Goal: Task Accomplishment & Management: Manage account settings

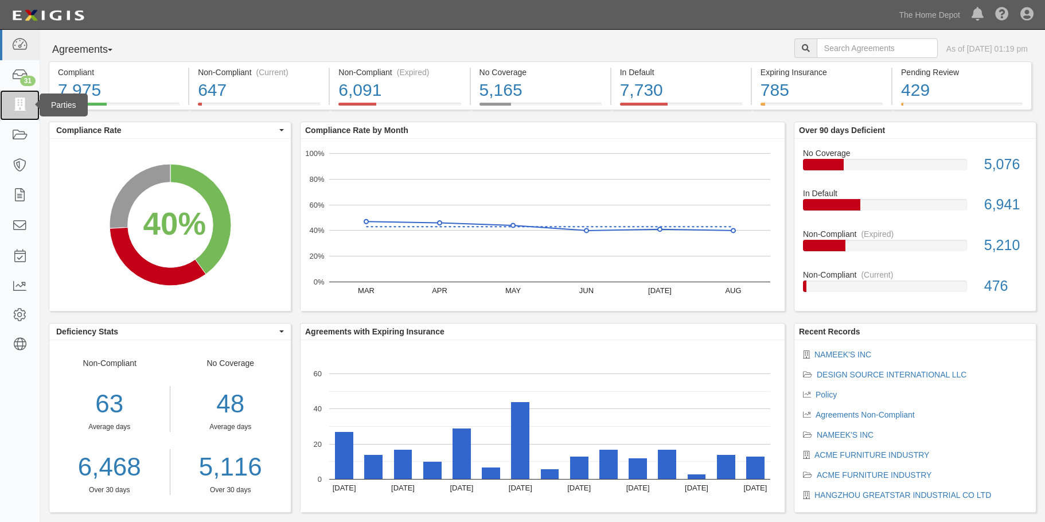
click at [20, 104] on icon at bounding box center [19, 105] width 16 height 13
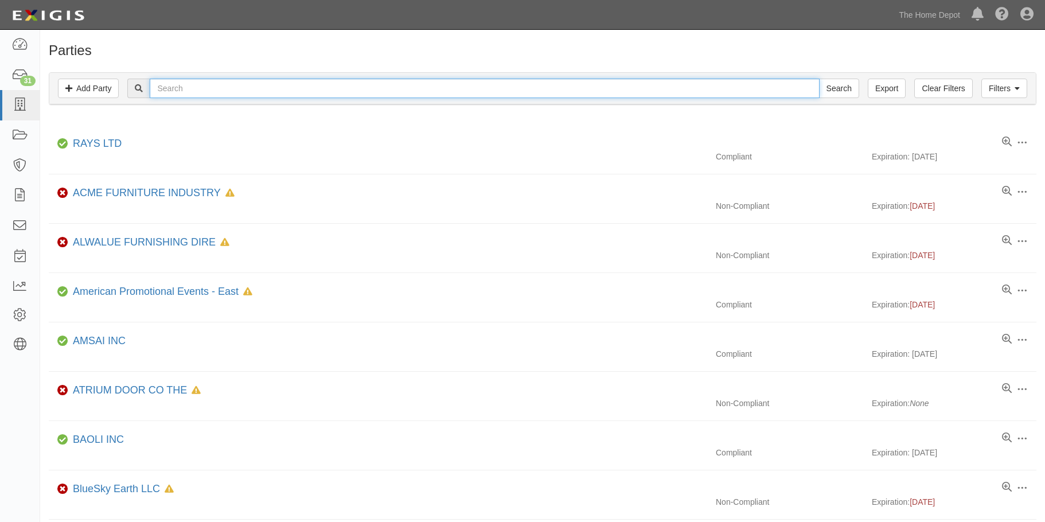
click at [184, 91] on input "text" at bounding box center [485, 89] width 670 height 20
type input "test"
click at [819, 79] on input "Search" at bounding box center [839, 89] width 40 height 20
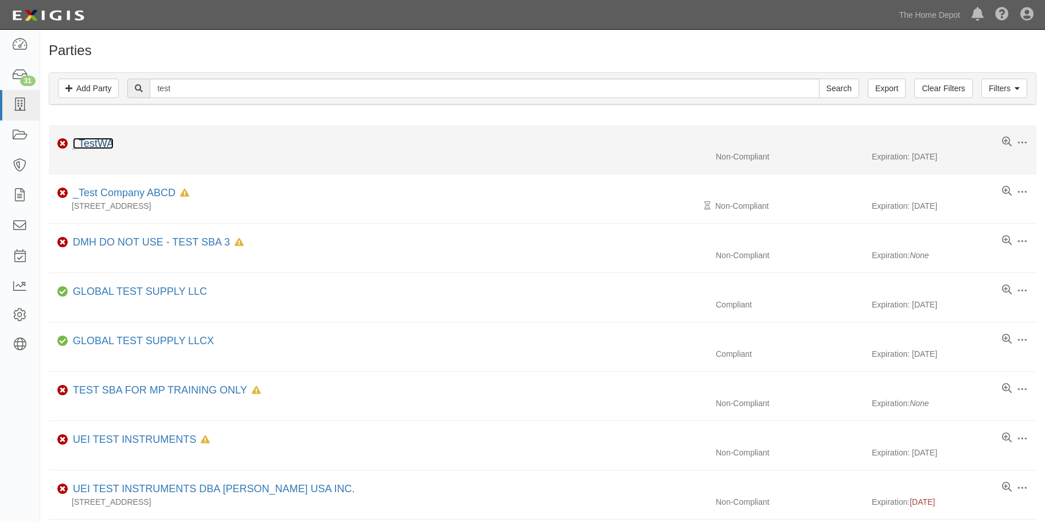
click at [97, 146] on link "_TestWA" at bounding box center [93, 143] width 41 height 11
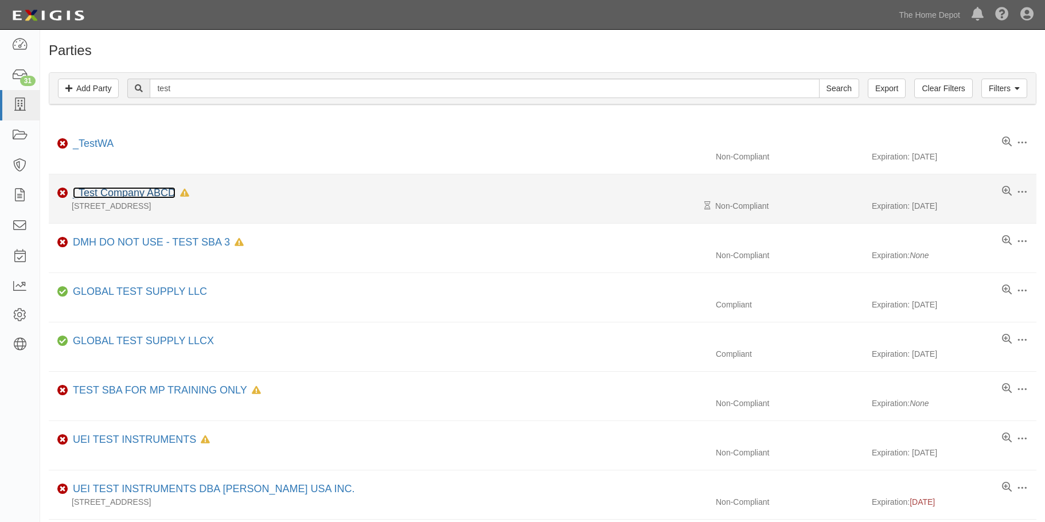
click at [100, 193] on link "_Test Company ABCD" at bounding box center [124, 192] width 103 height 11
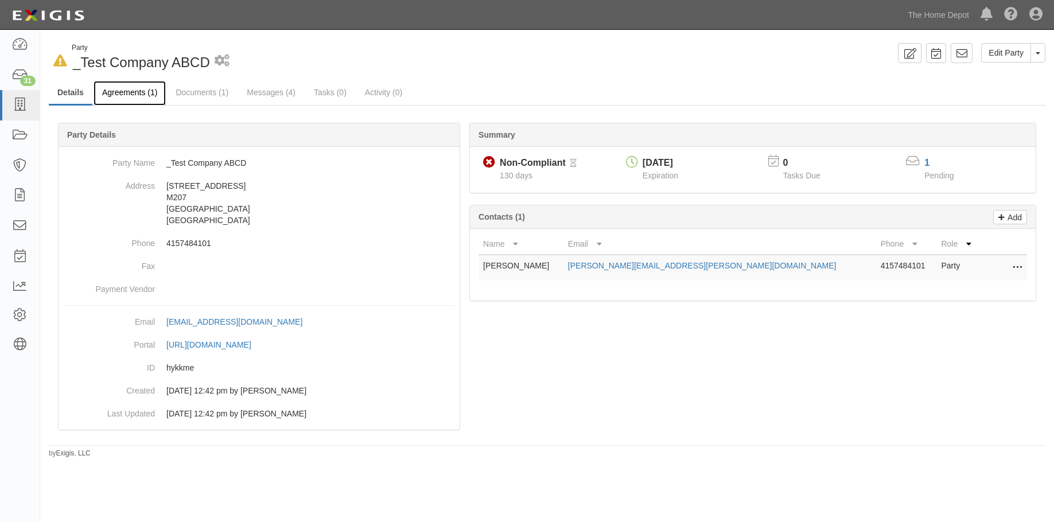
click at [112, 90] on link "Agreements (1)" at bounding box center [130, 93] width 72 height 25
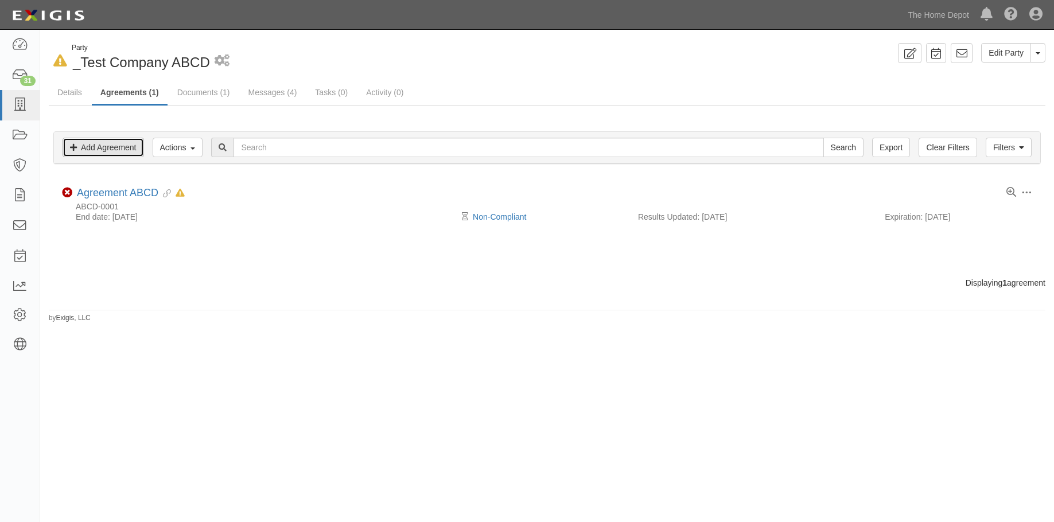
click at [119, 154] on link "Add Agreement" at bounding box center [103, 148] width 81 height 20
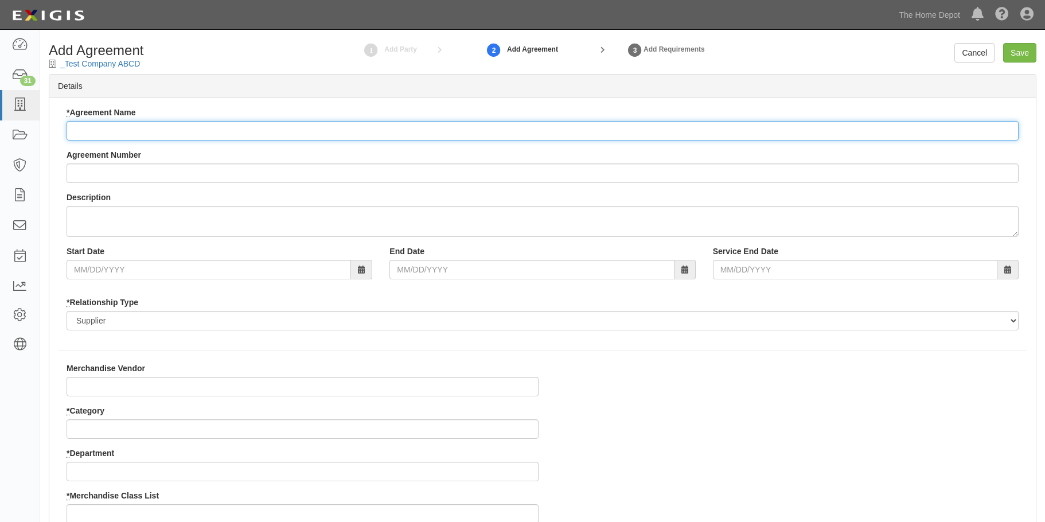
click at [118, 127] on input "* Agreement Name" at bounding box center [543, 131] width 952 height 20
type input "Test Agreement 2"
click at [107, 176] on input "Agreement Number" at bounding box center [543, 174] width 952 height 20
type input "00-1122"
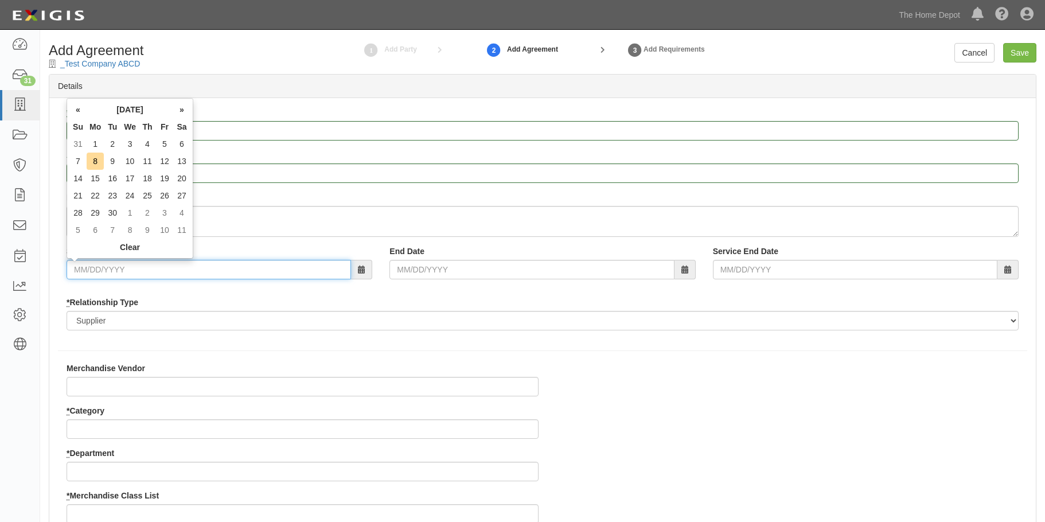
click at [124, 274] on input "Start Date" at bounding box center [209, 270] width 285 height 20
click at [98, 139] on td "1" at bounding box center [95, 143] width 17 height 17
type input "09/01/2025"
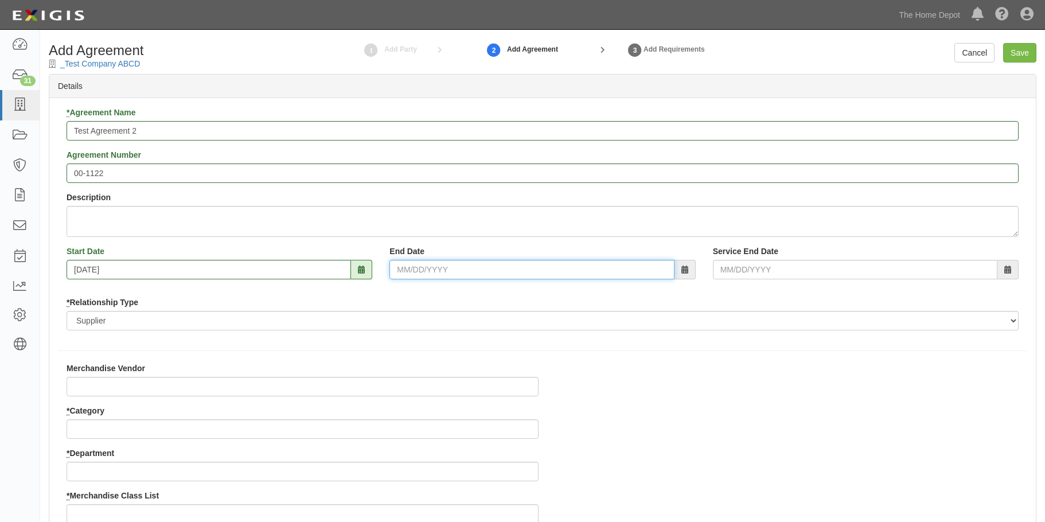
click at [419, 272] on input "End Date" at bounding box center [532, 270] width 285 height 20
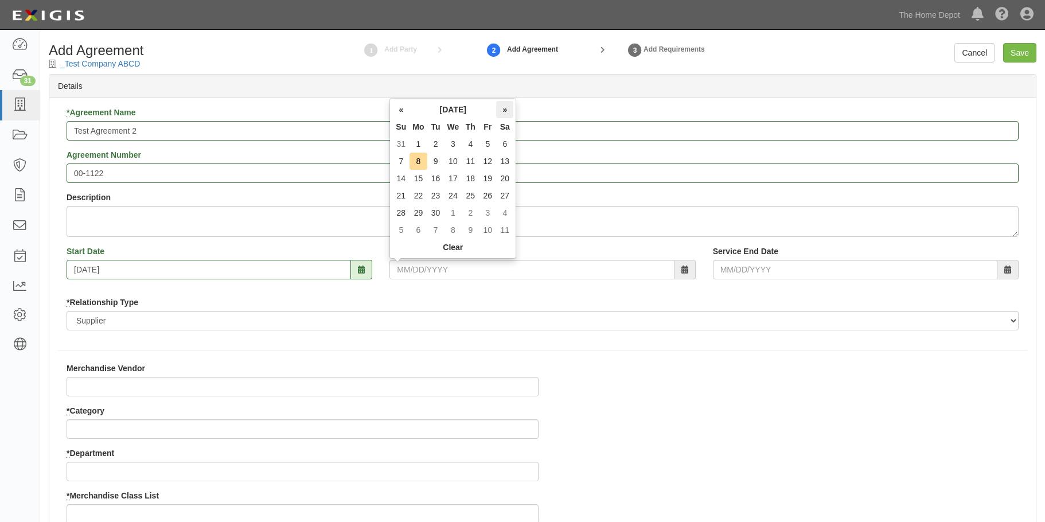
click at [504, 106] on th "»" at bounding box center [504, 109] width 17 height 17
click at [507, 108] on th "»" at bounding box center [504, 109] width 17 height 17
click at [456, 204] on td "31" at bounding box center [454, 212] width 18 height 17
type input "12/31/2025"
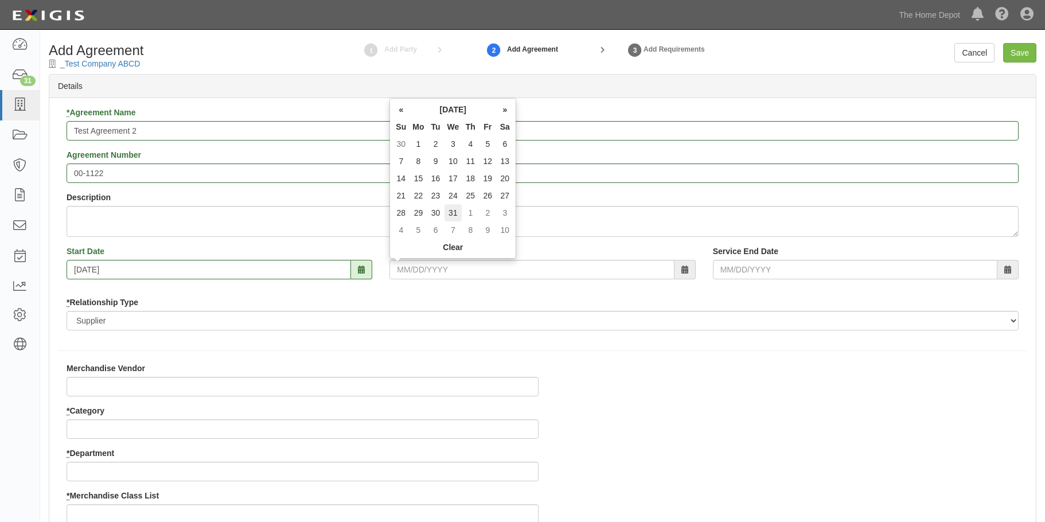
type input "12/31/2025"
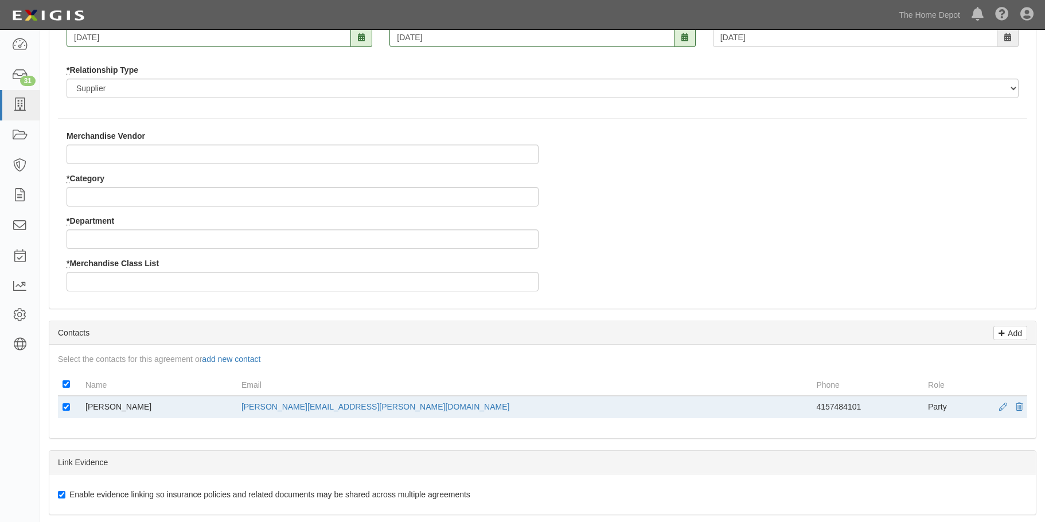
scroll to position [229, 0]
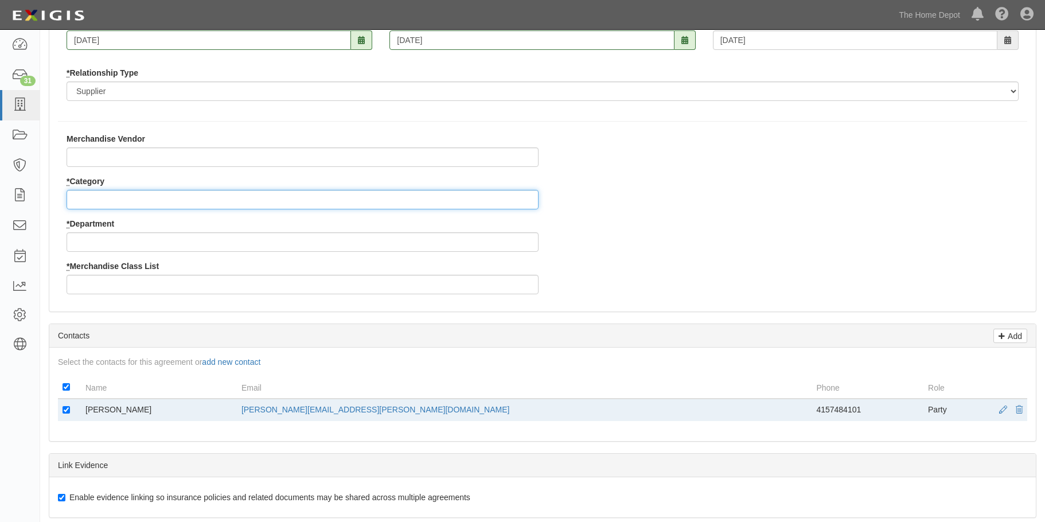
click at [146, 196] on input "* Category" at bounding box center [303, 200] width 472 height 20
click at [146, 197] on input "* Category" at bounding box center [303, 200] width 472 height 20
type input "asdfasdf"
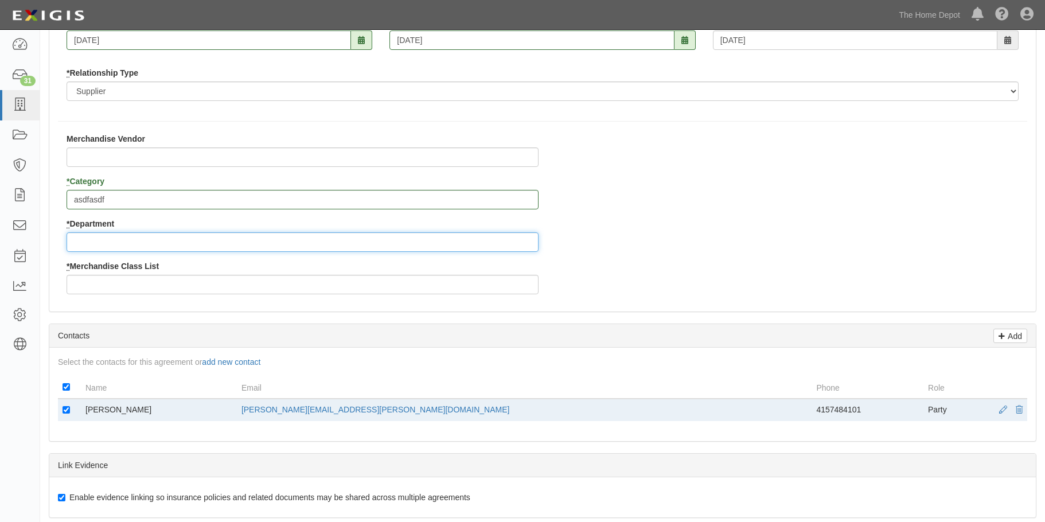
click at [118, 241] on input "* Department" at bounding box center [303, 242] width 472 height 20
type input "asdfasdf"
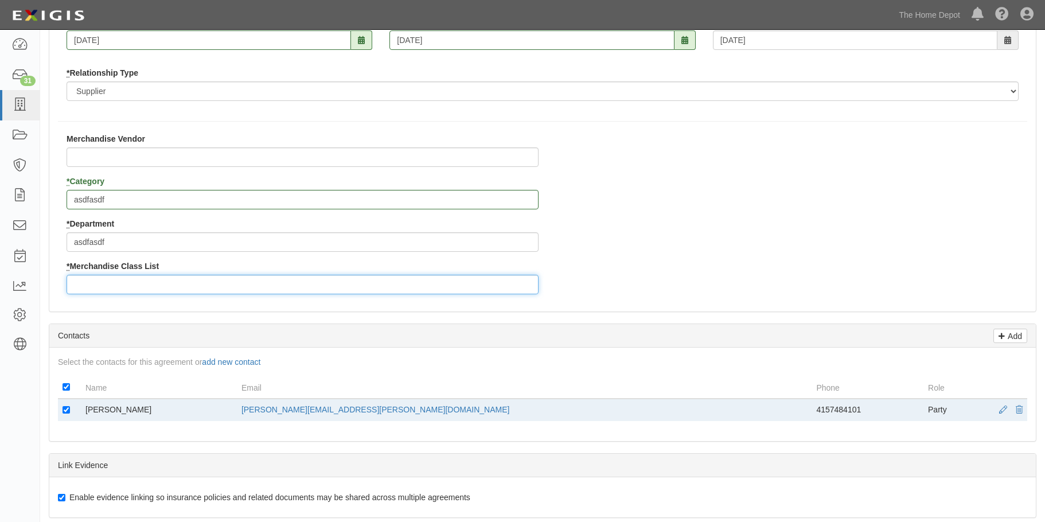
click at [104, 284] on input "* Merchandise Class List" at bounding box center [303, 285] width 472 height 20
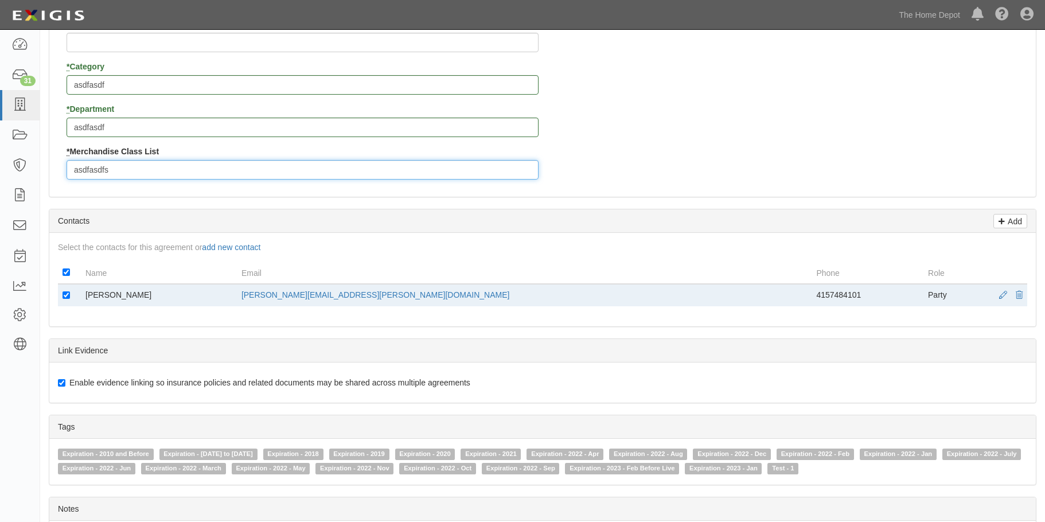
scroll to position [430, 0]
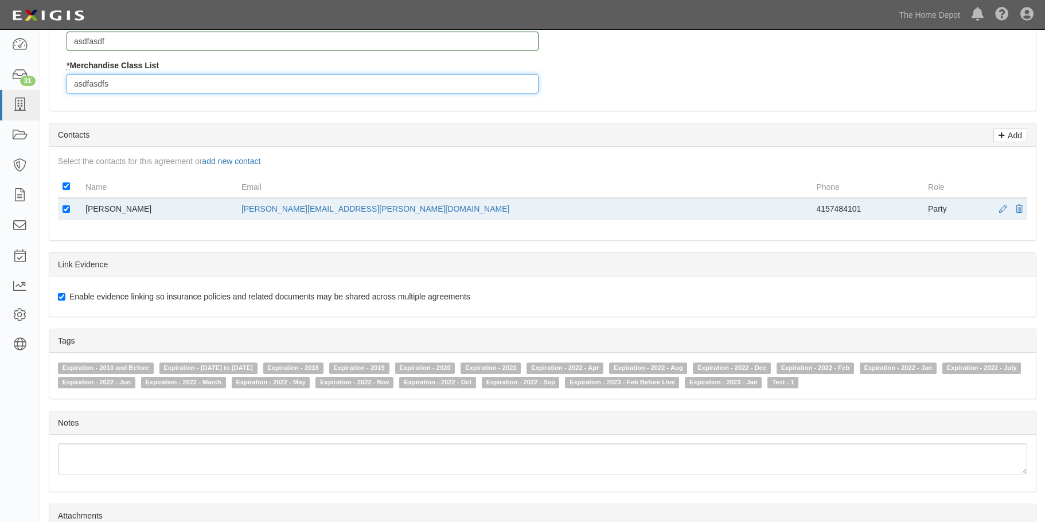
type input "asdfasdfs"
click at [63, 299] on input "Enable evidence linking so insurance policies and related documents may be shar…" at bounding box center [61, 296] width 7 height 7
checkbox input "false"
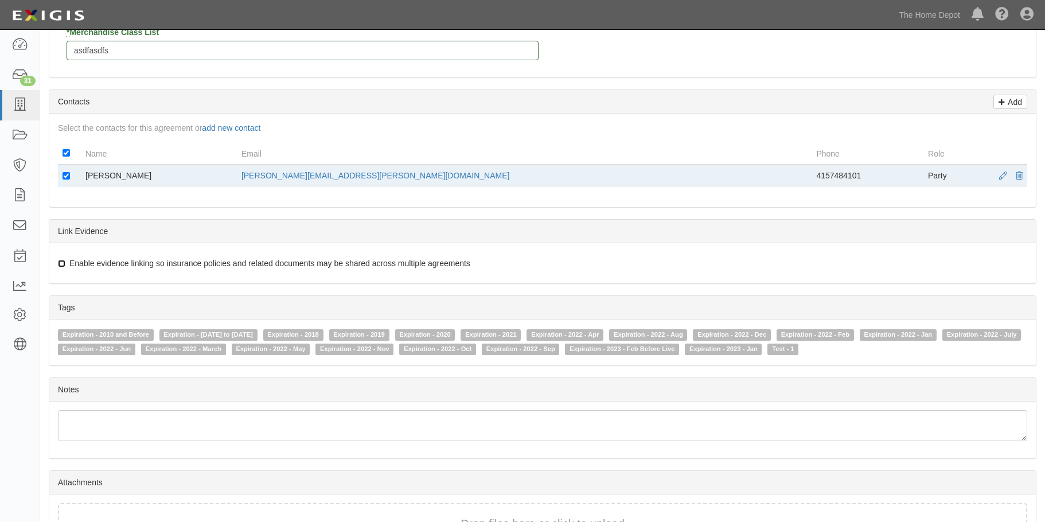
scroll to position [543, 0]
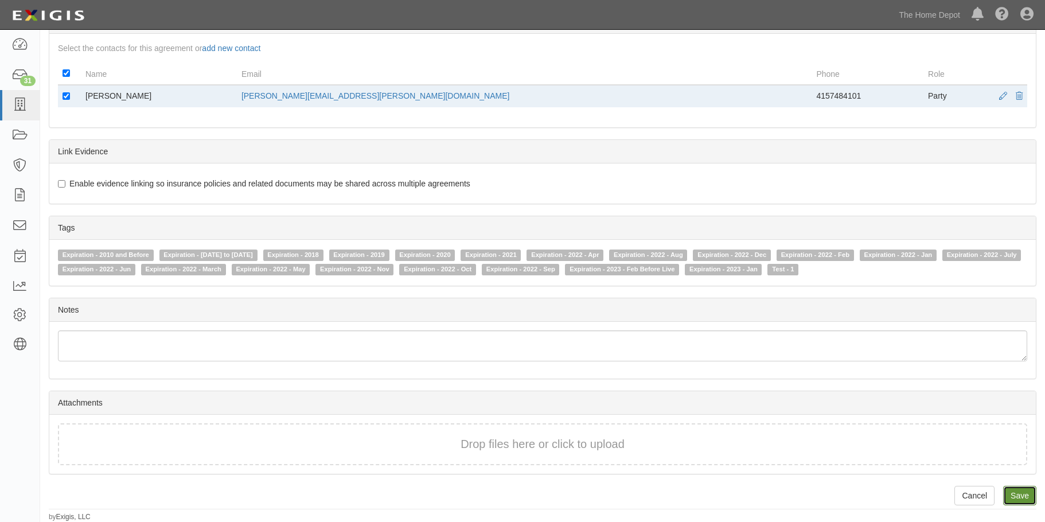
click at [1018, 497] on input "Save" at bounding box center [1019, 496] width 33 height 20
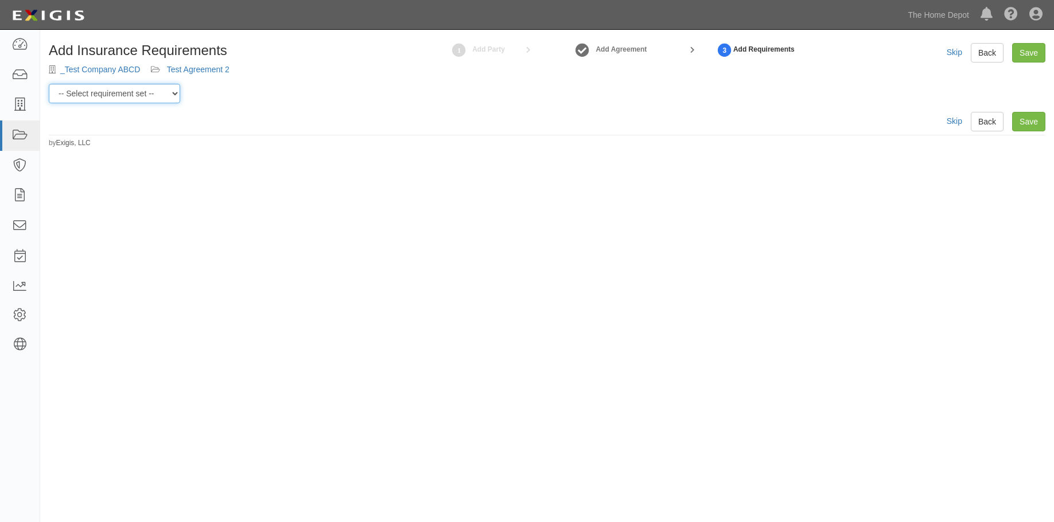
click at [168, 98] on select "-- Select requirement set -- $20M GL (Non-US Suppliers) $20M GL (US Suppliers) …" at bounding box center [114, 94] width 131 height 20
select select "3965"
click at [49, 84] on select "-- Select requirement set -- $20M GL (Non-US Suppliers) $20M GL (US Suppliers) …" at bounding box center [114, 94] width 131 height 20
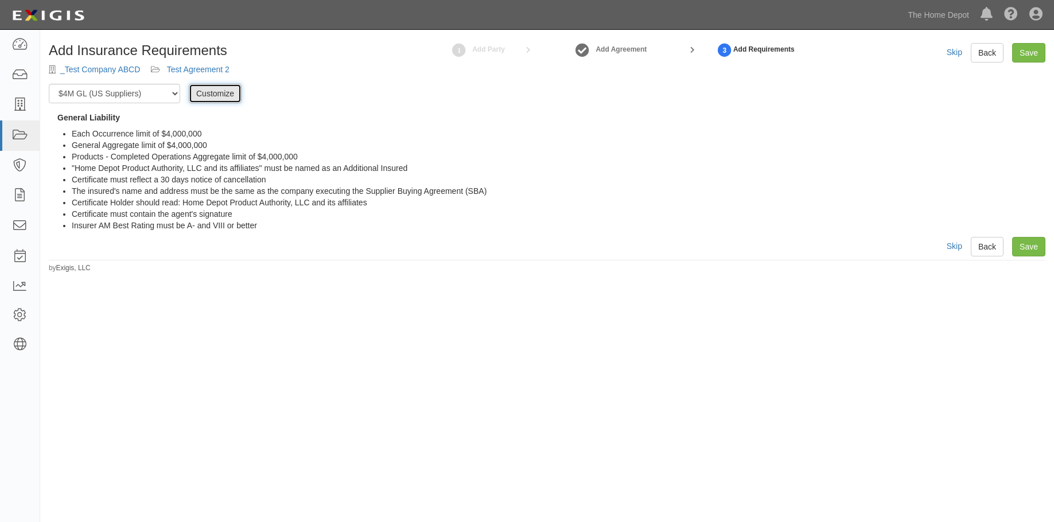
click at [212, 95] on link "Customize" at bounding box center [215, 94] width 53 height 20
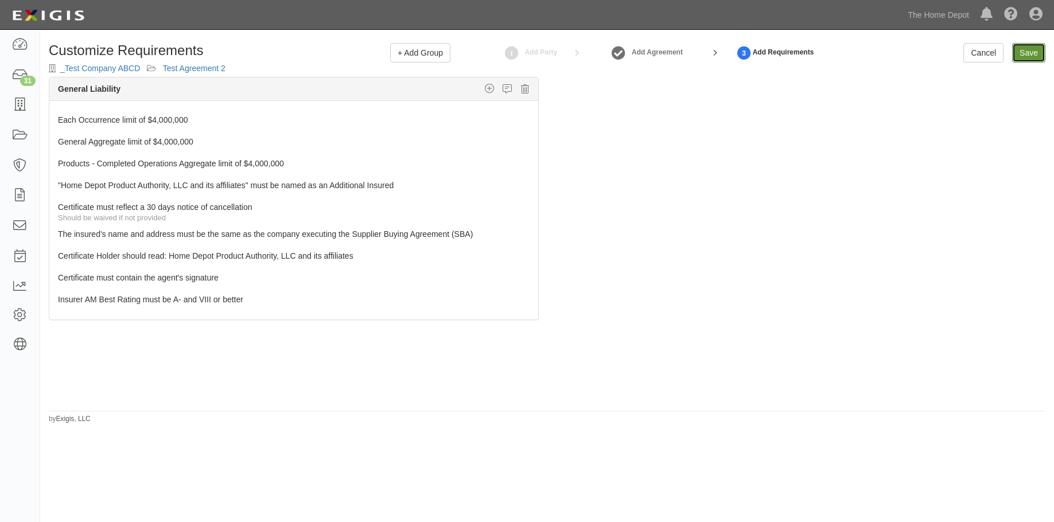
click at [1023, 55] on link "Save" at bounding box center [1028, 53] width 33 height 20
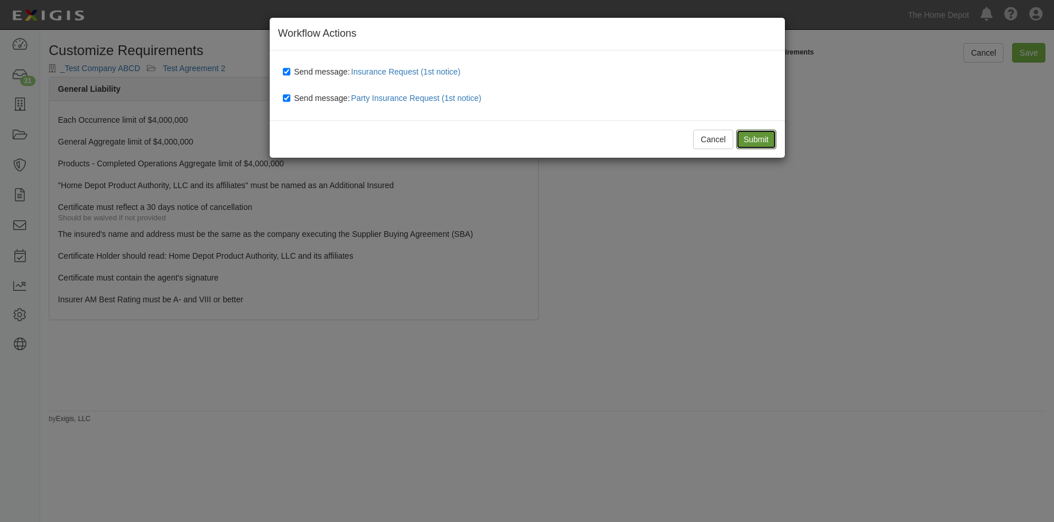
drag, startPoint x: 756, startPoint y: 141, endPoint x: 757, endPoint y: 154, distance: 12.6
click at [757, 154] on div "Cancel Submit" at bounding box center [527, 138] width 515 height 37
click at [758, 133] on input "Submit" at bounding box center [756, 140] width 40 height 20
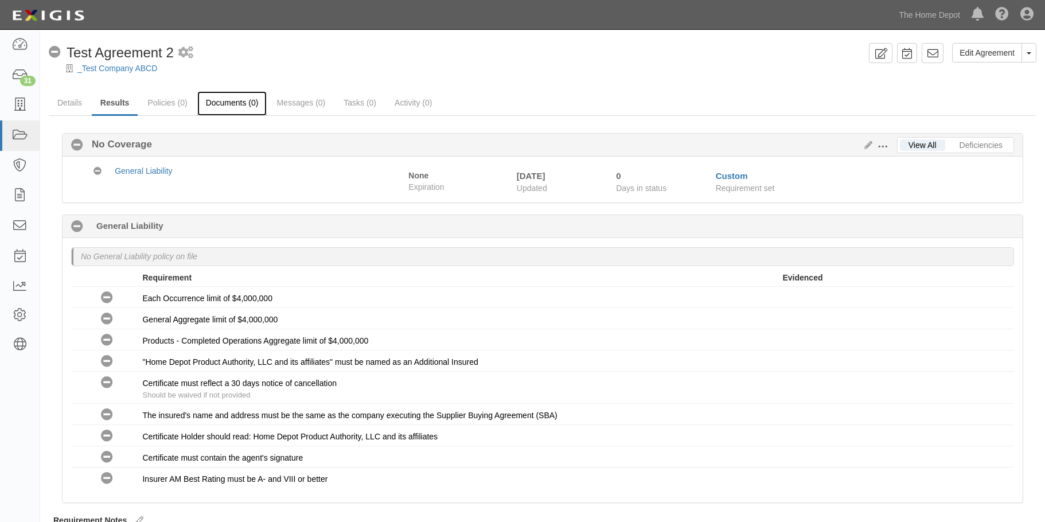
click at [222, 98] on link "Documents (0)" at bounding box center [232, 103] width 70 height 25
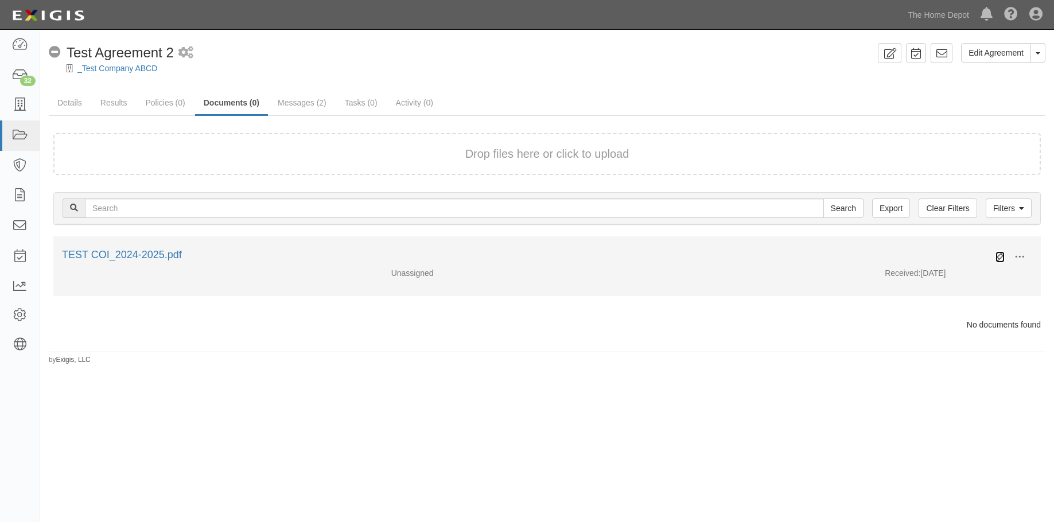
click at [999, 253] on icon at bounding box center [999, 256] width 9 height 9
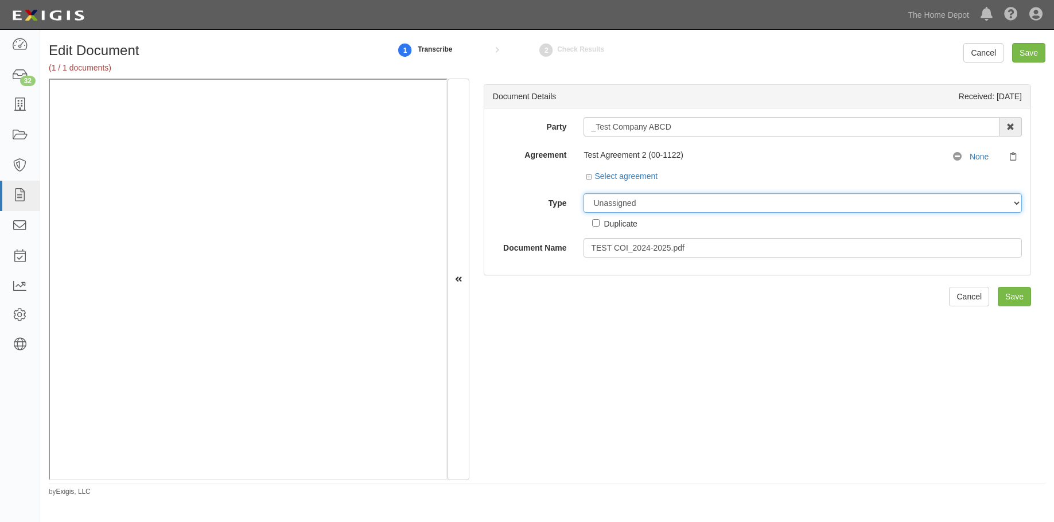
click at [645, 207] on select "Unassigned Binder Cancellation Notice Certificate Contract Endorsement Insuranc…" at bounding box center [802, 203] width 438 height 20
click at [644, 199] on select "Unassigned Binder Cancellation Notice Certificate Contract Endorsement Insuranc…" at bounding box center [802, 203] width 438 height 20
click at [642, 200] on select "Unassigned Binder Cancellation Notice Certificate Contract Endorsement Insuranc…" at bounding box center [802, 203] width 438 height 20
click at [583, 193] on select "Unassigned Binder Cancellation Notice Certificate Contract Endorsement Insuranc…" at bounding box center [802, 203] width 438 height 20
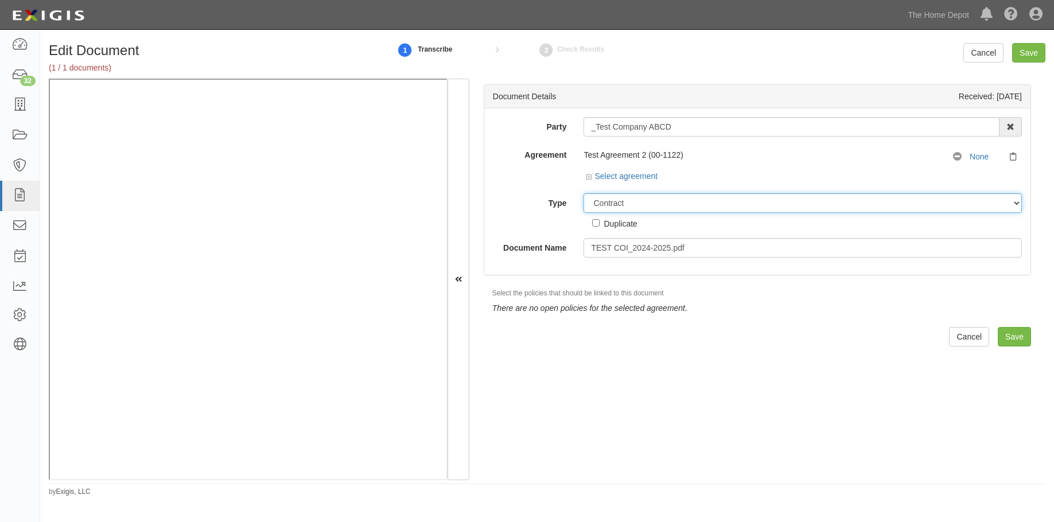
click at [632, 208] on select "Unassigned Binder Cancellation Notice Certificate Contract Endorsement Insuranc…" at bounding box center [802, 203] width 438 height 20
select select "CertificateDetail"
click at [583, 193] on select "Unassigned Binder Cancellation Notice Certificate Contract Endorsement Insuranc…" at bounding box center [802, 203] width 438 height 20
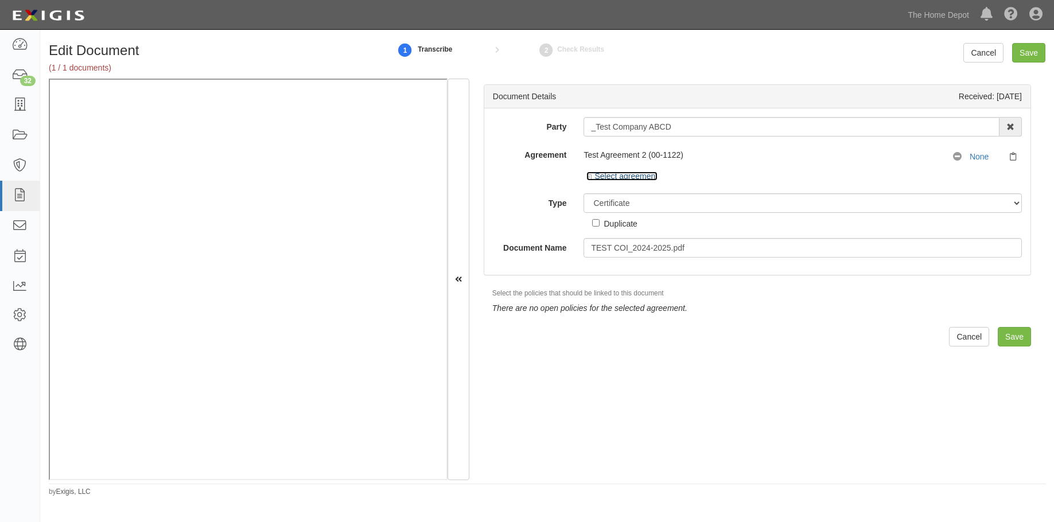
click at [587, 176] on icon at bounding box center [590, 177] width 8 height 6
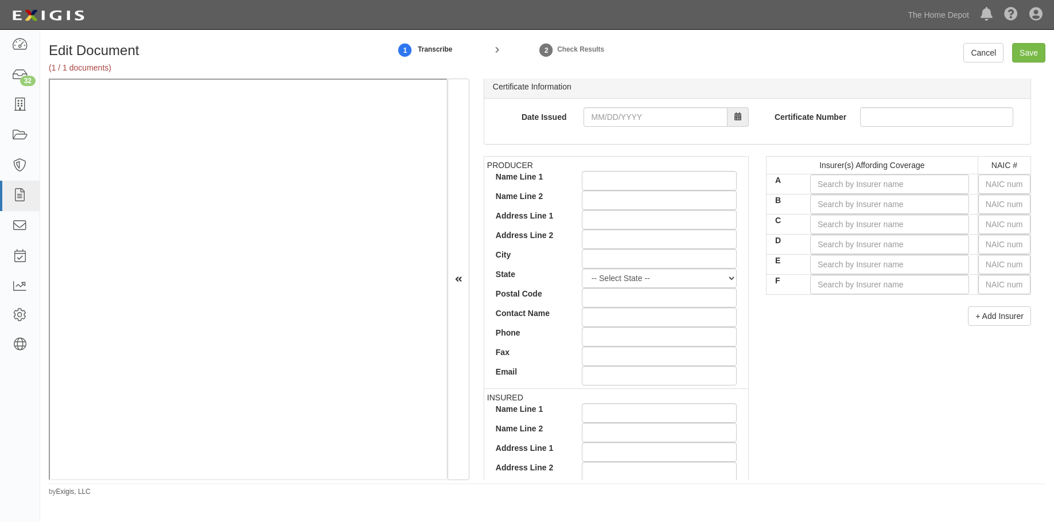
scroll to position [273, 0]
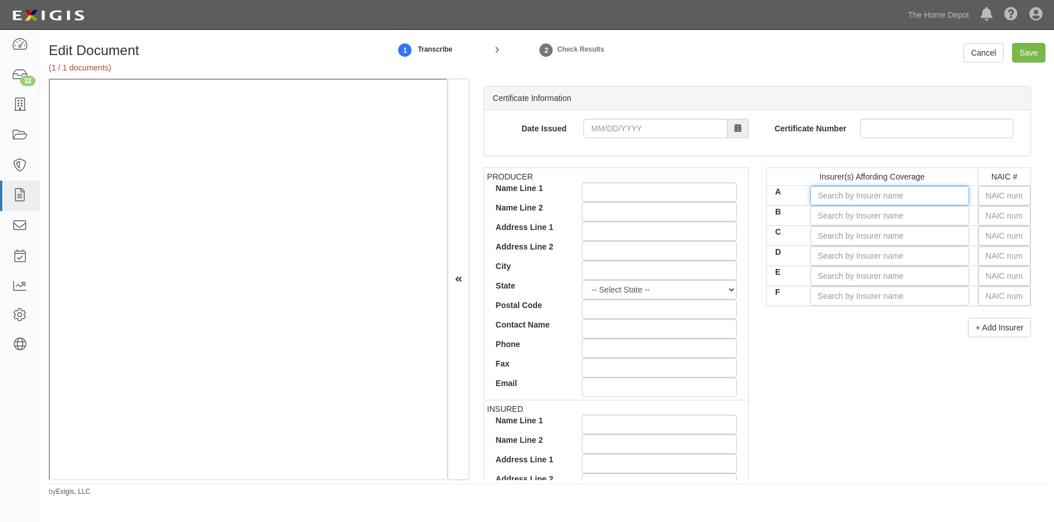
click at [844, 190] on input "A" at bounding box center [889, 196] width 159 height 20
click at [845, 192] on input "A" at bounding box center [889, 196] width 159 height 20
type input "21"
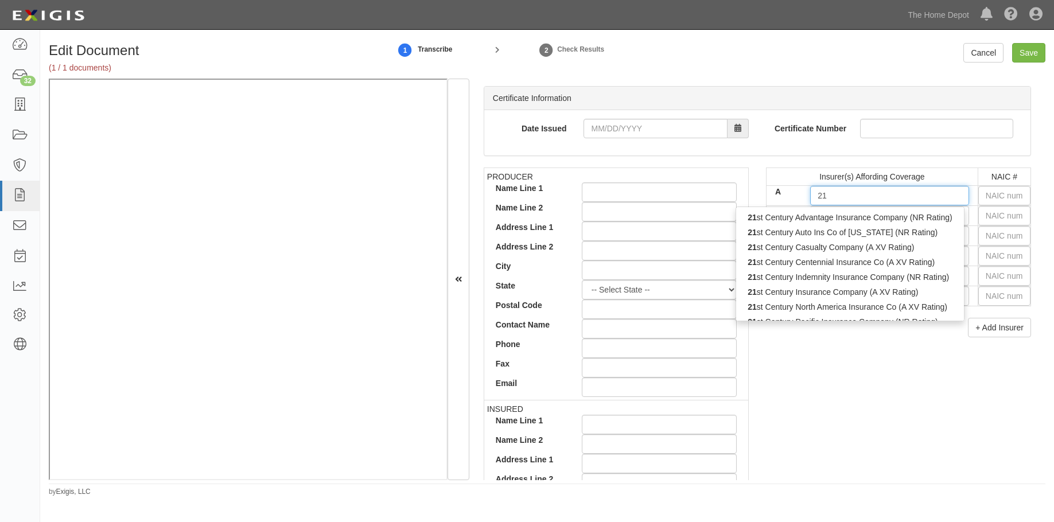
type input "21st Century Advantage Insurance Company (NR Rating)"
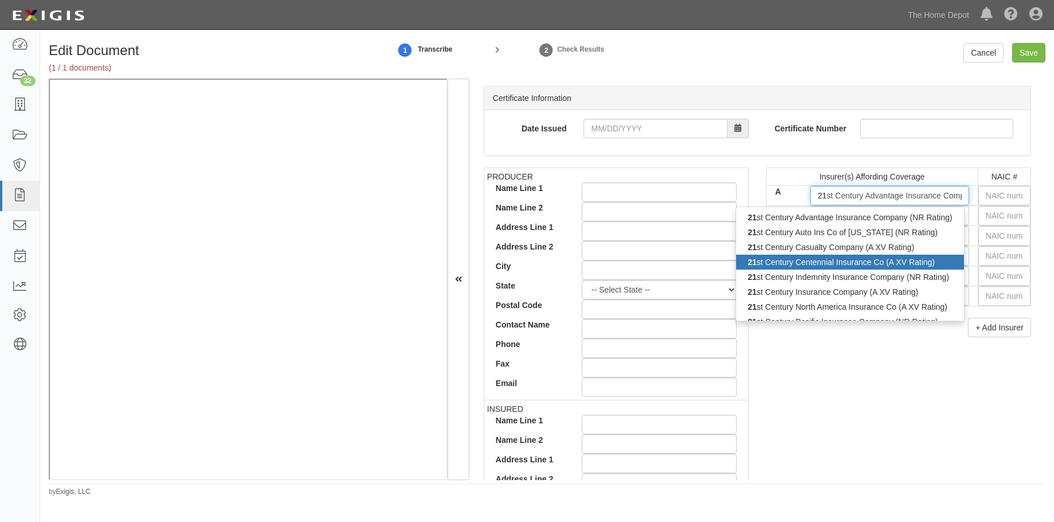
click at [858, 255] on div "21 st Century Centennial Insurance Co (A XV Rating)" at bounding box center [849, 262] width 227 height 15
type input "21st Century Centennial Insurance Co (A XV Rating)"
type input "34789"
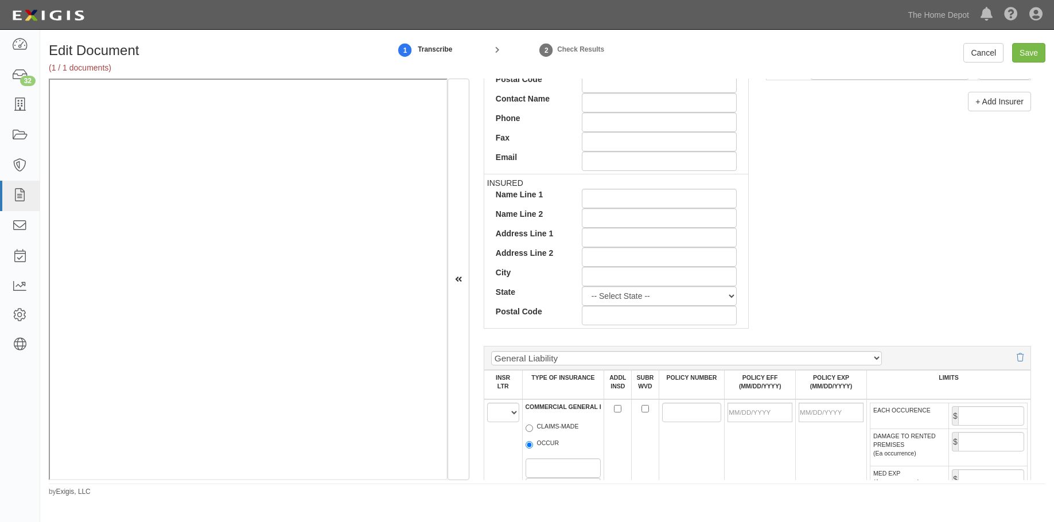
scroll to position [703, 0]
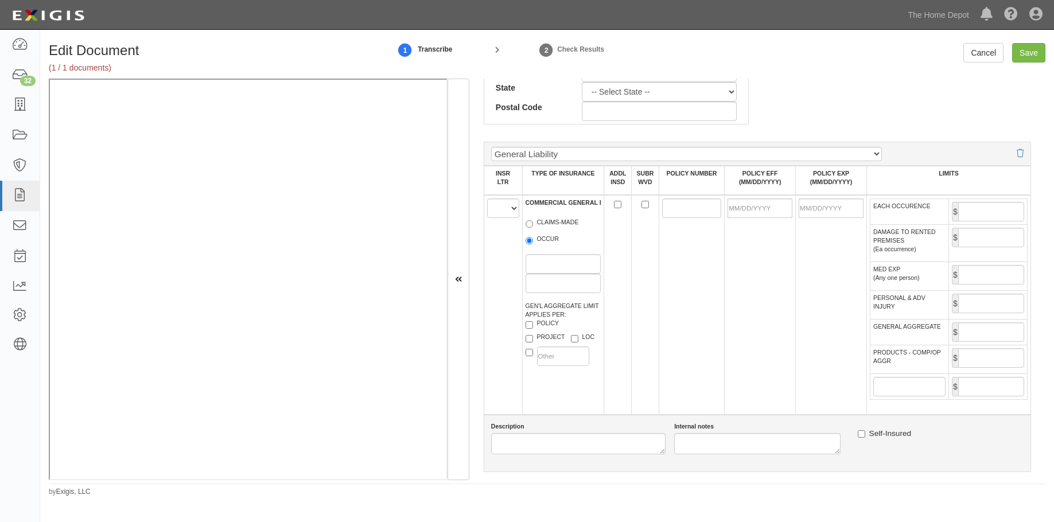
type input "21st Century Centennial Insurance Co (A XV Rating)"
click at [511, 210] on select "A B C D E F" at bounding box center [503, 208] width 32 height 20
select select "A"
click at [487, 198] on select "A B C D E F" at bounding box center [503, 208] width 32 height 20
click at [535, 239] on label "OCCUR" at bounding box center [543, 240] width 34 height 11
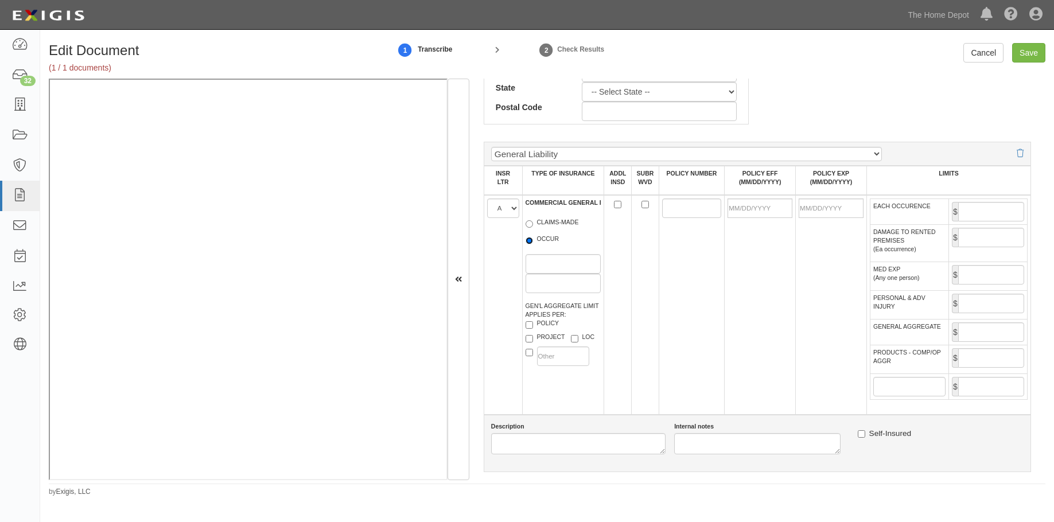
click at [533, 239] on input "OCCUR" at bounding box center [529, 240] width 7 height 7
radio input "true"
click at [694, 211] on input "POLICY NUMBER" at bounding box center [691, 208] width 59 height 20
type input "001S443765"
click at [744, 201] on input "POLICY EFF (MM/DD/YYYY)" at bounding box center [759, 208] width 65 height 20
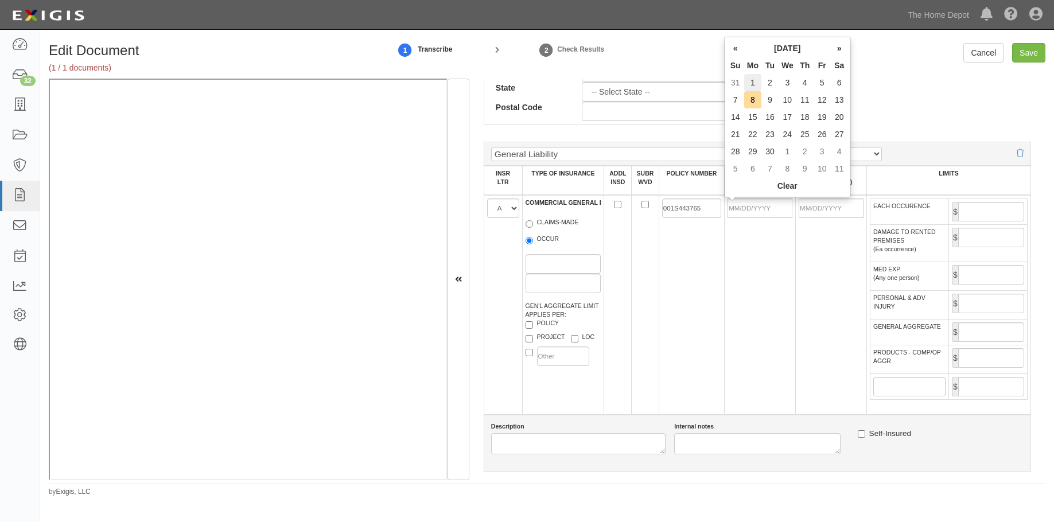
click at [752, 82] on td "1" at bounding box center [752, 82] width 17 height 17
type input "09/01/2025"
type input "[DATE]"
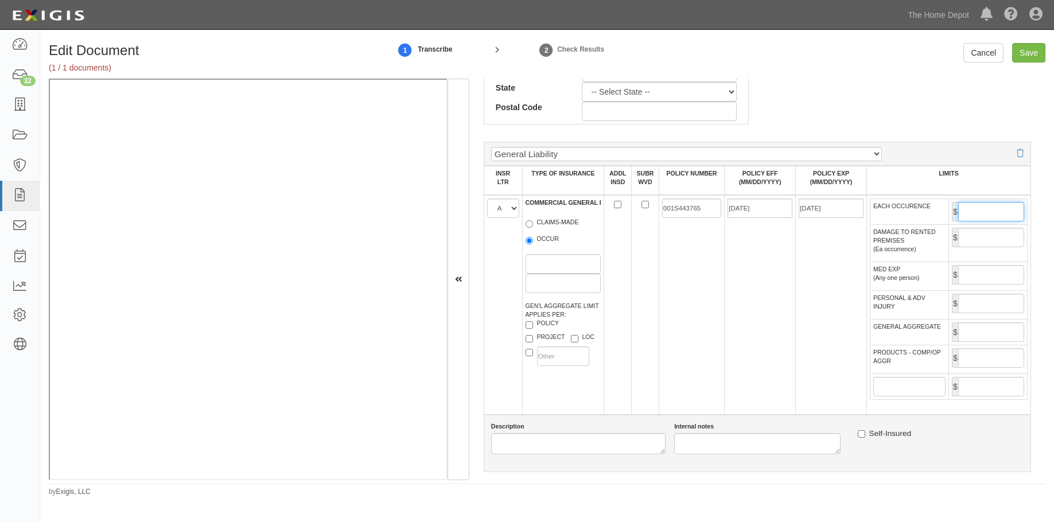
click at [981, 211] on input "EACH OCCURENCE" at bounding box center [991, 212] width 66 height 20
type input "4,000,000"
type input "8,000,000"
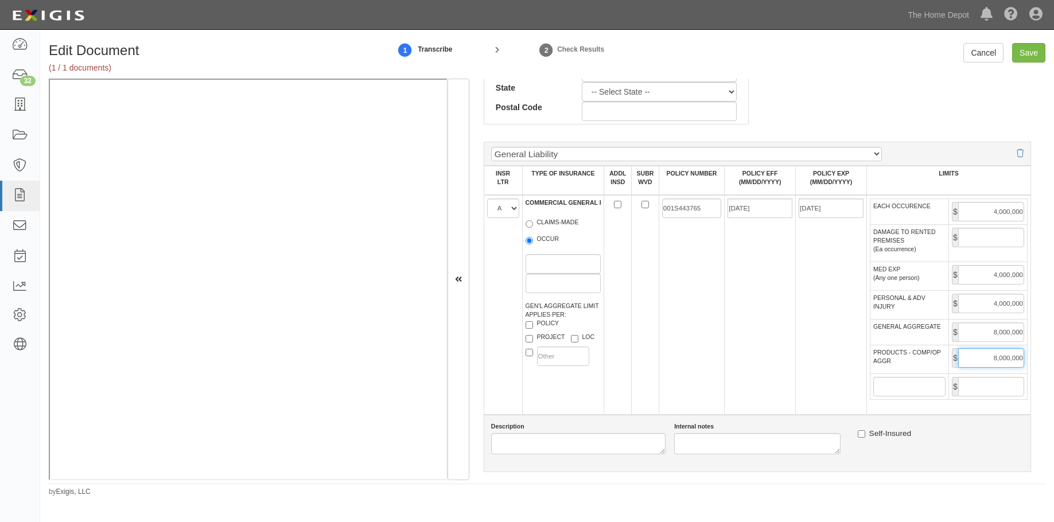
type input "8,000,000"
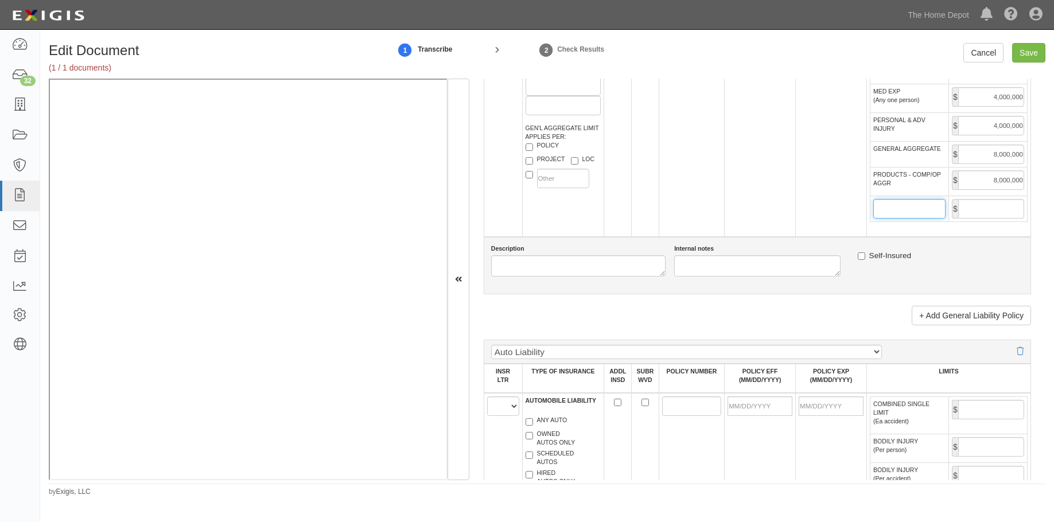
scroll to position [889, 0]
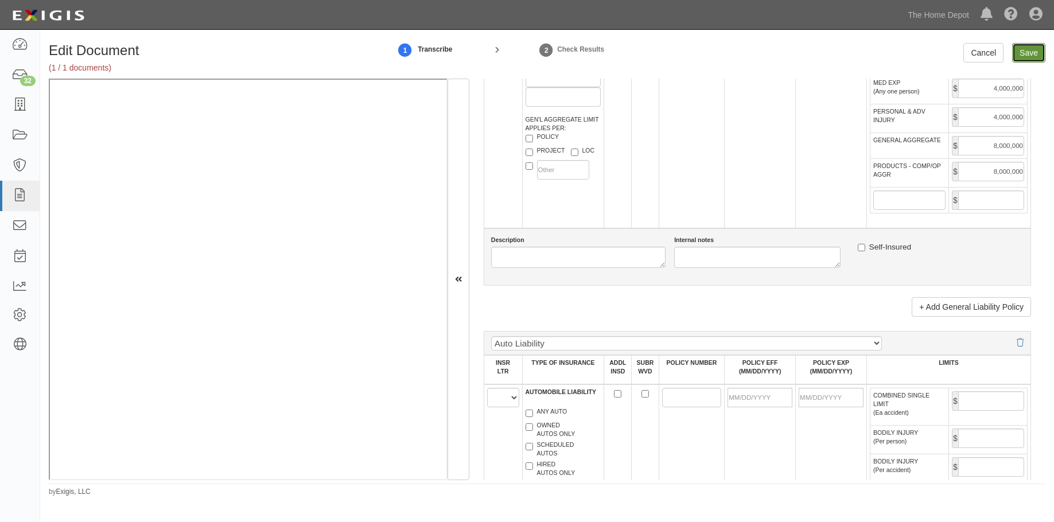
click at [1025, 56] on input "Save" at bounding box center [1028, 53] width 33 height 20
type input "4000000"
type input "8000000"
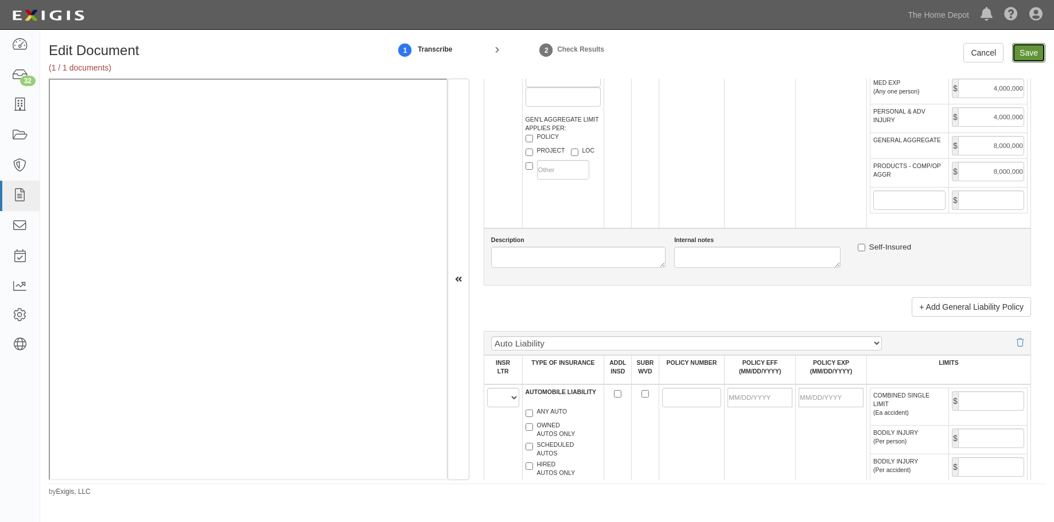
type input "8000000"
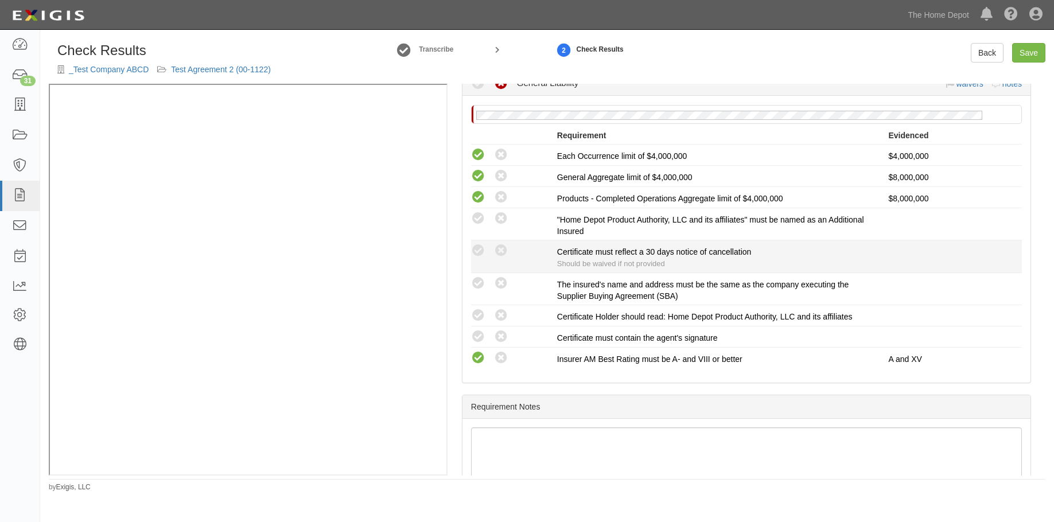
scroll to position [215, 0]
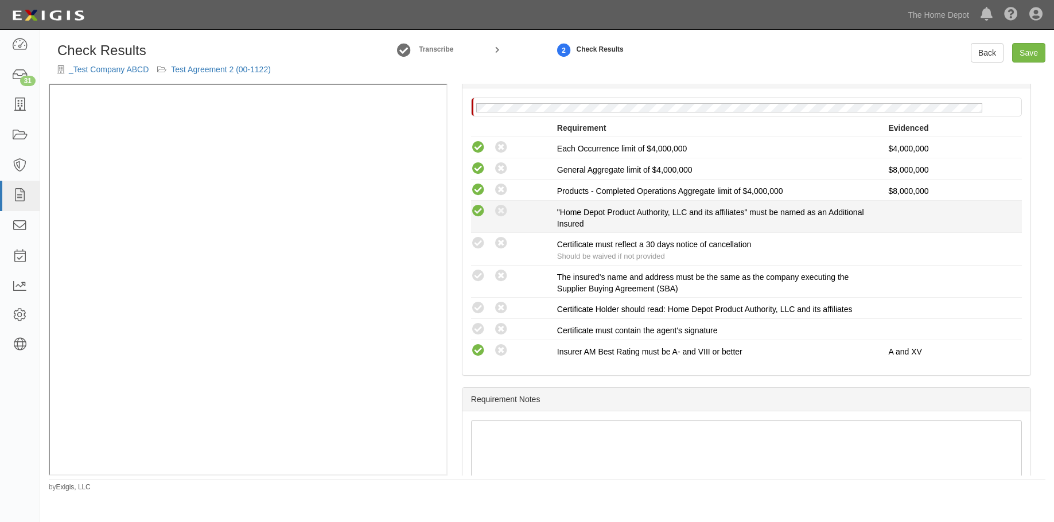
click at [476, 216] on icon at bounding box center [478, 211] width 14 height 14
radio input "true"
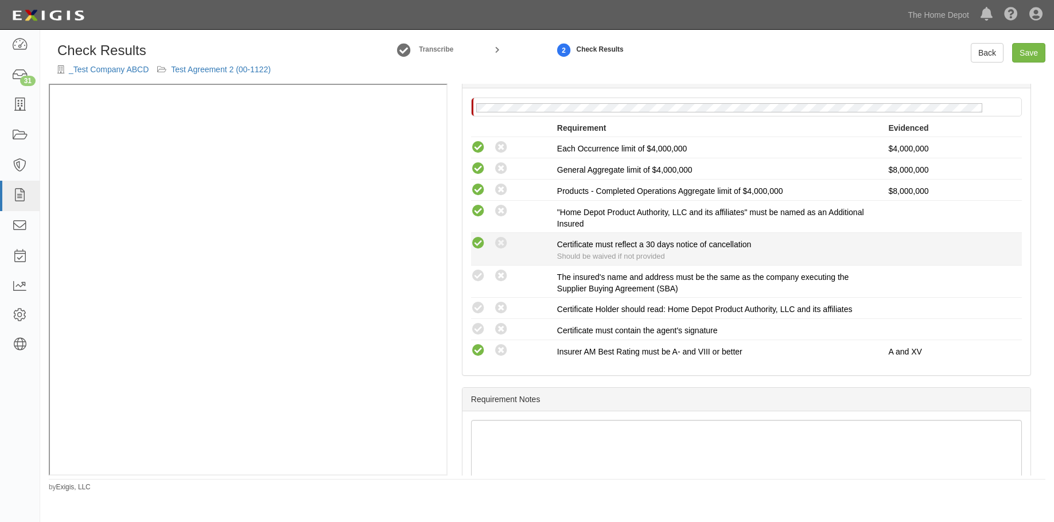
click at [475, 240] on icon at bounding box center [478, 243] width 14 height 14
radio input "true"
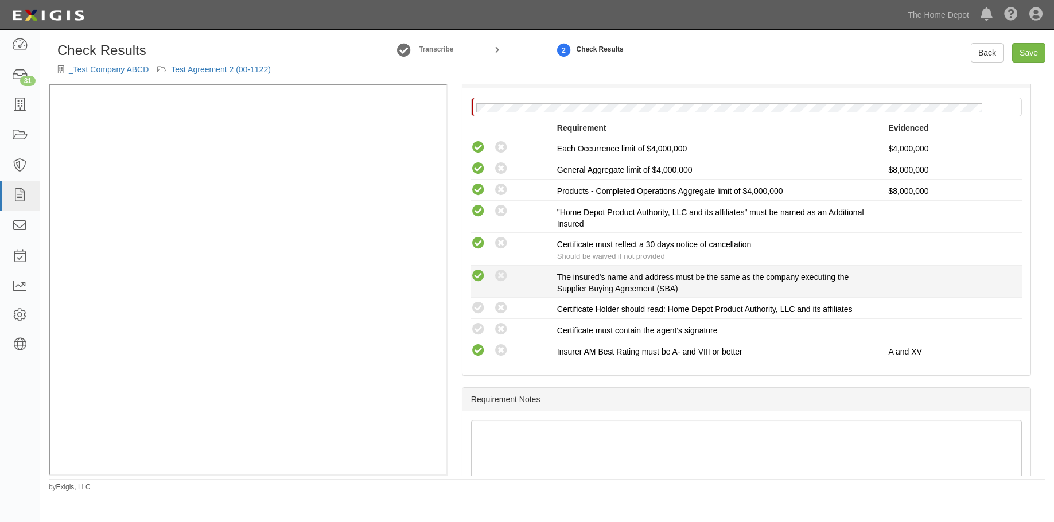
click at [478, 276] on icon at bounding box center [478, 276] width 14 height 14
radio input "true"
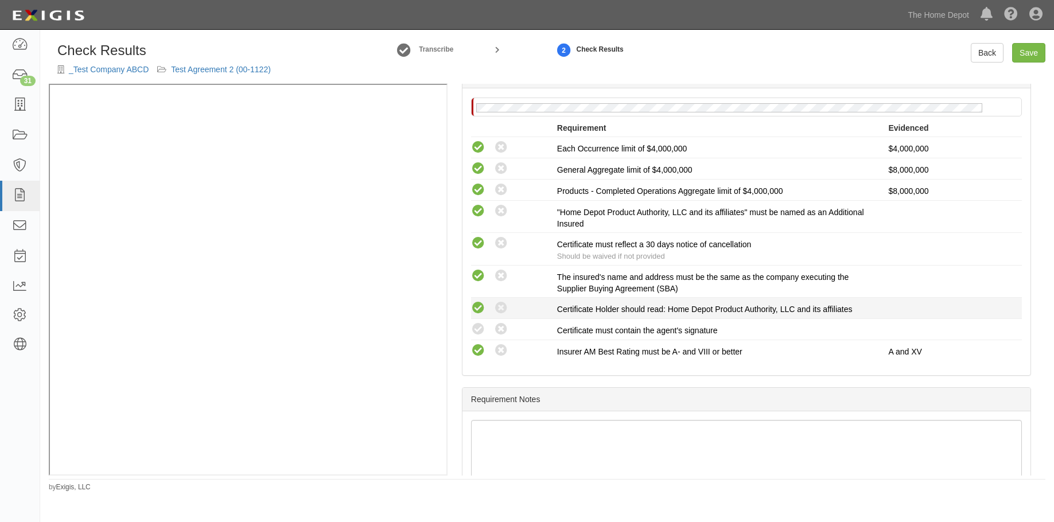
click at [476, 306] on icon at bounding box center [478, 308] width 14 height 14
radio input "true"
click at [473, 332] on icon at bounding box center [478, 329] width 14 height 14
radio input "true"
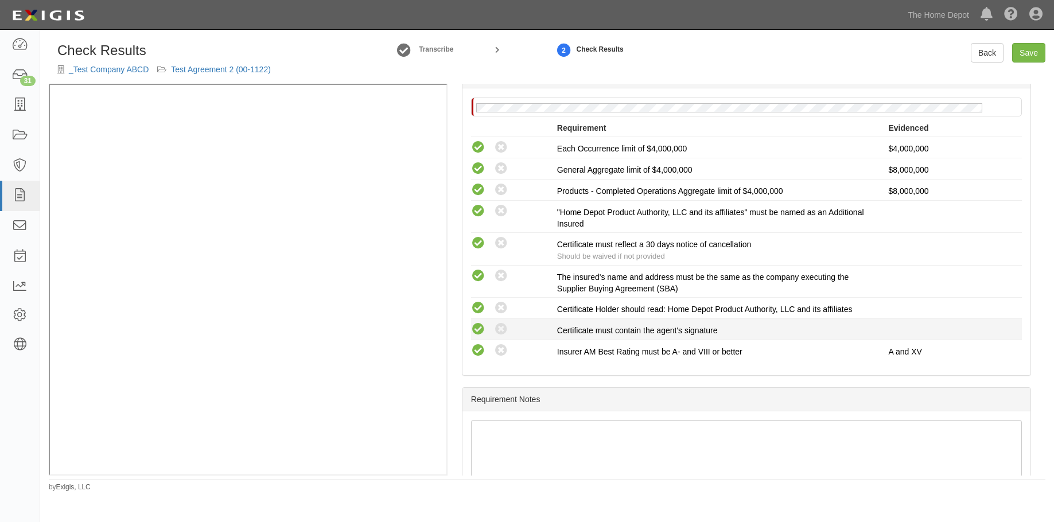
radio input "true"
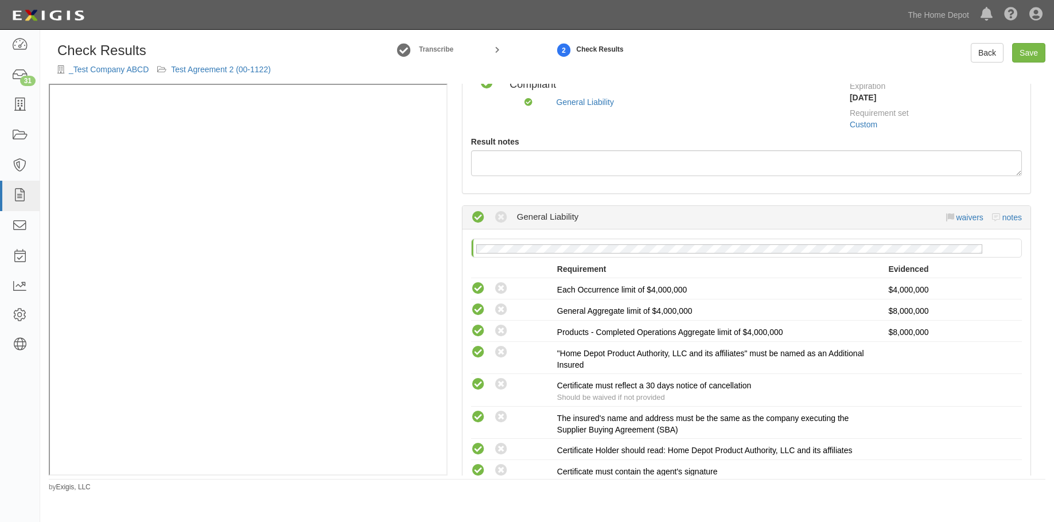
scroll to position [0, 0]
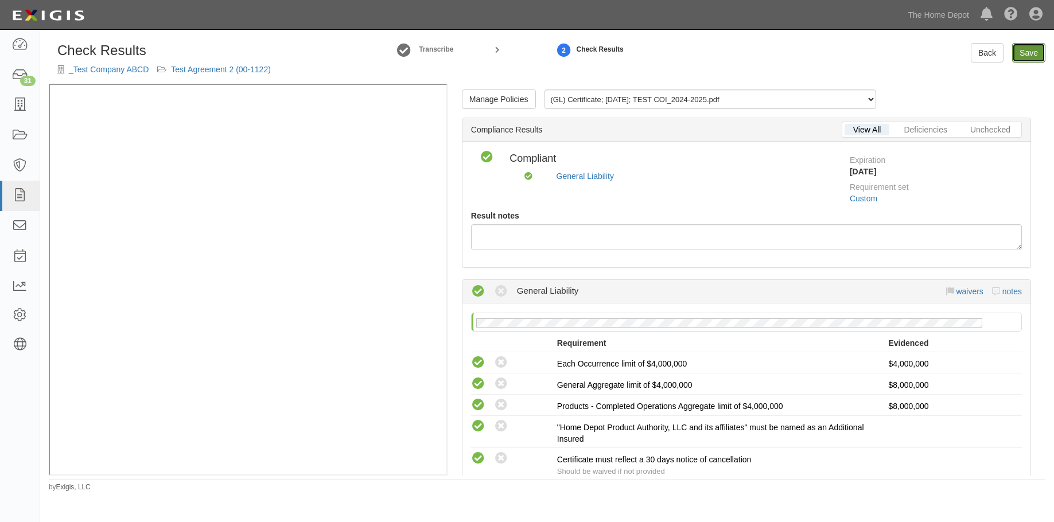
click at [1028, 57] on link "Save" at bounding box center [1028, 53] width 33 height 20
radio input "true"
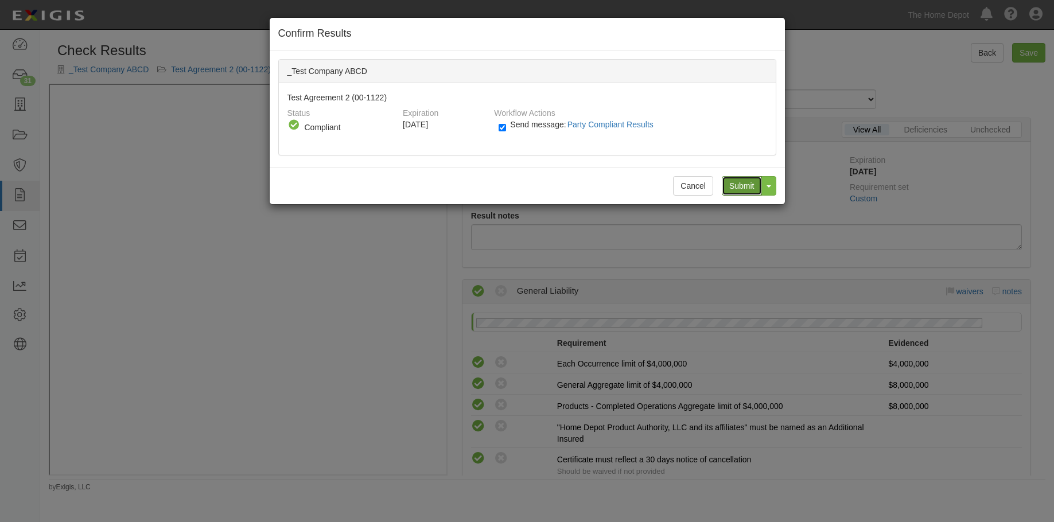
click at [746, 185] on input "Submit" at bounding box center [742, 186] width 40 height 20
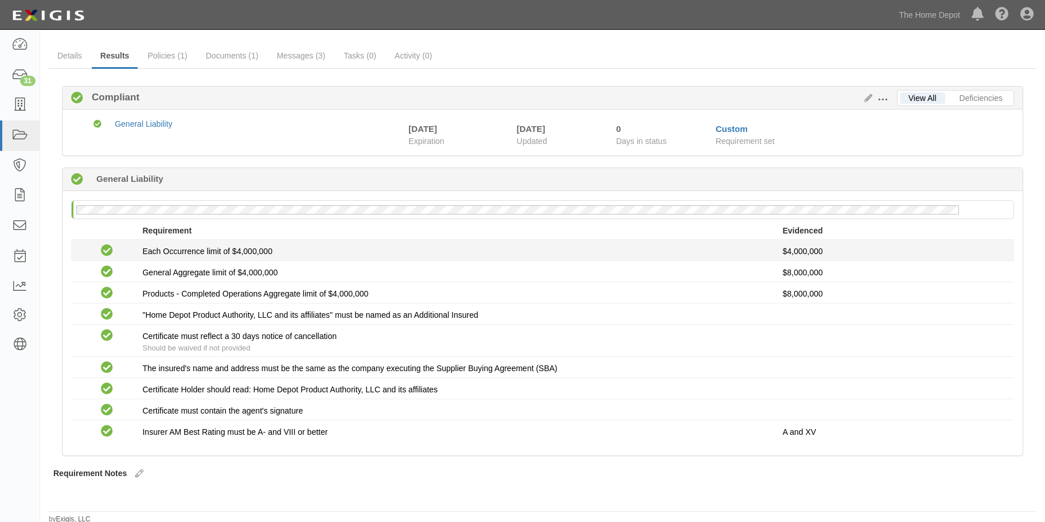
scroll to position [91, 0]
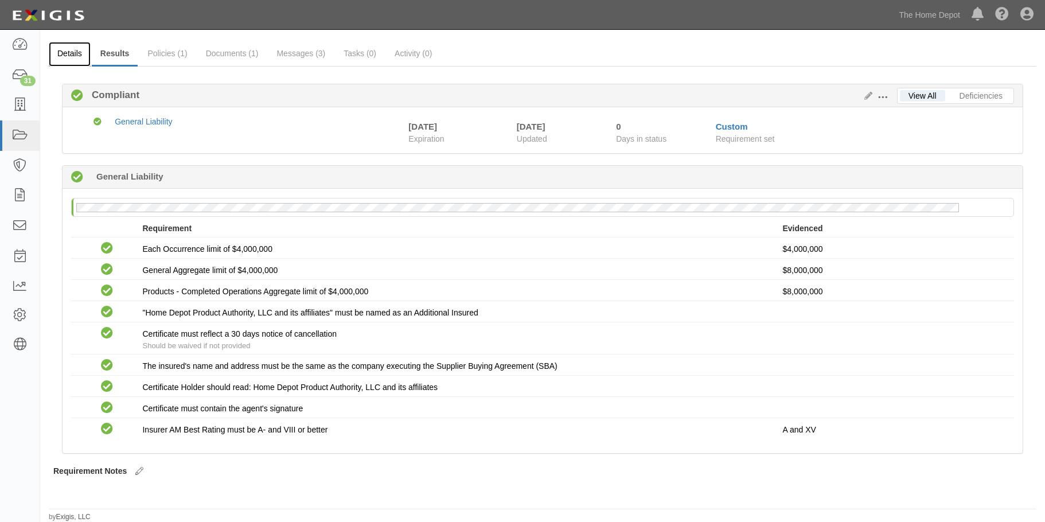
click at [58, 54] on link "Details" at bounding box center [70, 54] width 42 height 25
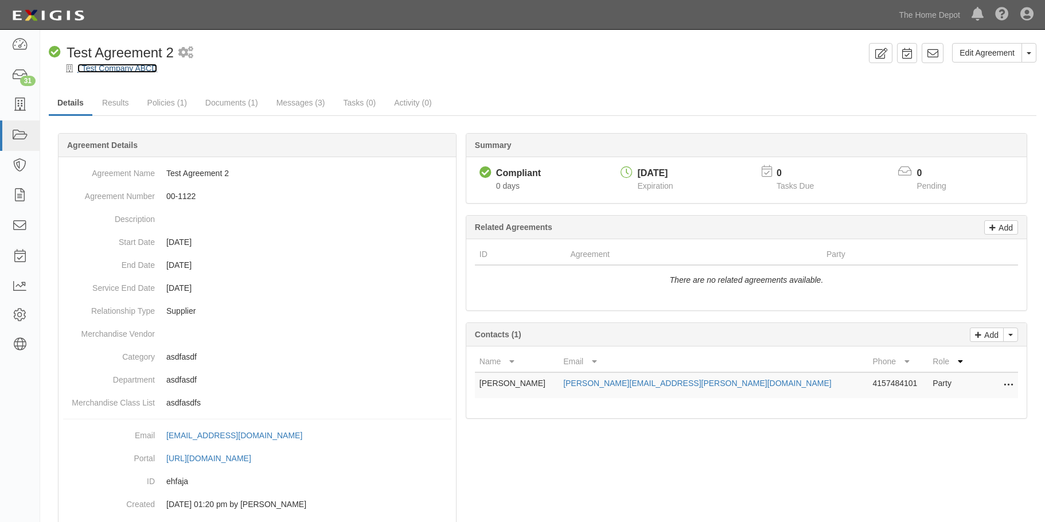
click at [125, 66] on link "_Test Company ABCD" at bounding box center [117, 68] width 80 height 9
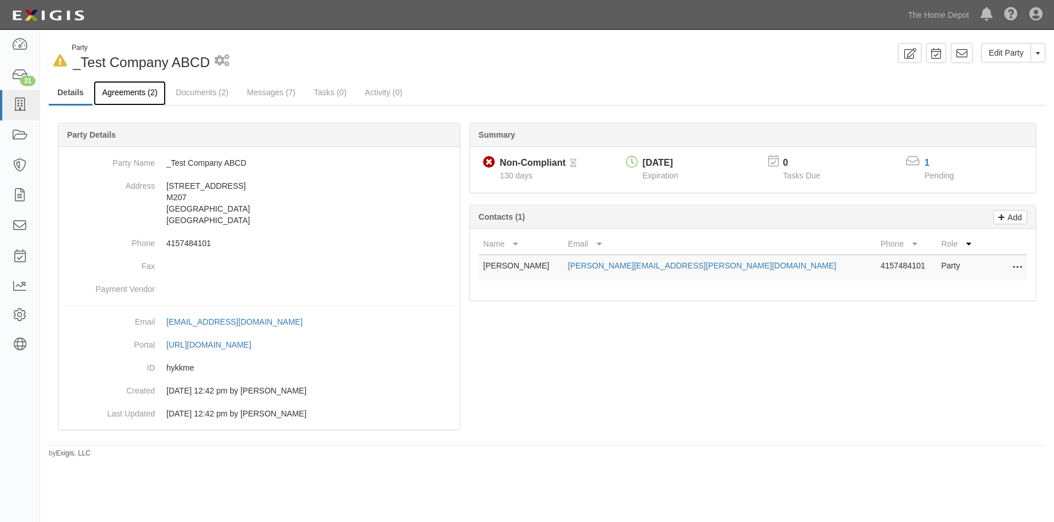
click at [121, 94] on link "Agreements (2)" at bounding box center [130, 93] width 72 height 25
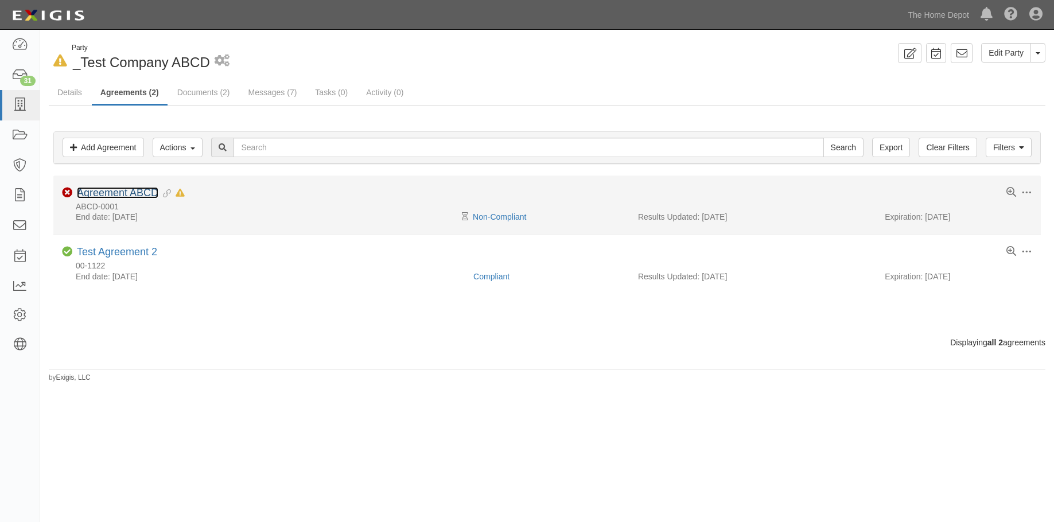
click at [122, 188] on link "Agreement ABCD" at bounding box center [117, 192] width 81 height 11
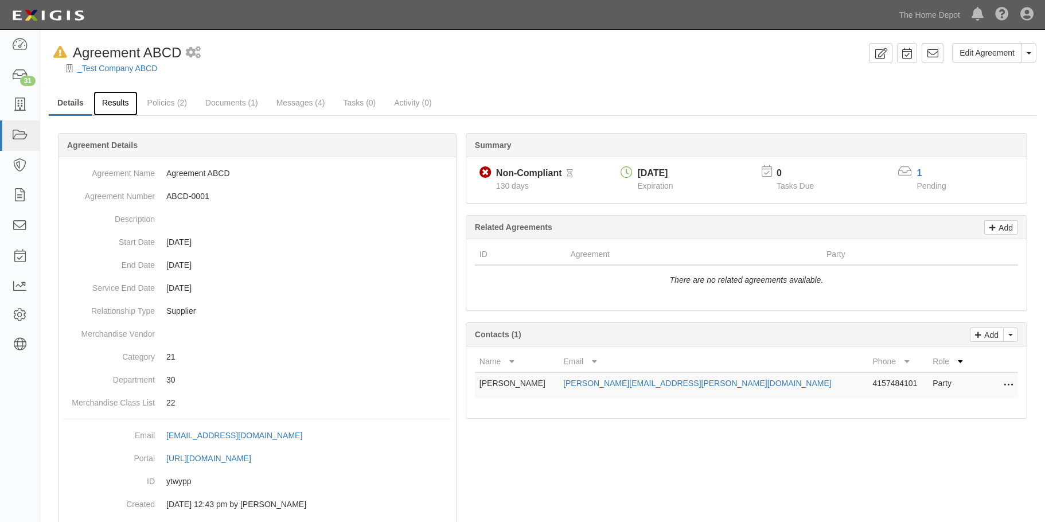
click at [104, 102] on link "Results" at bounding box center [116, 103] width 44 height 25
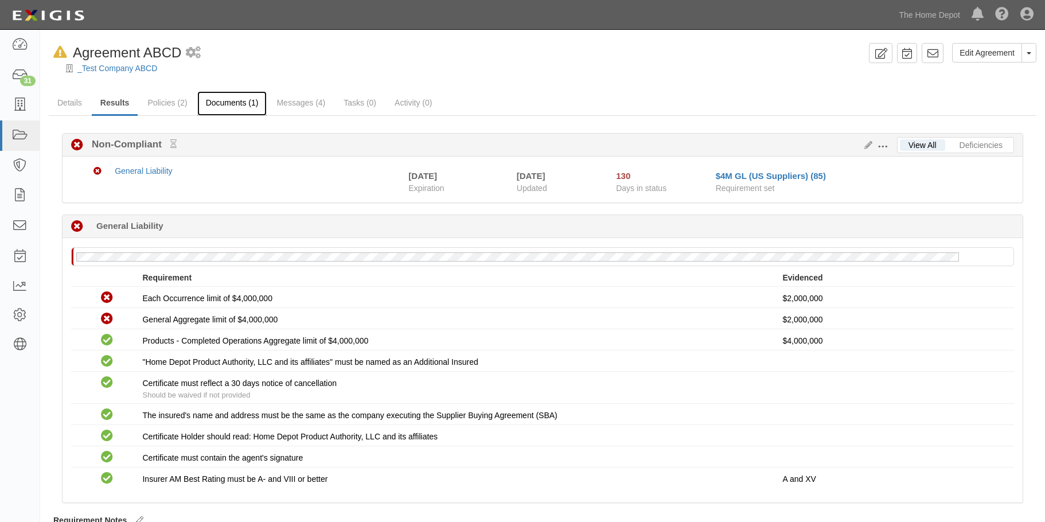
click at [233, 101] on link "Documents (1)" at bounding box center [232, 103] width 70 height 25
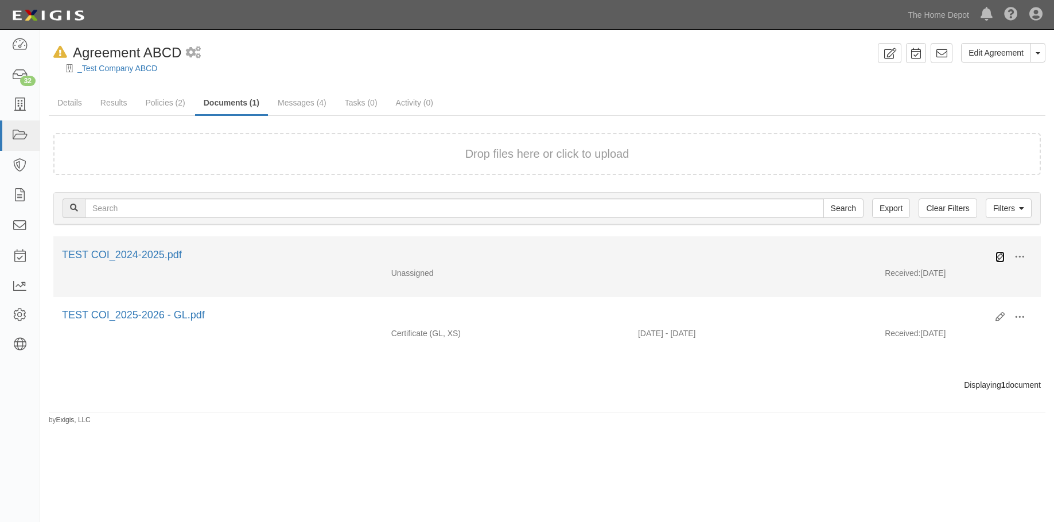
click at [997, 254] on icon at bounding box center [999, 256] width 9 height 9
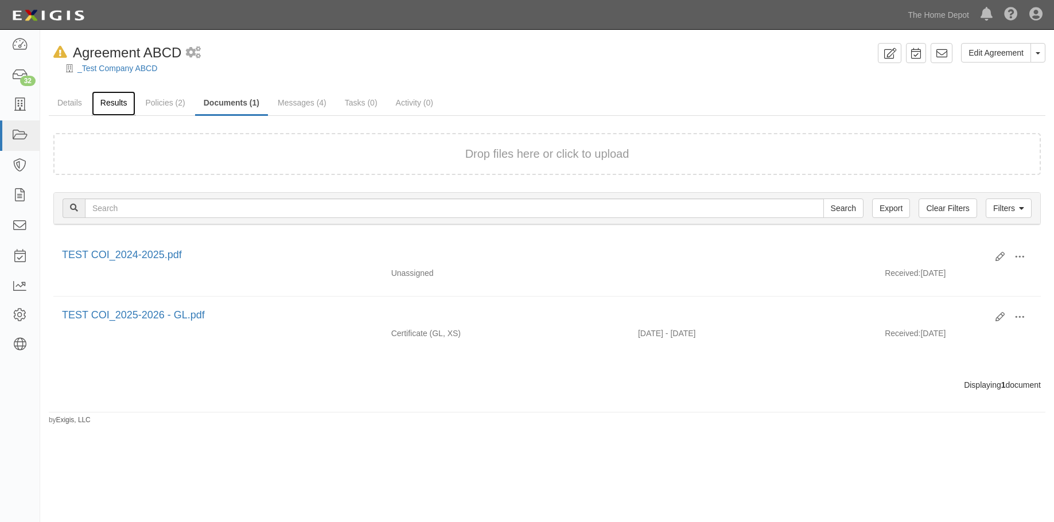
click at [112, 101] on link "Results" at bounding box center [114, 103] width 44 height 25
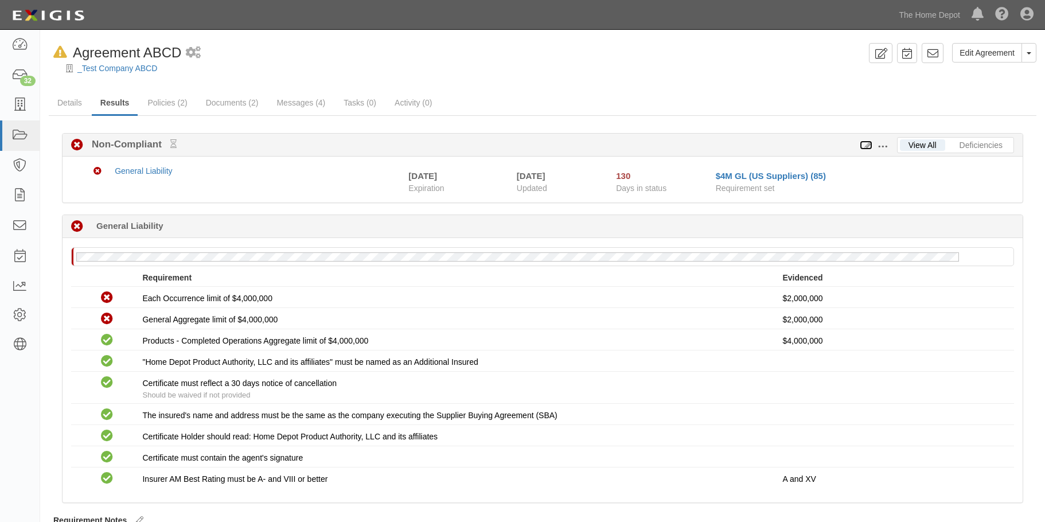
click at [871, 148] on icon at bounding box center [866, 146] width 13 height 8
click at [223, 100] on link "Documents (2)" at bounding box center [232, 103] width 70 height 25
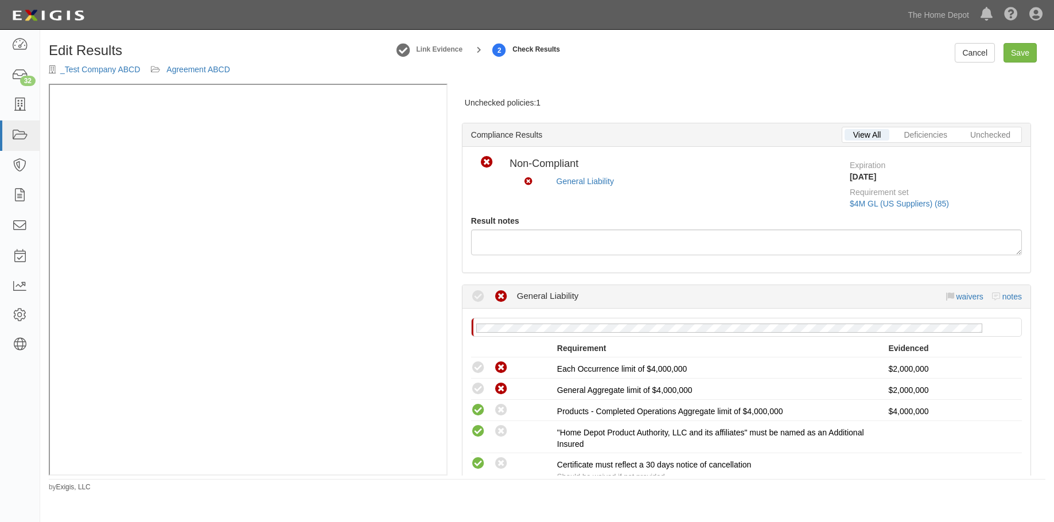
scroll to position [27, 0]
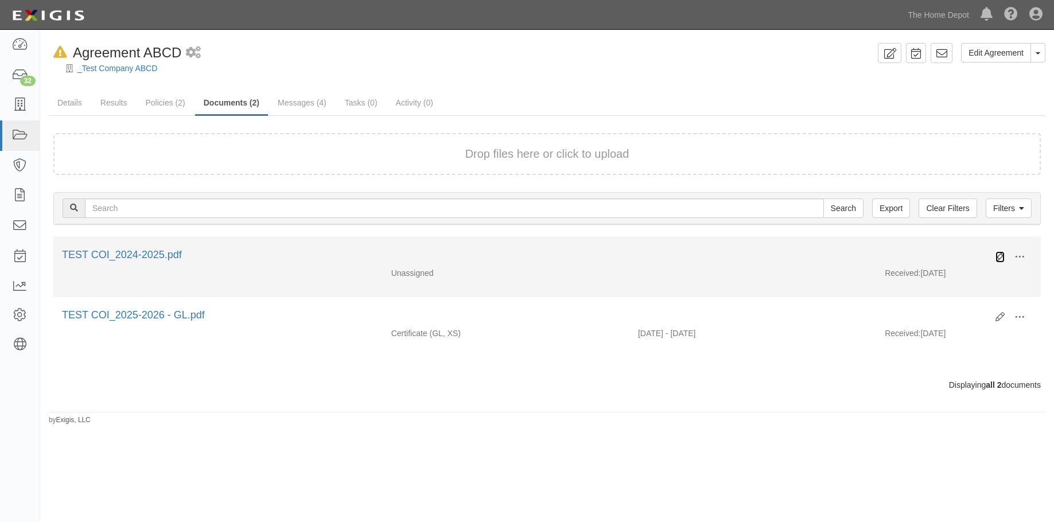
click at [999, 255] on icon at bounding box center [999, 256] width 9 height 9
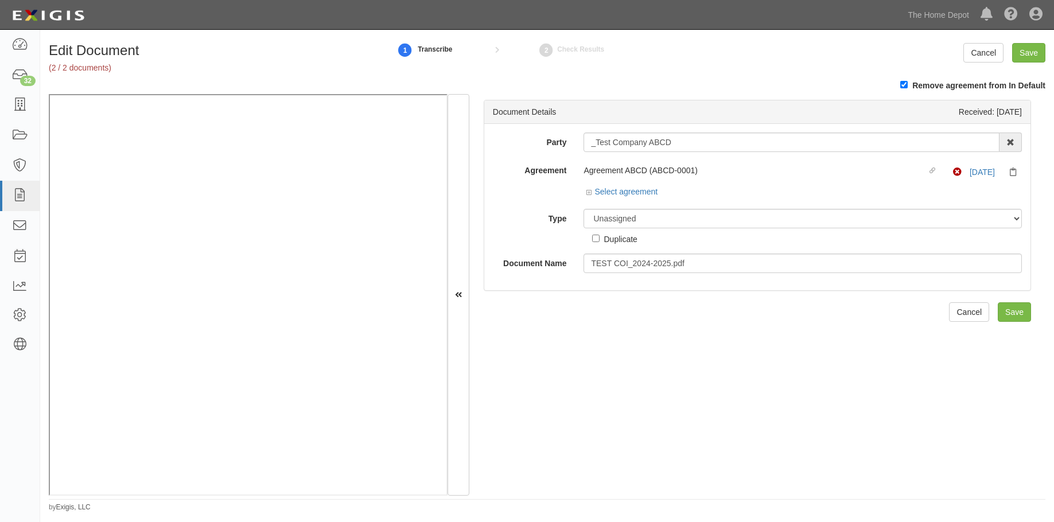
select select "CertificateDetail"
click at [583, 209] on select "Unassigned Binder Cancellation Notice Certificate Contract Endorsement Insuranc…" at bounding box center [802, 219] width 438 height 20
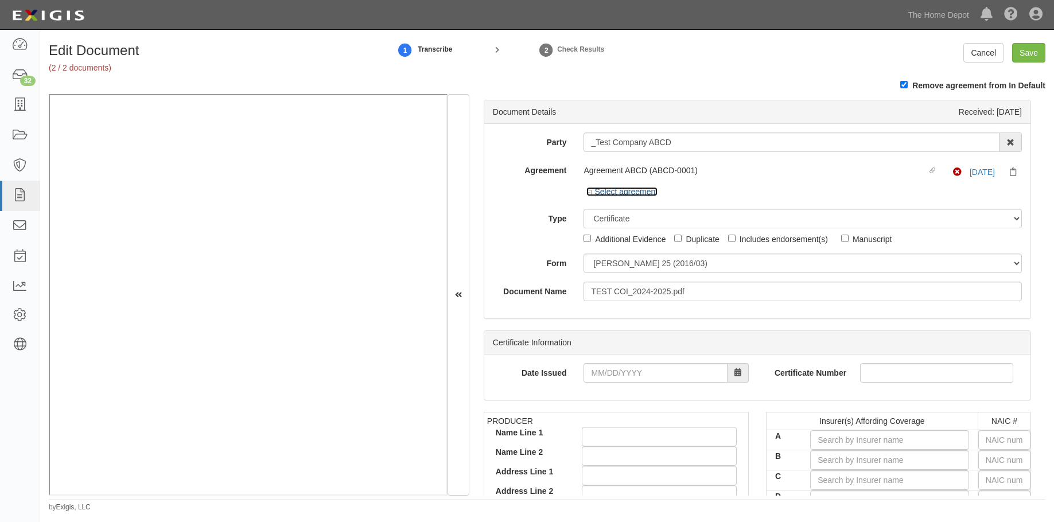
click at [587, 193] on icon at bounding box center [590, 193] width 8 height 6
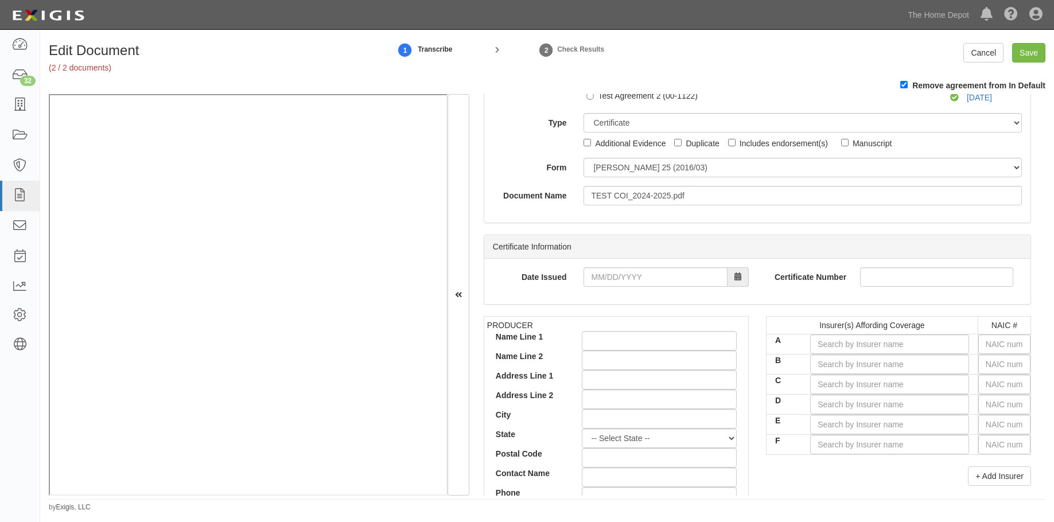
scroll to position [201, 0]
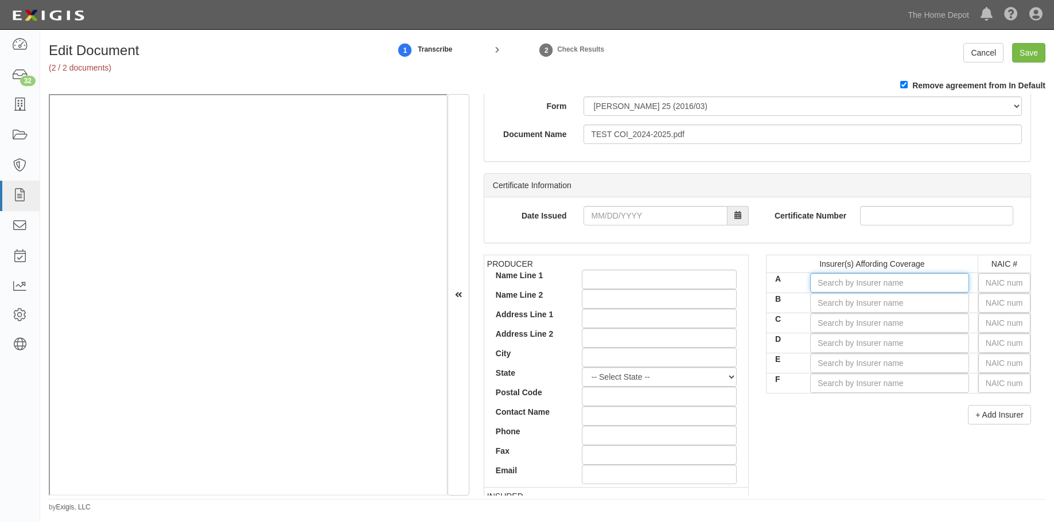
click at [837, 281] on input "A" at bounding box center [889, 283] width 159 height 20
type input "21st Century Advantage Insurance Company (NR Rating)"
type input "21"
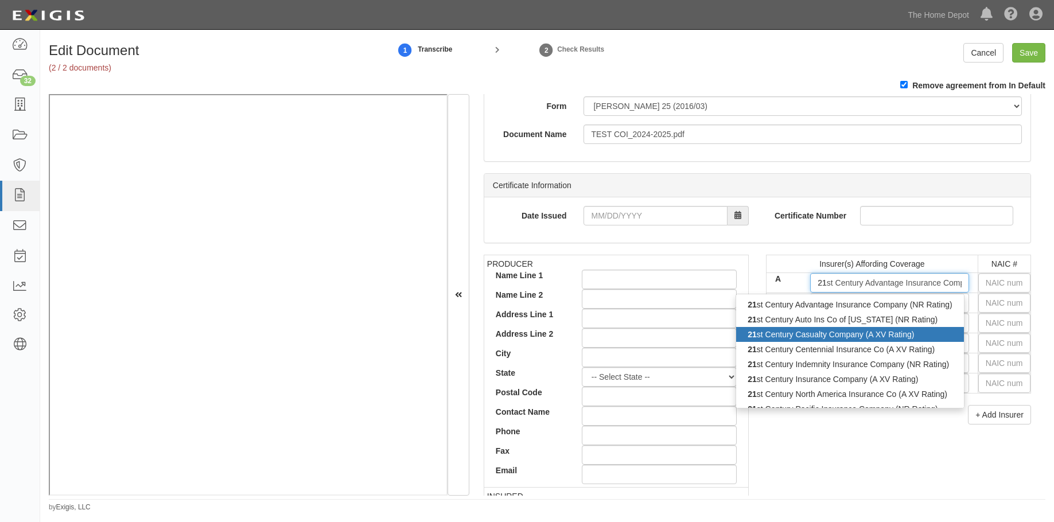
click at [811, 329] on div "21 st Century Casualty Company (A XV Rating)" at bounding box center [849, 334] width 227 height 15
type input "21st Century Casualty Company (A XV Rating)"
type input "36404"
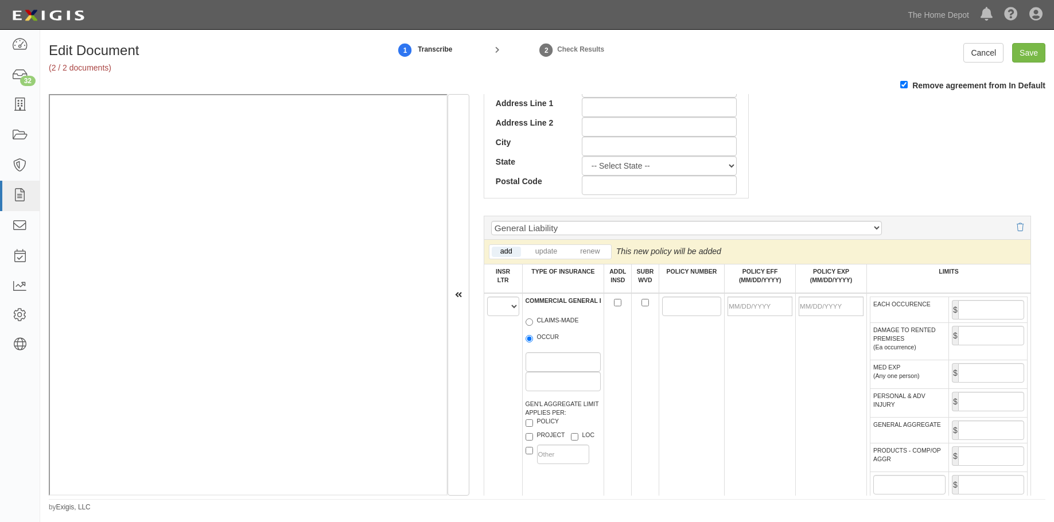
scroll to position [645, 0]
type input "21st Century Casualty Company (A XV Rating)"
click at [508, 305] on select "A B C D E F" at bounding box center [503, 305] width 32 height 20
select select "A"
click at [487, 295] on select "A B C D E F" at bounding box center [503, 305] width 32 height 20
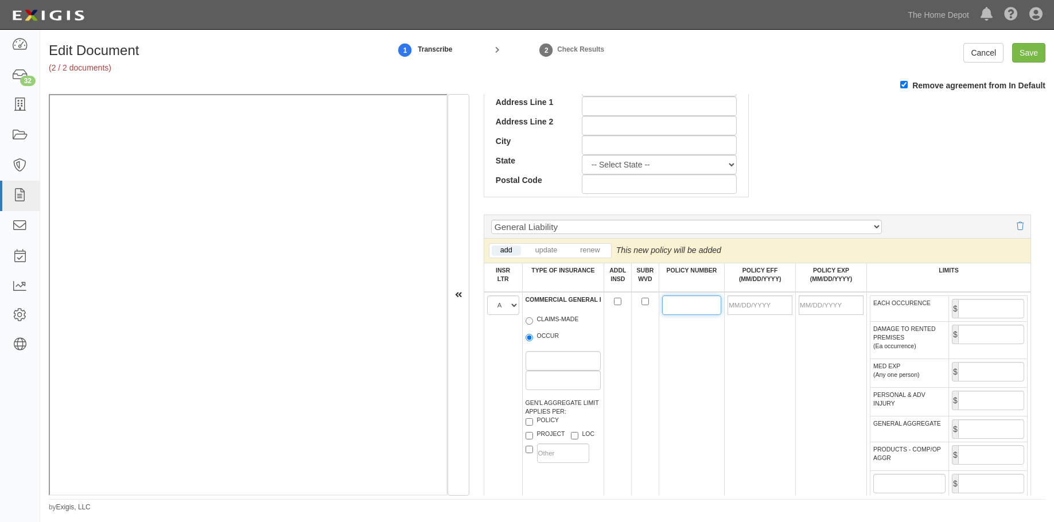
drag, startPoint x: 691, startPoint y: 301, endPoint x: 686, endPoint y: 302, distance: 5.9
click at [686, 302] on input "POLICY NUMBER" at bounding box center [691, 305] width 59 height 20
type input "001S443765"
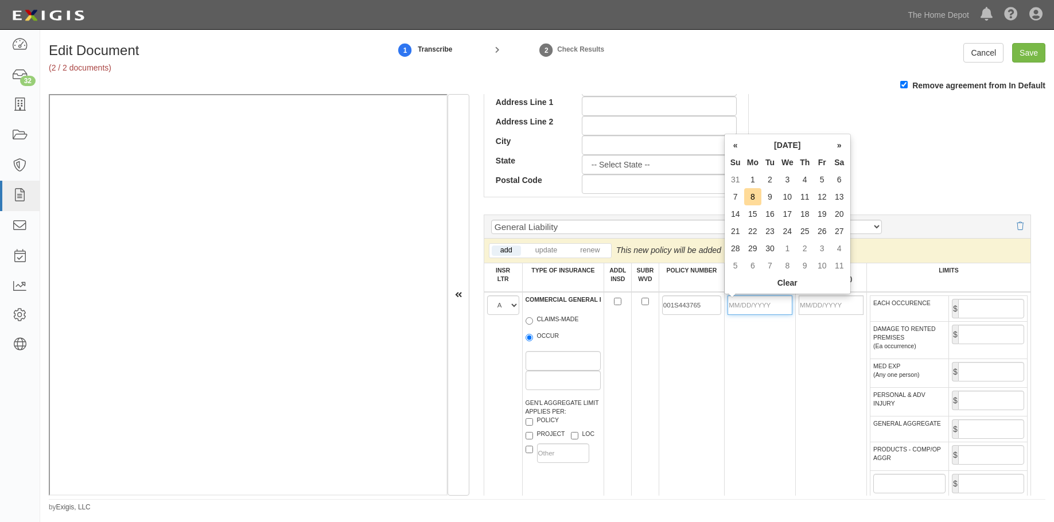
click at [747, 305] on input "POLICY EFF (MM/DD/YYYY)" at bounding box center [759, 305] width 65 height 20
click at [737, 149] on th "«" at bounding box center [735, 145] width 17 height 17
click at [738, 149] on th "«" at bounding box center [735, 145] width 17 height 17
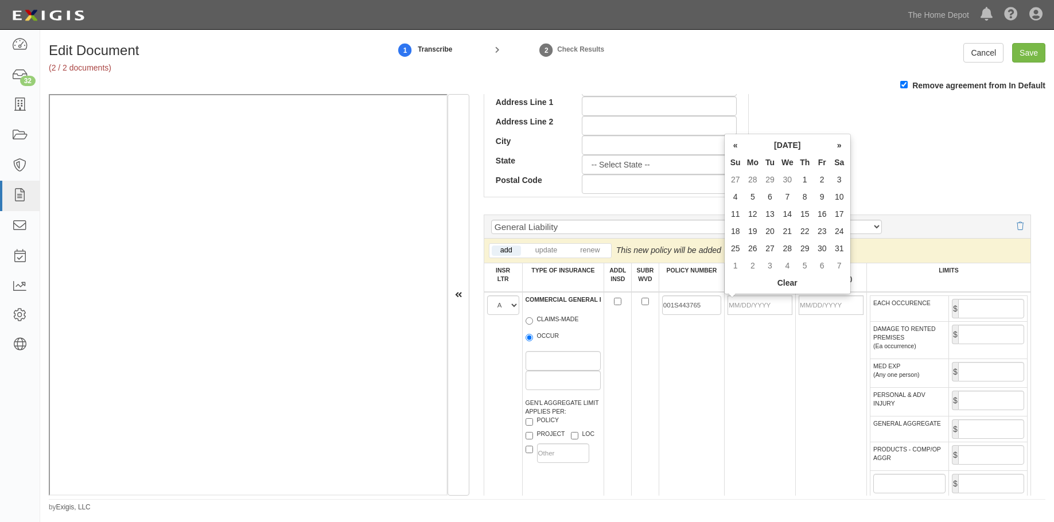
click at [737, 149] on th "«" at bounding box center [735, 145] width 17 height 17
click at [832, 144] on th "»" at bounding box center [839, 145] width 17 height 17
click at [804, 183] on td "1" at bounding box center [804, 179] width 17 height 17
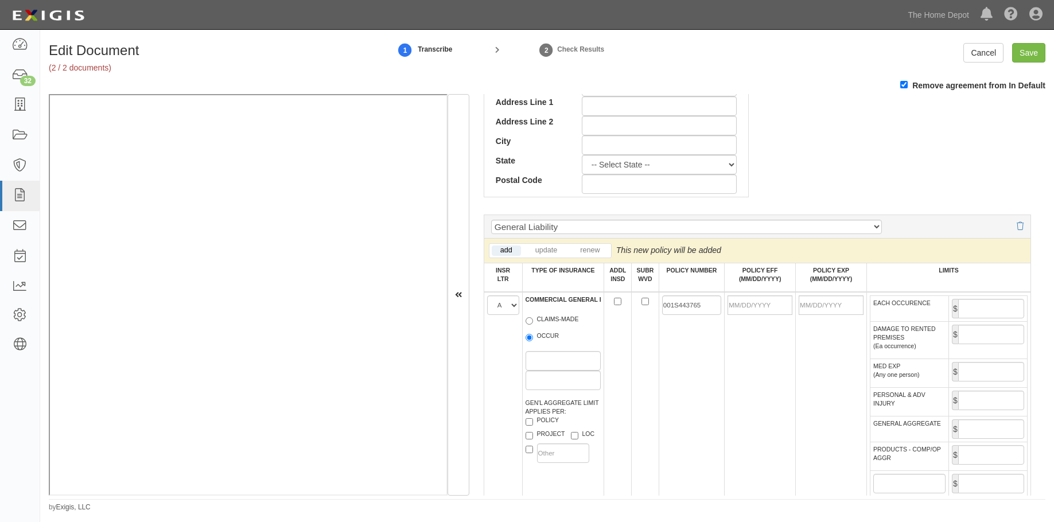
type input "05/01/2025"
type input "05/01/2026"
click at [977, 314] on input "EACH OCCURENCE" at bounding box center [991, 309] width 66 height 20
type input "4,000,000"
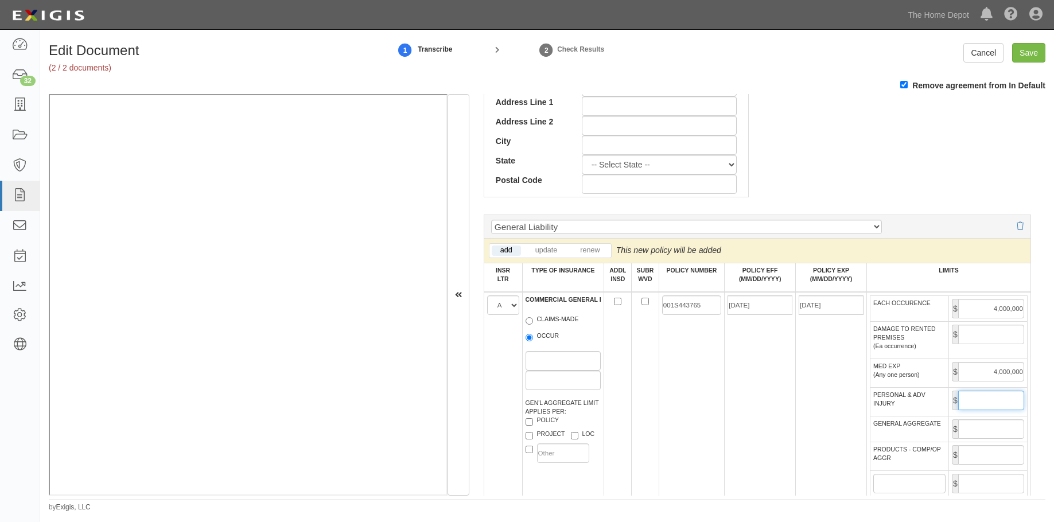
type input "4"
type input "8,000,000"
click at [1033, 56] on input "Save" at bounding box center [1028, 53] width 33 height 20
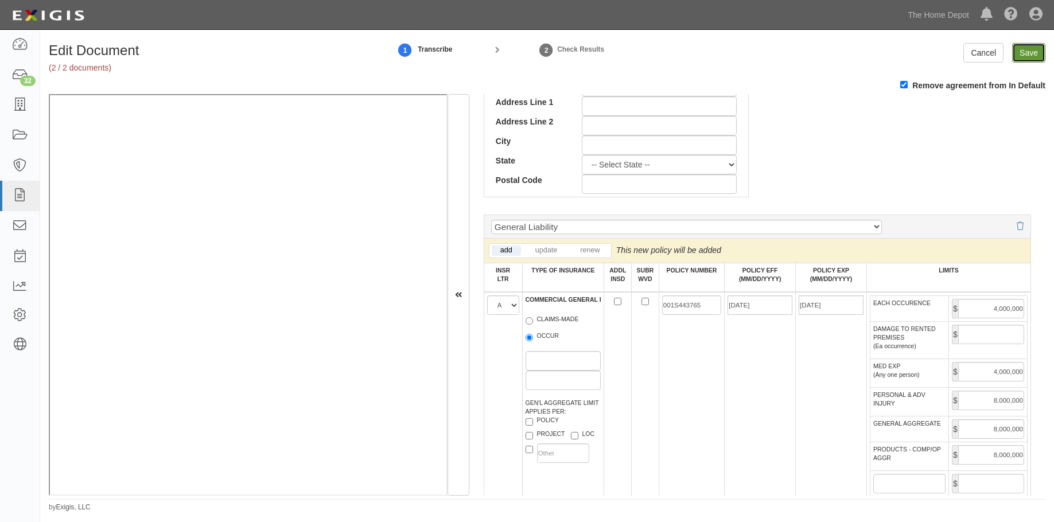
type input "4000000"
type input "8000000"
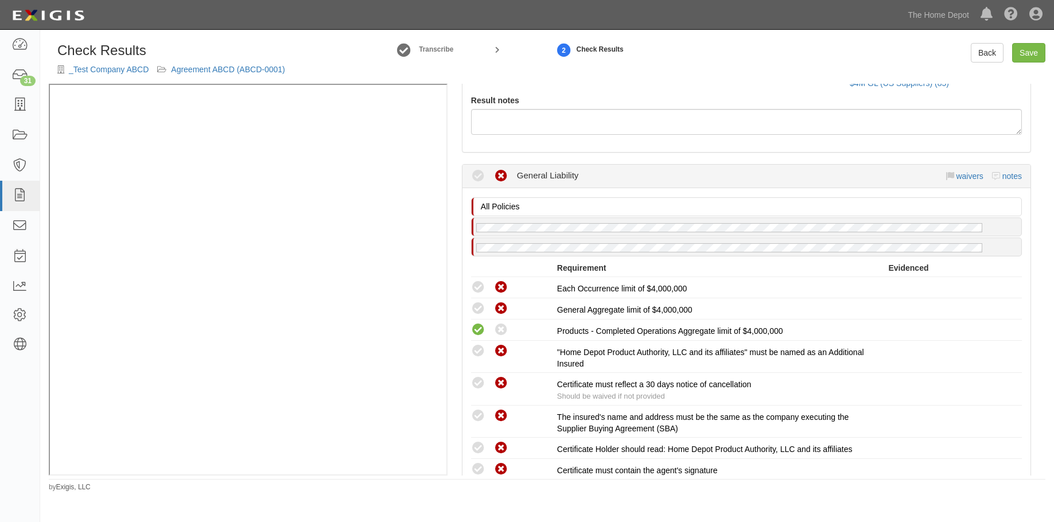
scroll to position [201, 0]
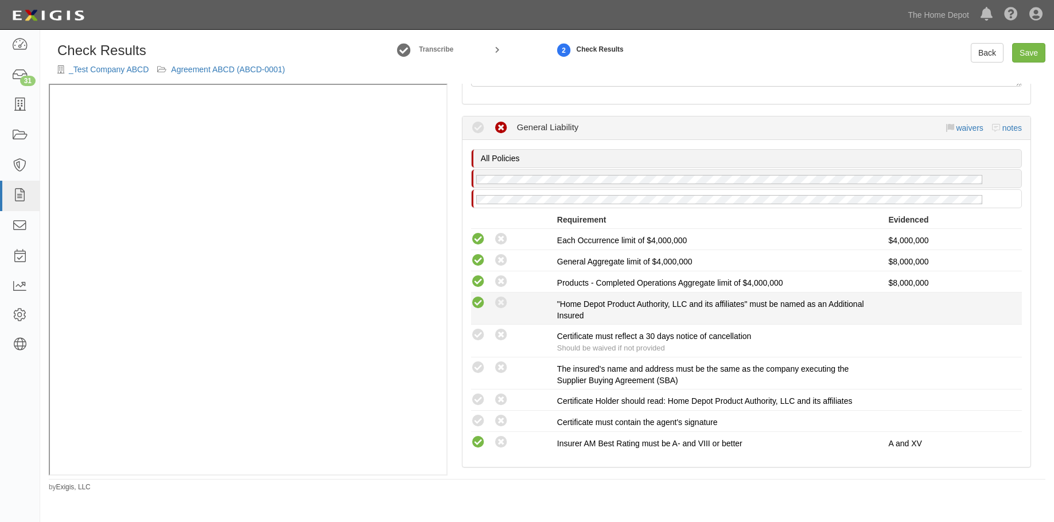
click at [477, 299] on icon at bounding box center [478, 303] width 14 height 14
radio input "true"
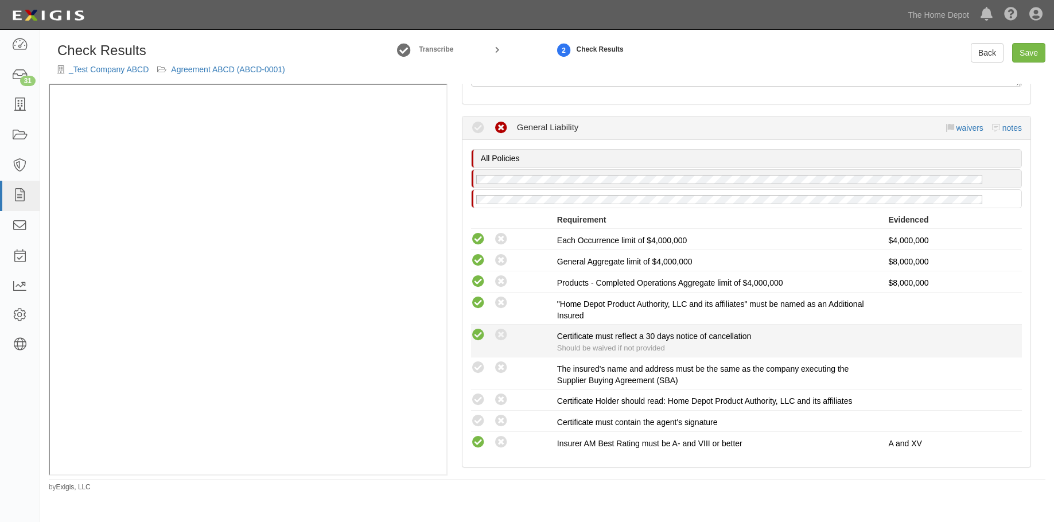
click at [475, 337] on icon at bounding box center [478, 335] width 14 height 14
radio input "true"
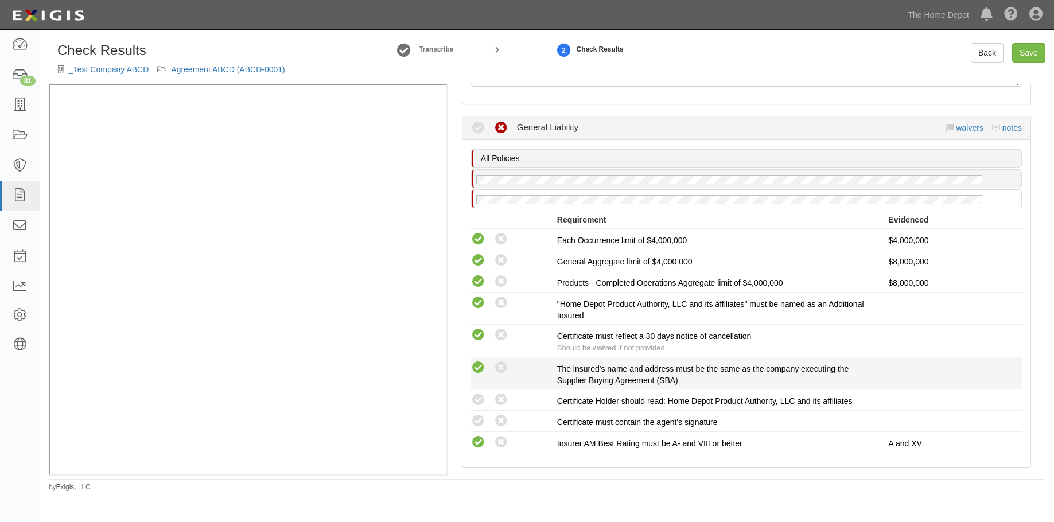
click at [474, 373] on icon at bounding box center [478, 368] width 14 height 14
radio input "true"
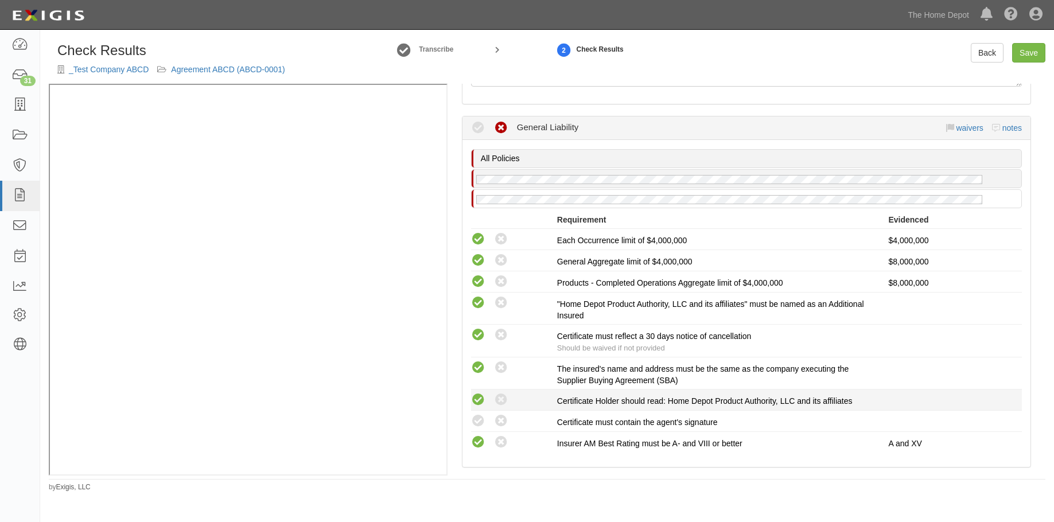
click at [478, 402] on icon at bounding box center [478, 400] width 14 height 14
radio input "true"
click at [482, 419] on icon at bounding box center [478, 421] width 14 height 14
radio input "true"
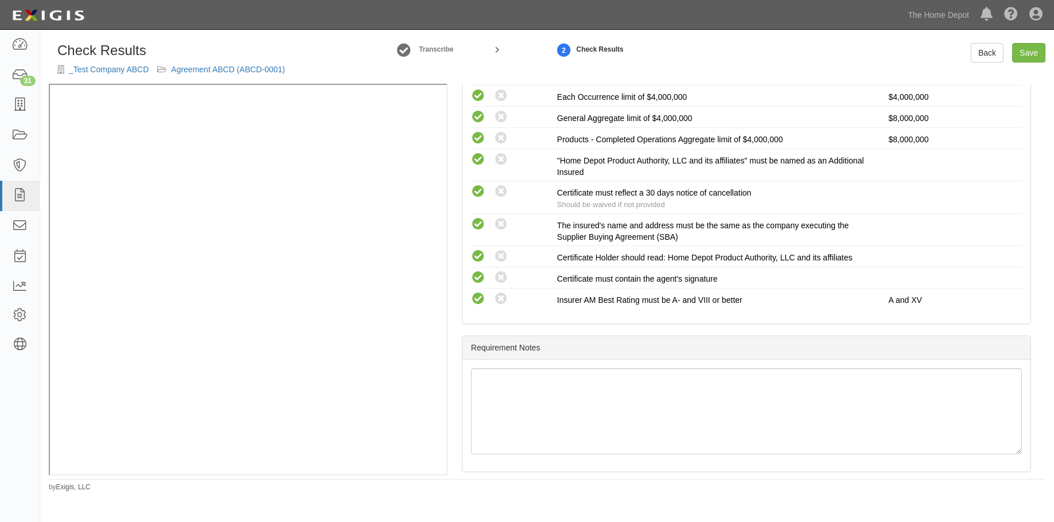
scroll to position [358, 0]
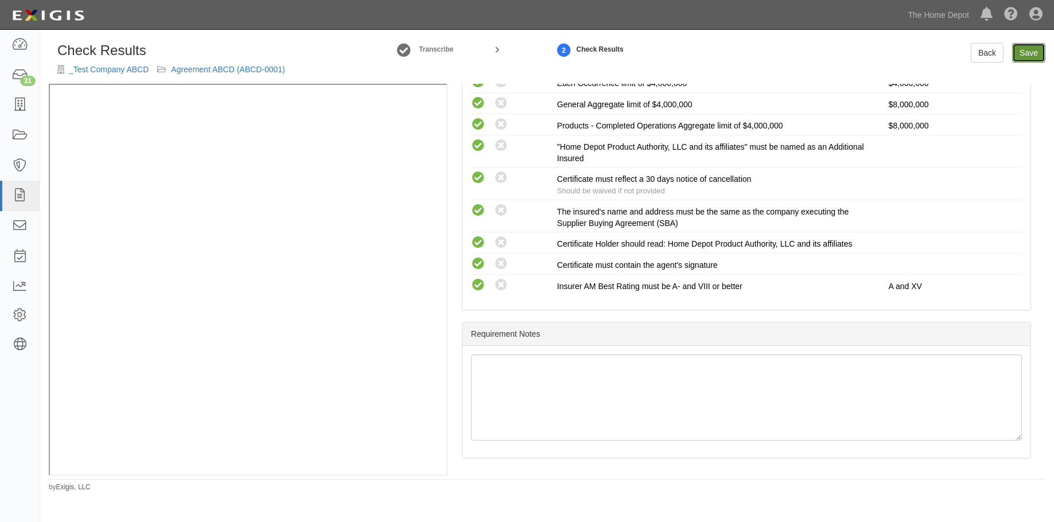
click at [1019, 52] on link "Save" at bounding box center [1028, 53] width 33 height 20
radio input "true"
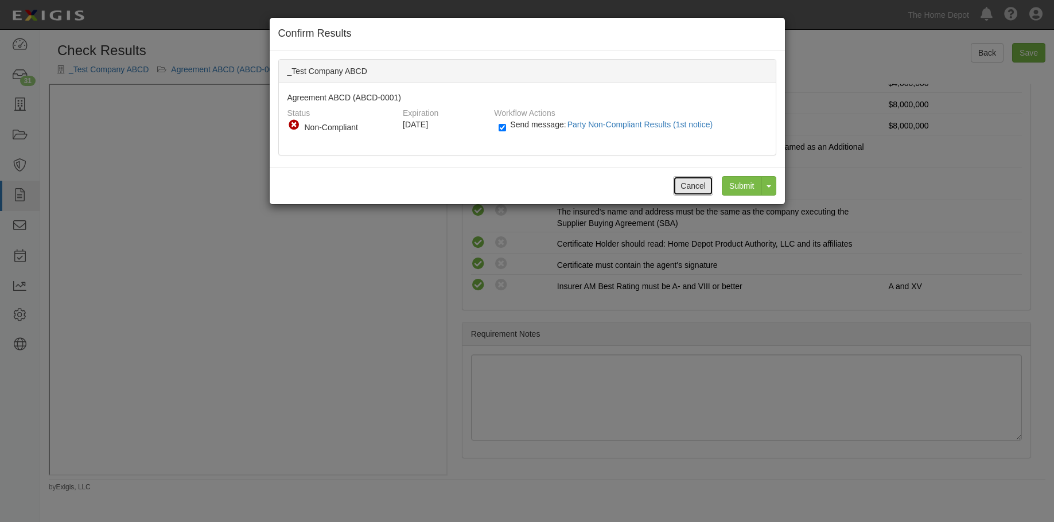
click at [691, 189] on button "Cancel" at bounding box center [693, 186] width 40 height 20
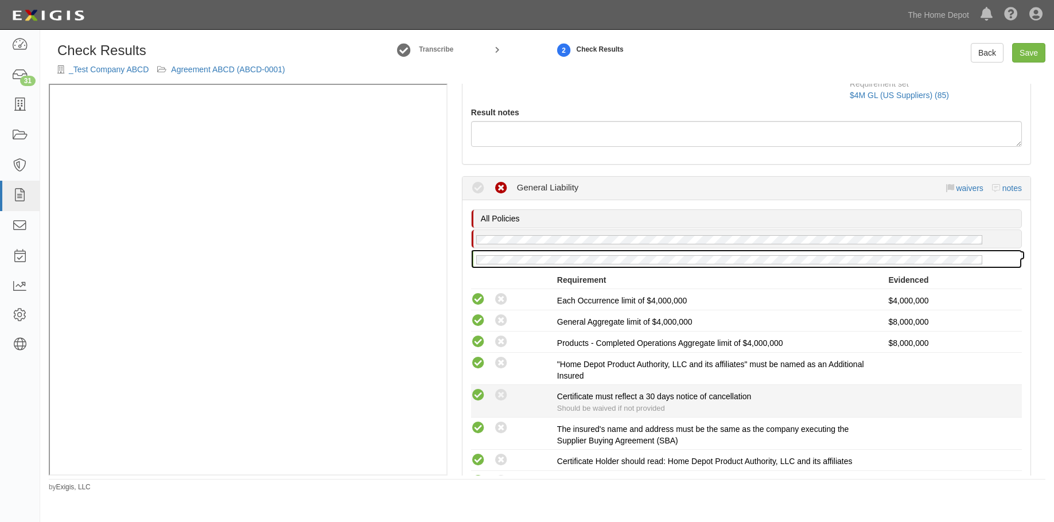
scroll to position [129, 0]
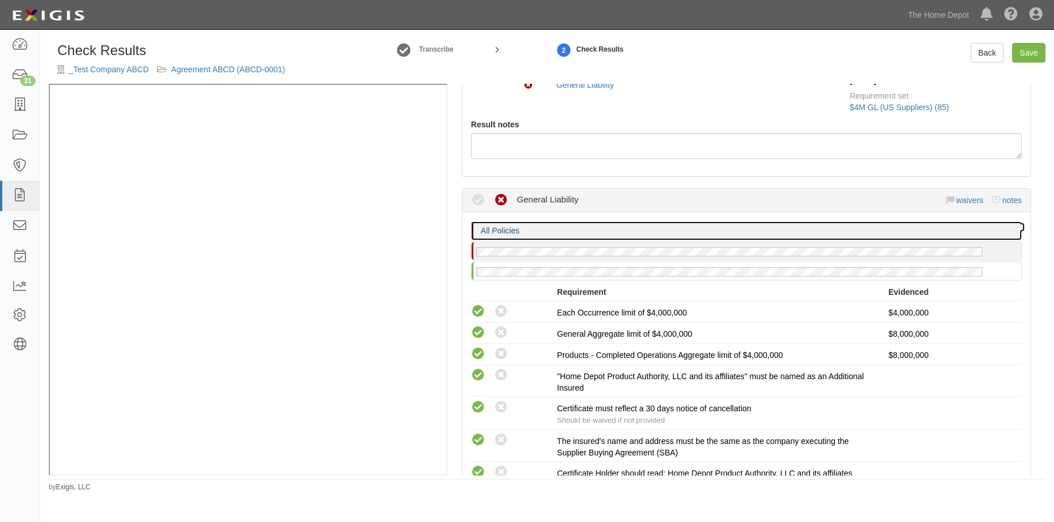
click at [729, 229] on p "All Policies" at bounding box center [750, 230] width 538 height 11
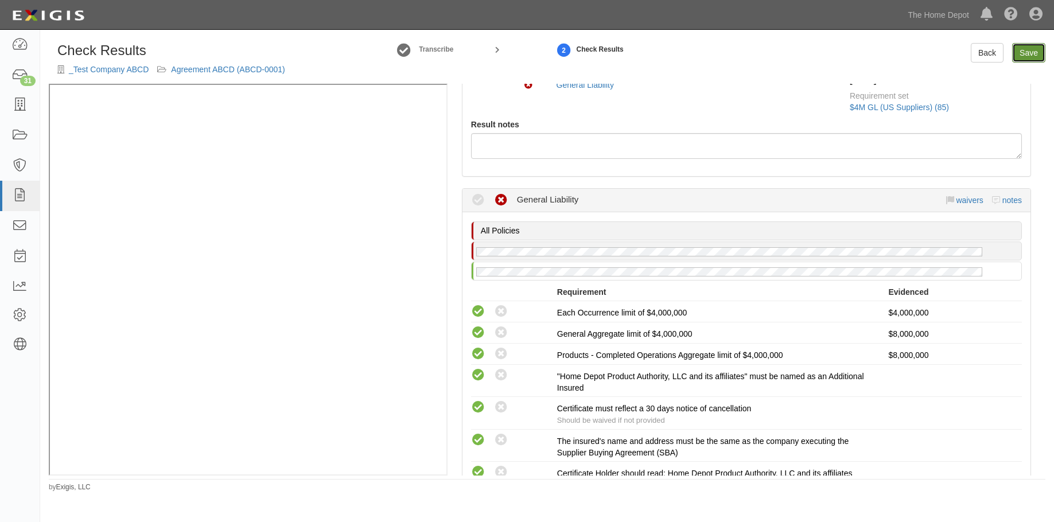
click at [1029, 61] on link "Save" at bounding box center [1028, 53] width 33 height 20
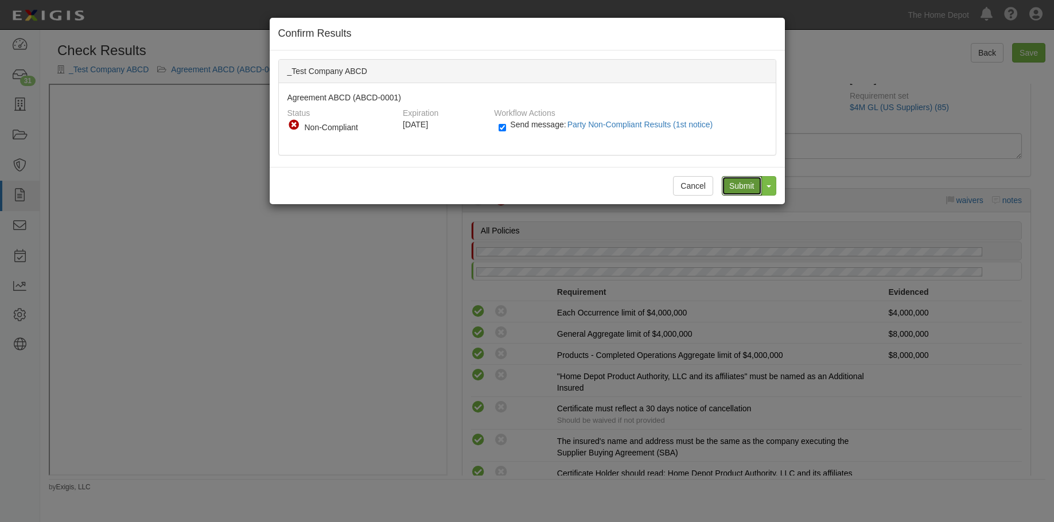
click at [735, 185] on input "Submit" at bounding box center [742, 186] width 40 height 20
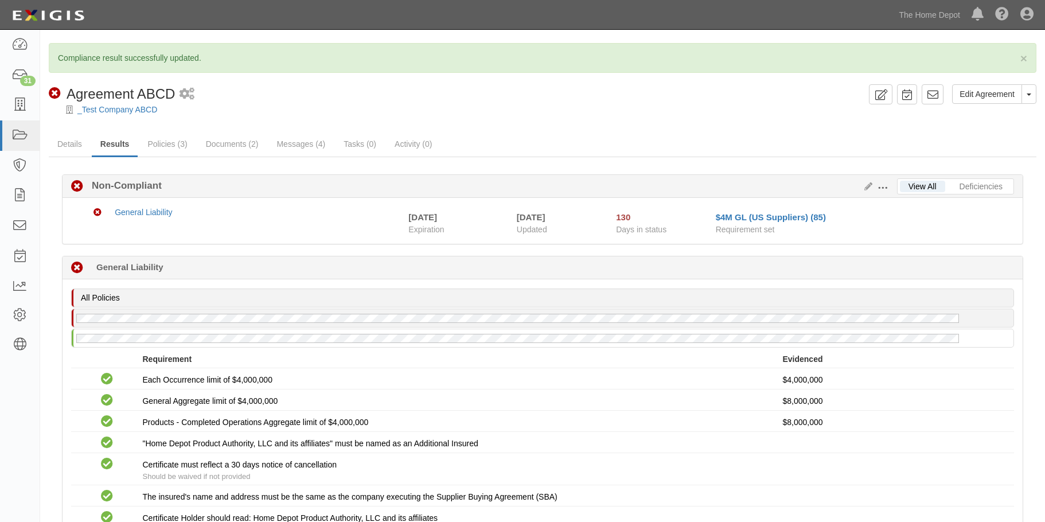
click at [867, 138] on ul "Details Results Policies (3) Documents (2) Messages (4) Tasks (0) Activity (0)" at bounding box center [543, 145] width 988 height 25
click at [867, 184] on icon at bounding box center [866, 187] width 13 height 8
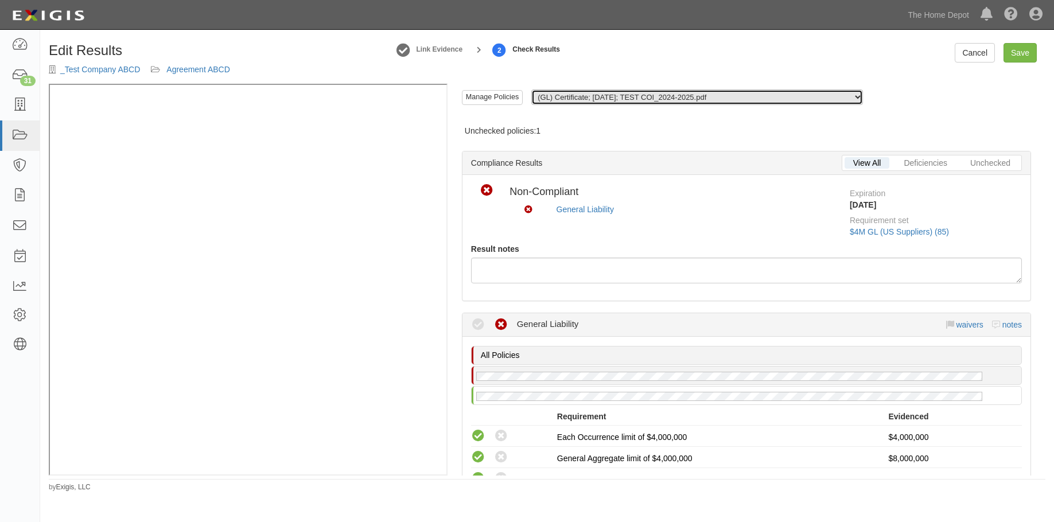
click at [831, 104] on select "(GL) Certificate; [DATE]; TEST COI_2024-2025.pdf (GL, XS) Certificate; [DATE]; …" at bounding box center [697, 96] width 332 height 15
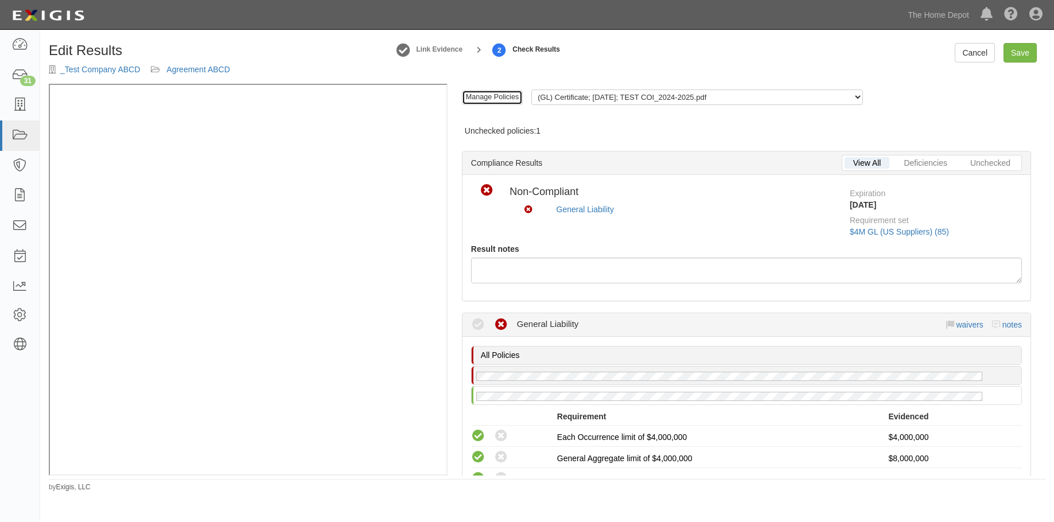
click at [494, 95] on link "Manage Policies" at bounding box center [492, 97] width 61 height 15
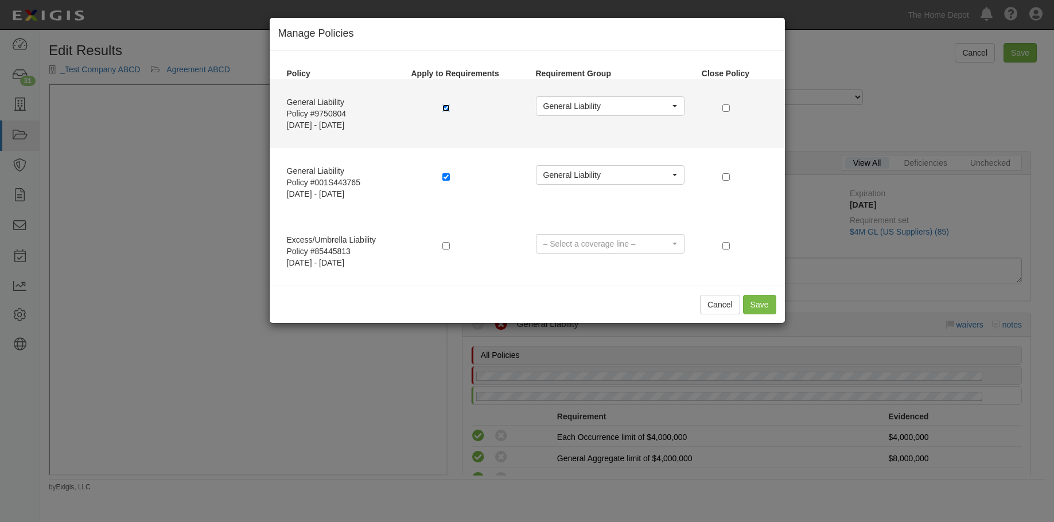
click at [447, 107] on input "checkbox" at bounding box center [445, 107] width 7 height 7
checkbox input "false"
click at [728, 110] on input "checkbox" at bounding box center [725, 107] width 7 height 7
checkbox input "true"
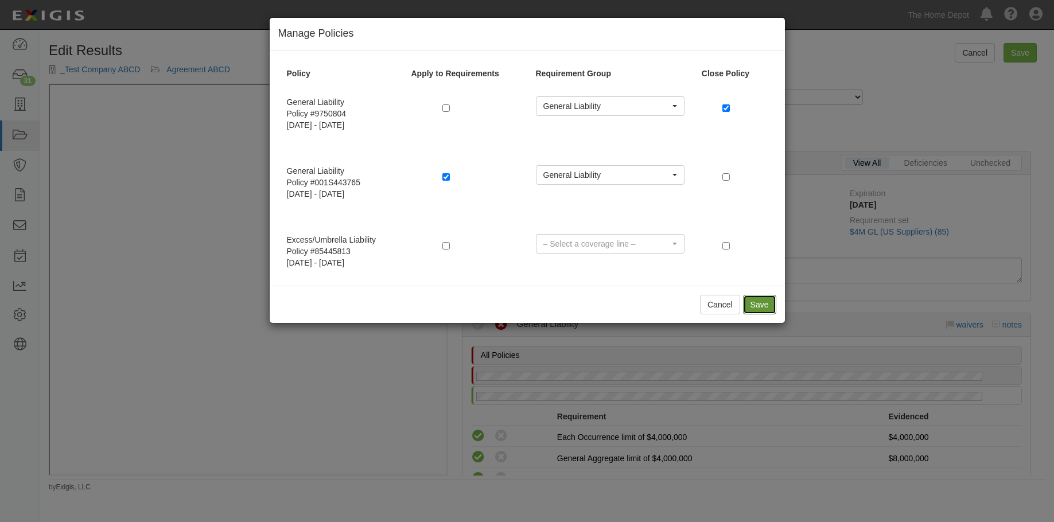
click at [755, 305] on button "Save" at bounding box center [759, 305] width 33 height 20
radio input "true"
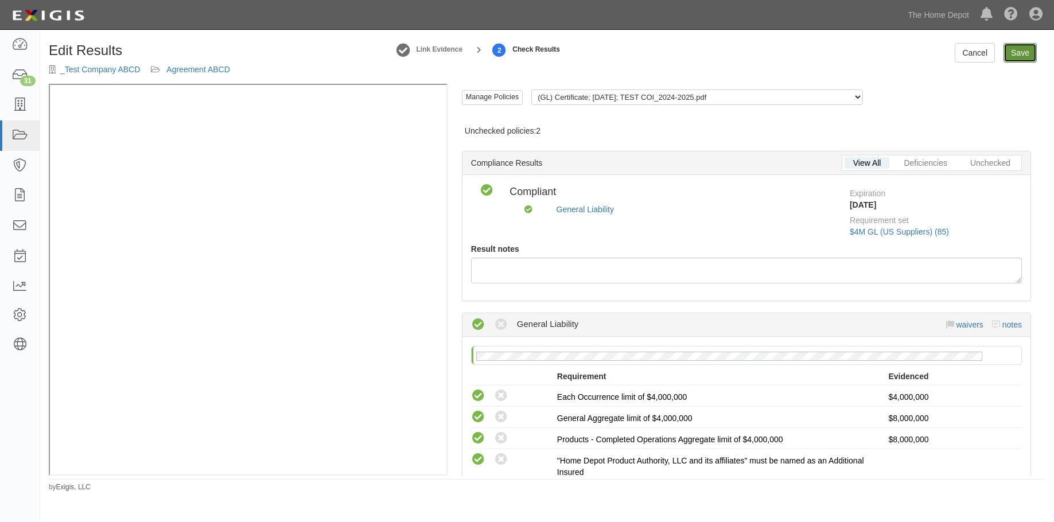
click at [1017, 52] on link "Save" at bounding box center [1019, 53] width 33 height 20
radio input "true"
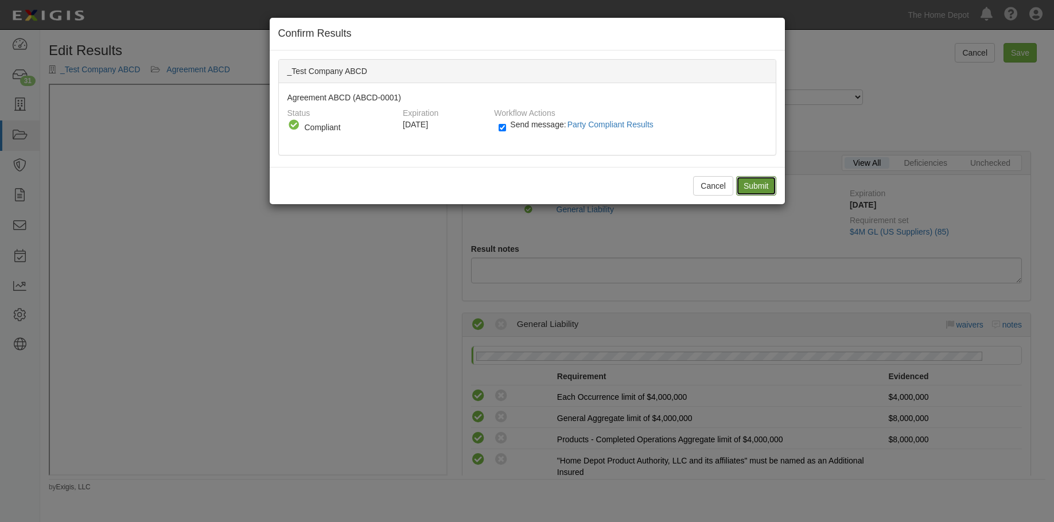
click at [745, 180] on input "Submit" at bounding box center [756, 186] width 40 height 20
click at [754, 181] on div "Cancel Submit" at bounding box center [527, 185] width 515 height 37
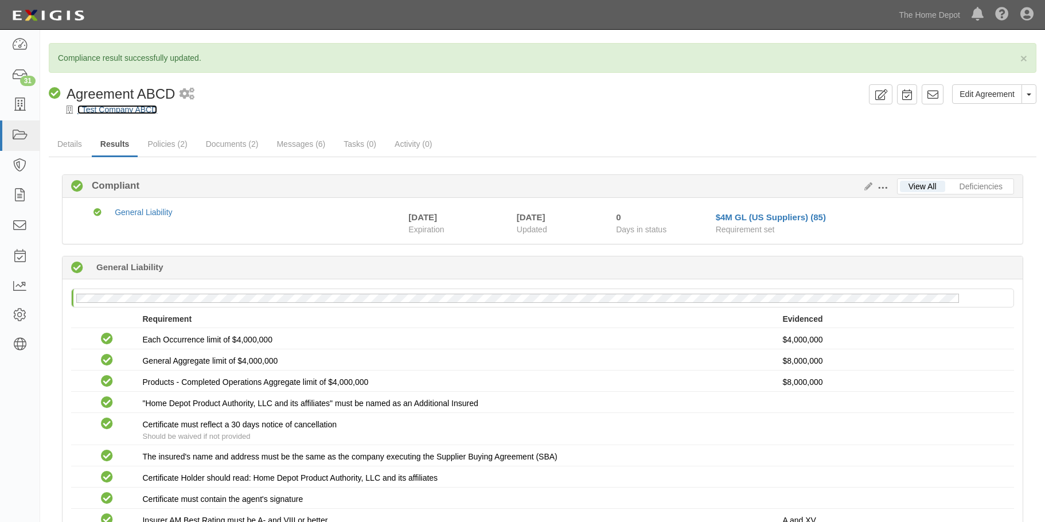
click at [114, 113] on link "_Test Company ABCD" at bounding box center [117, 109] width 80 height 9
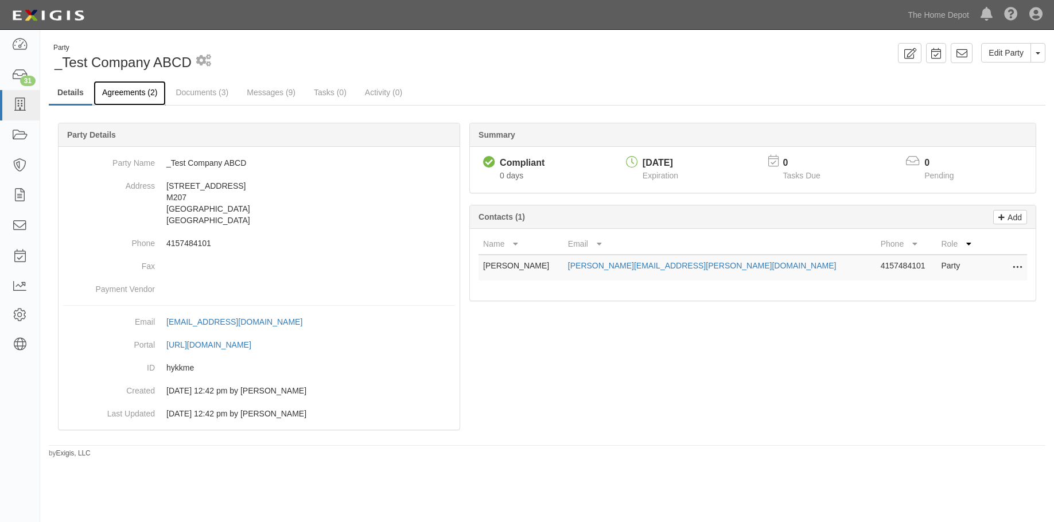
click at [123, 92] on link "Agreements (2)" at bounding box center [130, 93] width 72 height 25
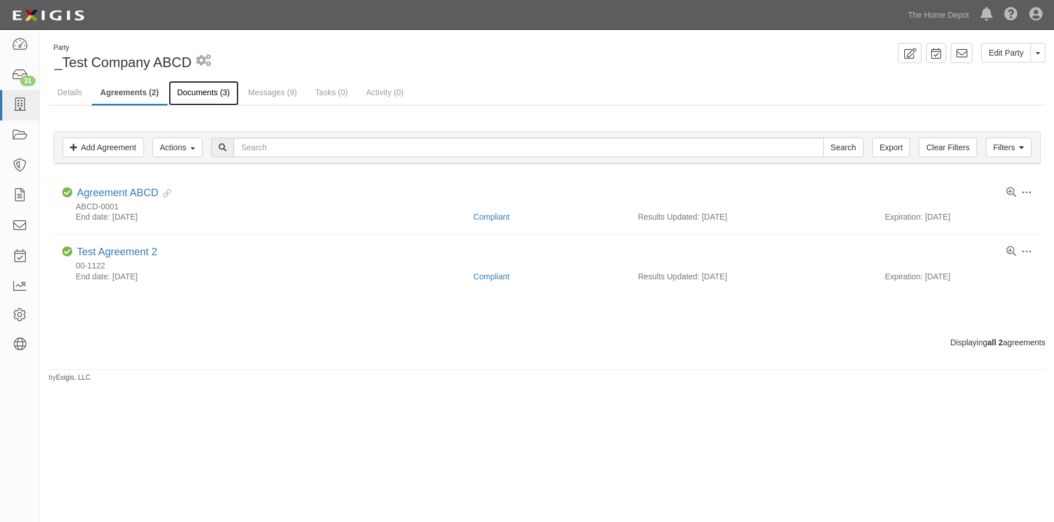
click at [209, 93] on link "Documents (3)" at bounding box center [204, 93] width 70 height 25
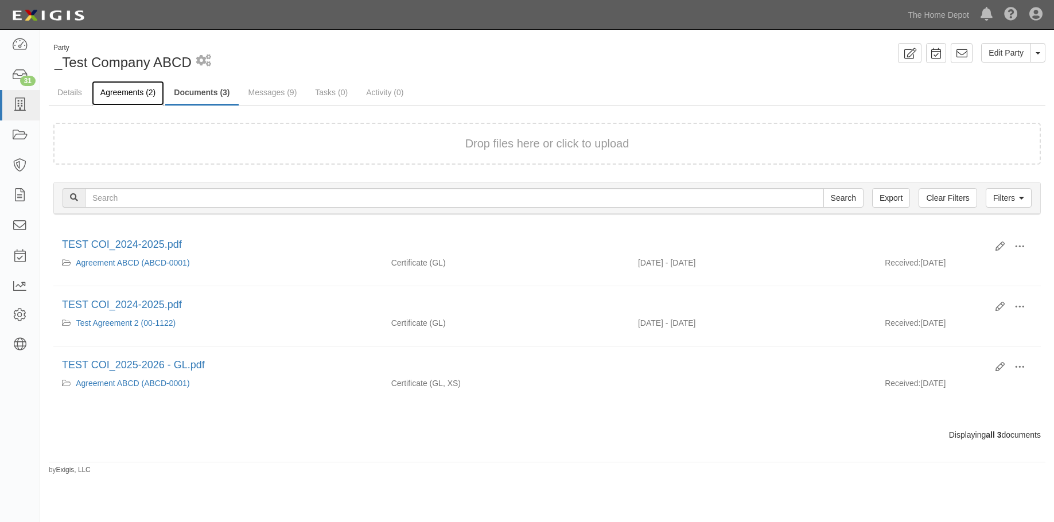
click at [124, 88] on link "Agreements (2)" at bounding box center [128, 93] width 72 height 25
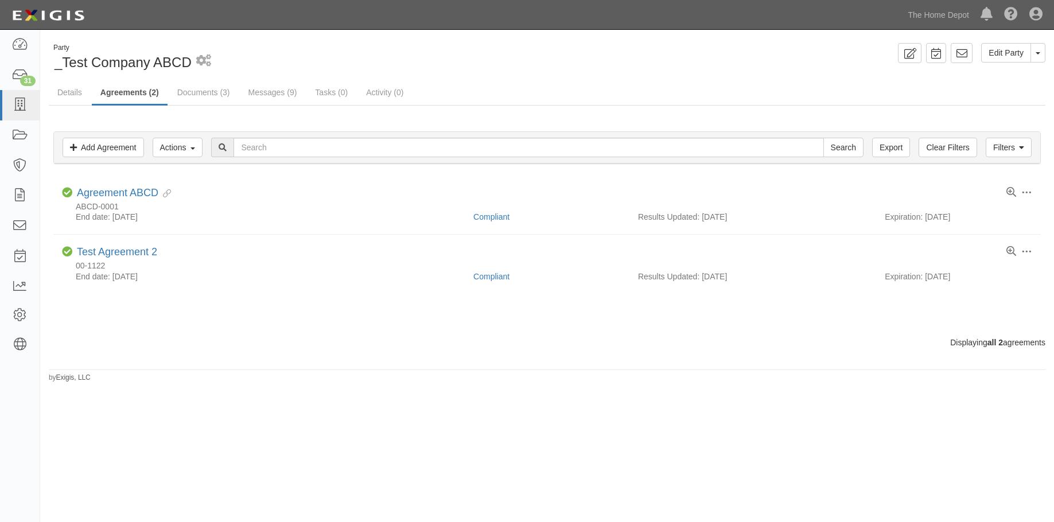
click at [774, 65] on div "Party _Test Company ABCD 1 scheduled workflow Edit Party Toggle Party Dropdown …" at bounding box center [547, 57] width 1014 height 29
click at [770, 69] on div "Party _Test Company ABCD 1 scheduled workflow Edit Party Toggle Party Dropdown …" at bounding box center [547, 57] width 1014 height 29
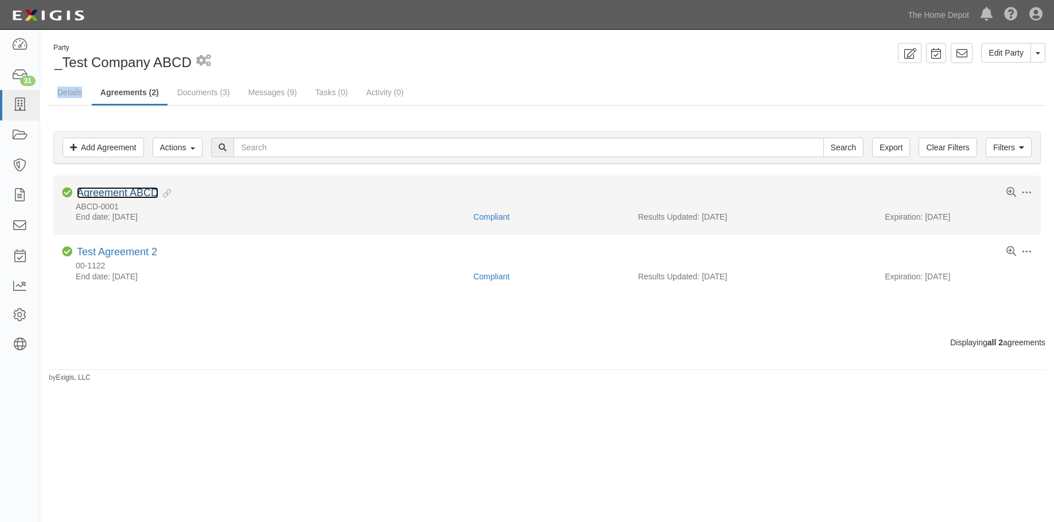
click at [100, 187] on link "Agreement ABCD" at bounding box center [117, 192] width 81 height 11
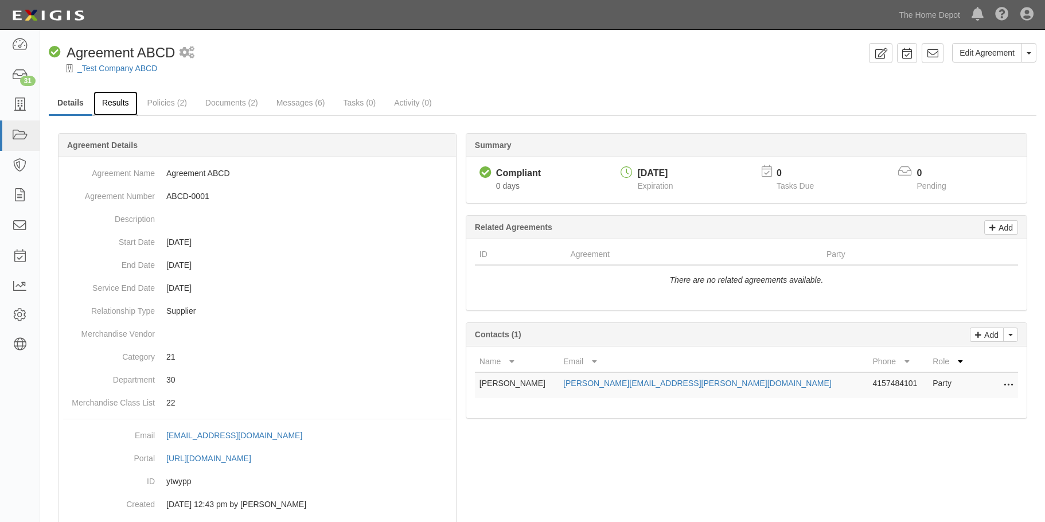
click at [116, 102] on link "Results" at bounding box center [116, 103] width 44 height 25
click at [59, 104] on link "Details" at bounding box center [71, 103] width 44 height 25
click at [124, 68] on link "_Test Company ABCD" at bounding box center [117, 68] width 80 height 9
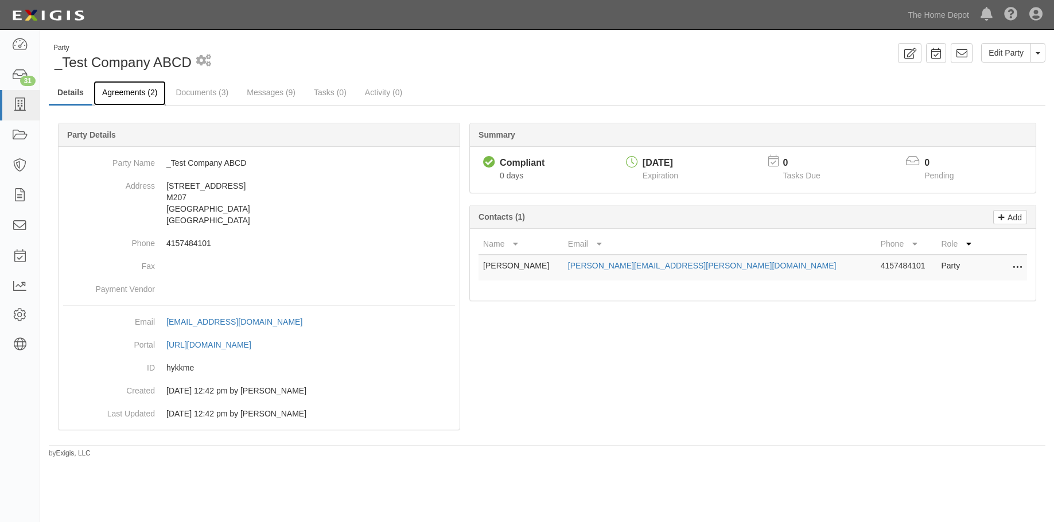
click at [126, 87] on link "Agreements (2)" at bounding box center [130, 93] width 72 height 25
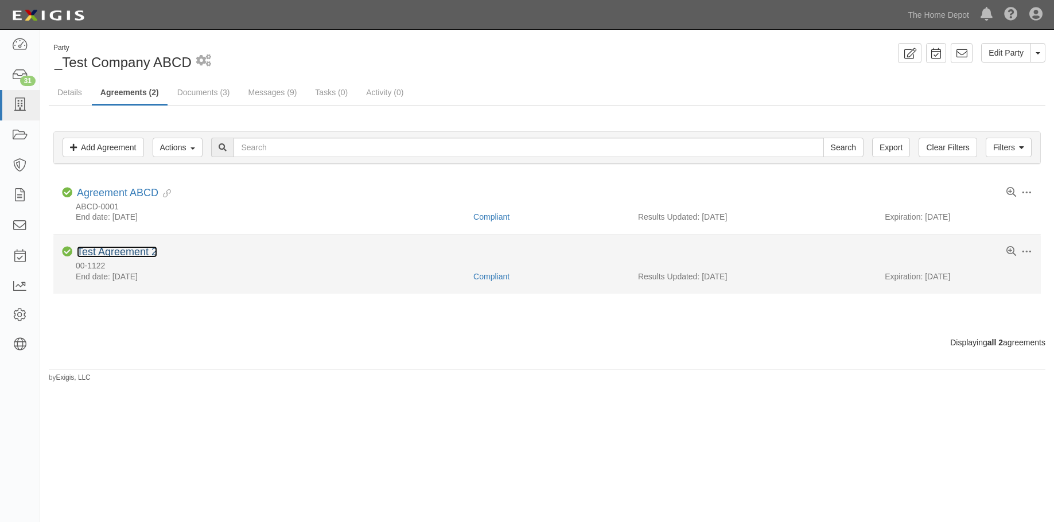
click at [129, 255] on link "Test Agreement 2" at bounding box center [117, 251] width 80 height 11
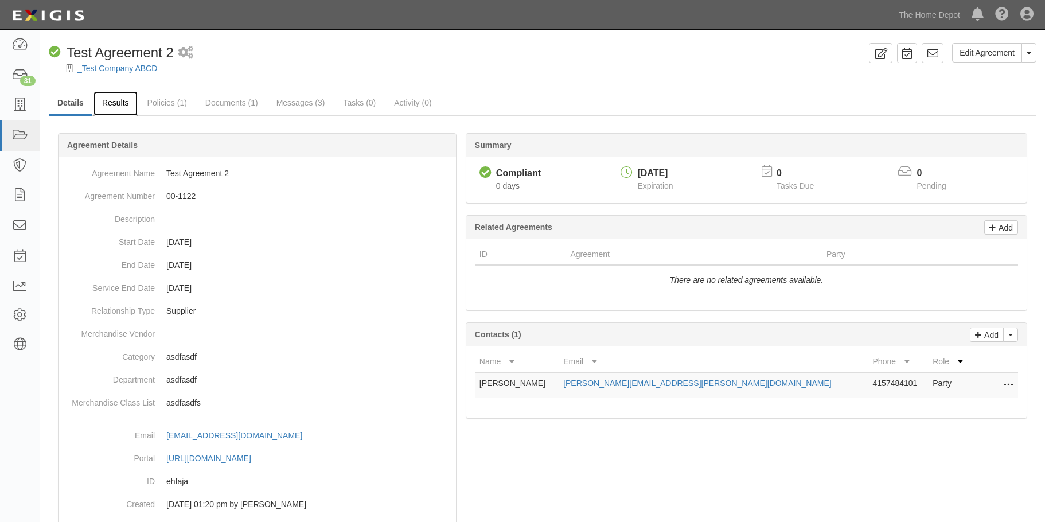
click at [123, 104] on link "Results" at bounding box center [116, 103] width 44 height 25
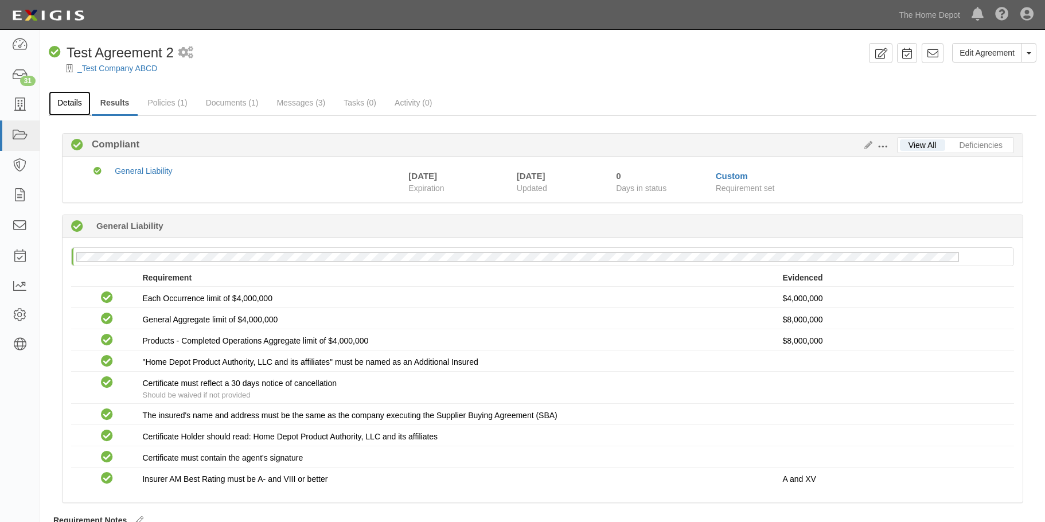
click at [72, 98] on link "Details" at bounding box center [70, 103] width 42 height 25
click at [115, 68] on link "_Test Company ABCD" at bounding box center [117, 68] width 80 height 9
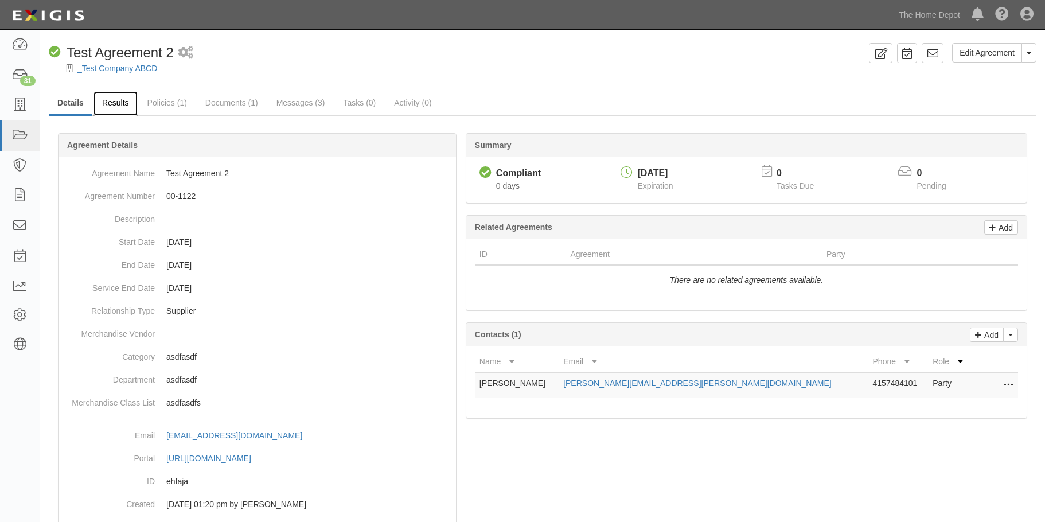
click at [121, 100] on link "Results" at bounding box center [116, 103] width 44 height 25
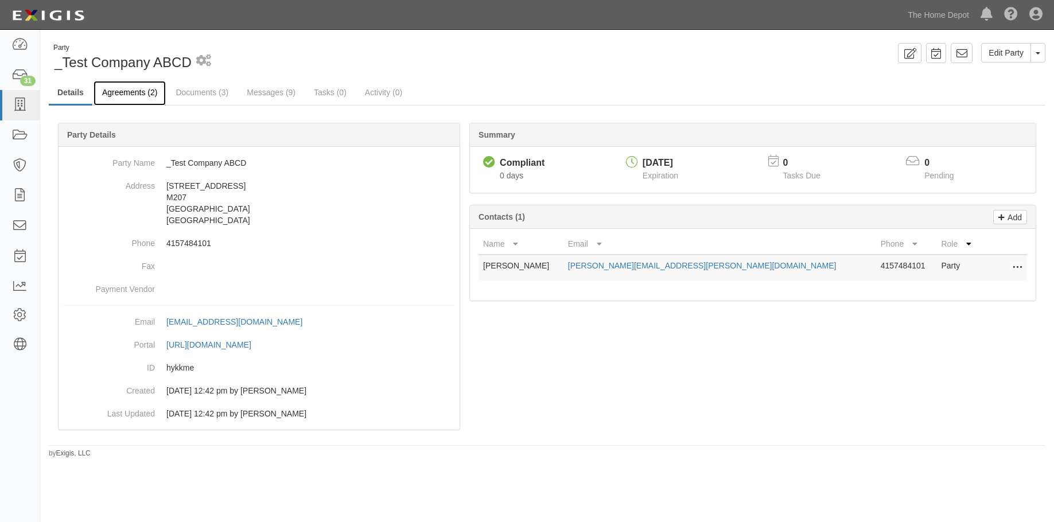
click at [135, 89] on link "Agreements (2)" at bounding box center [130, 93] width 72 height 25
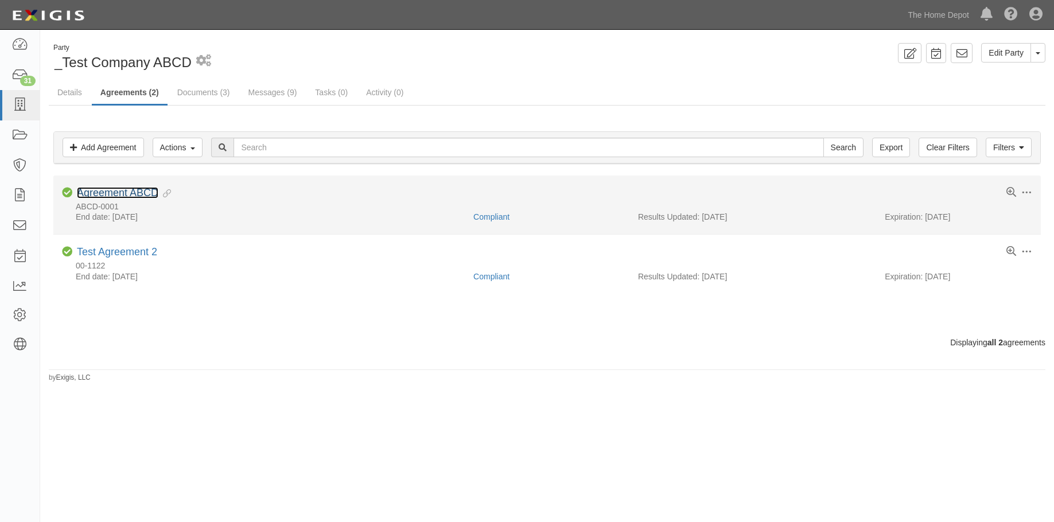
click at [108, 191] on link "Agreement ABCD" at bounding box center [117, 192] width 81 height 11
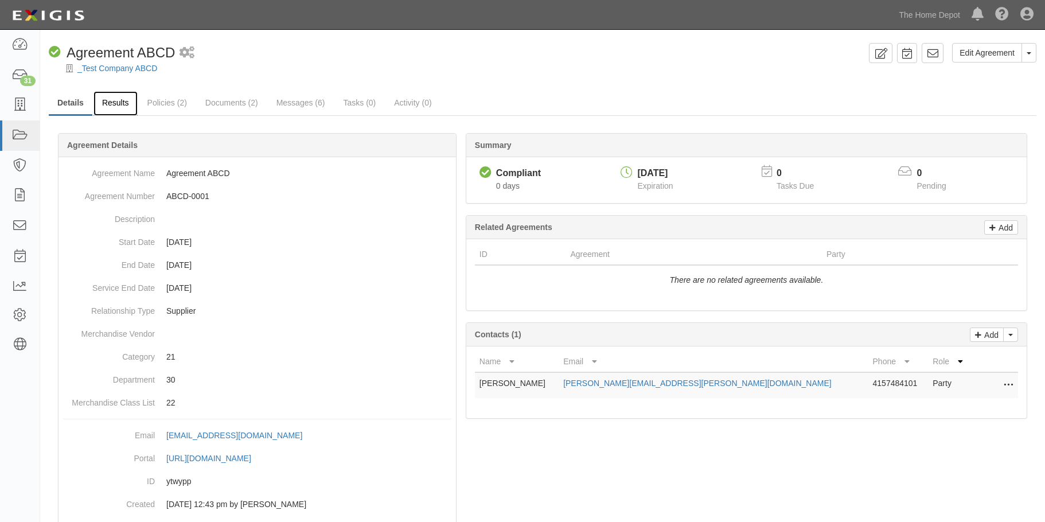
click at [110, 99] on link "Results" at bounding box center [116, 103] width 44 height 25
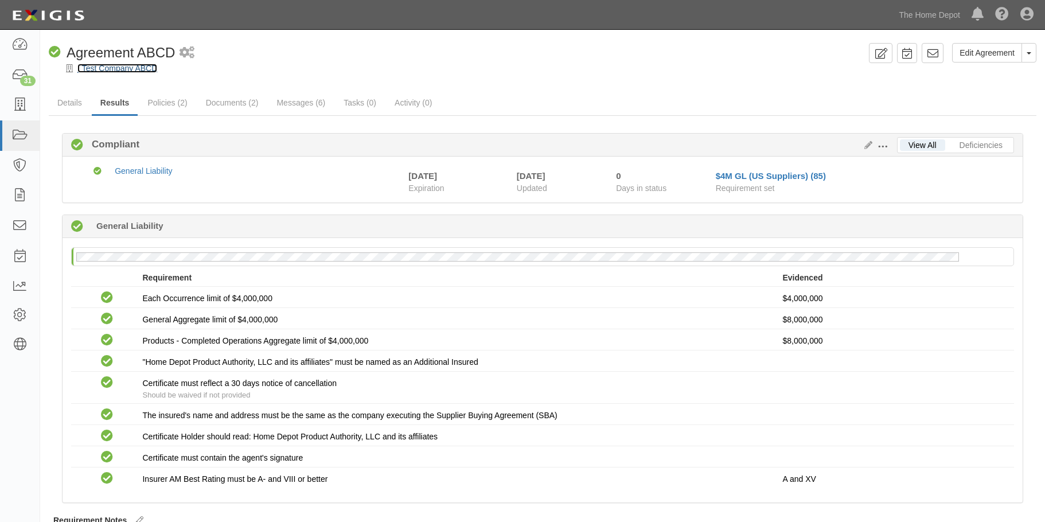
click at [93, 70] on link "_Test Company ABCD" at bounding box center [117, 68] width 80 height 9
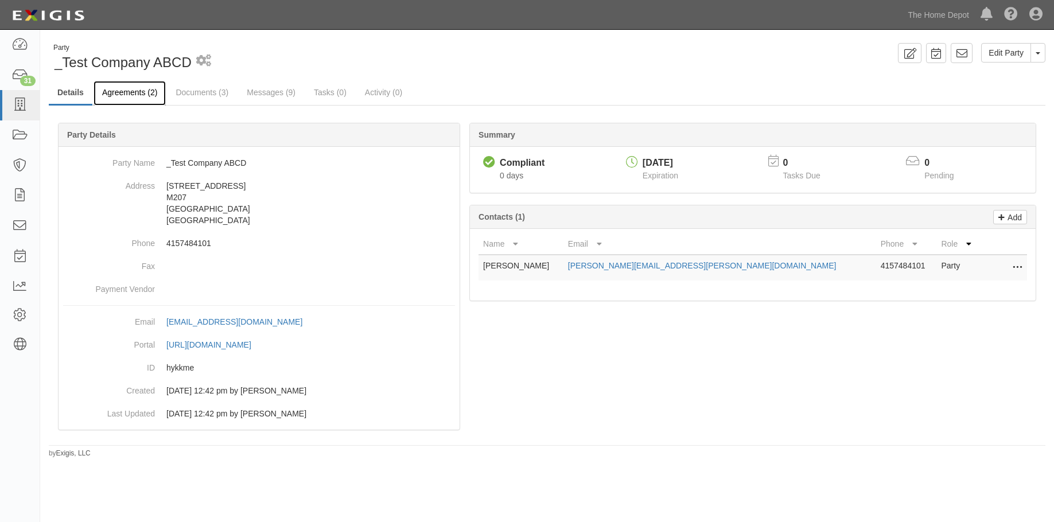
click at [141, 91] on link "Agreements (2)" at bounding box center [130, 93] width 72 height 25
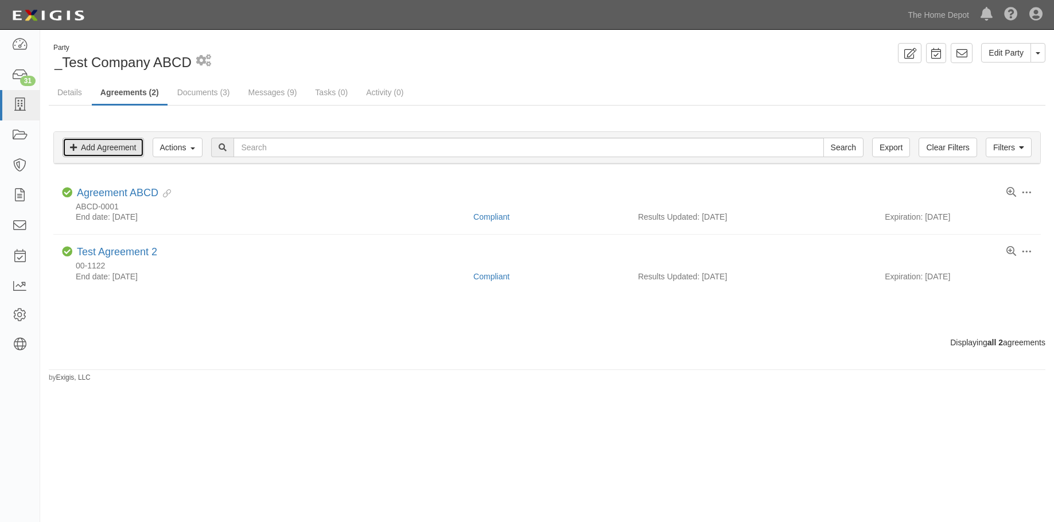
click at [125, 151] on link "Add Agreement" at bounding box center [103, 148] width 81 height 20
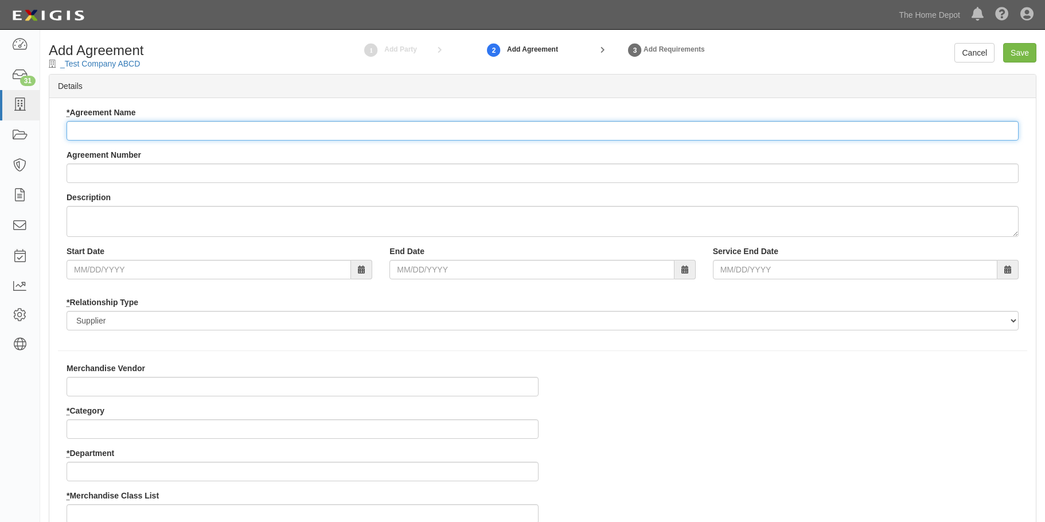
click at [153, 135] on input "* Agreement Name" at bounding box center [543, 131] width 952 height 20
type input "Test Agreement 3"
click at [138, 168] on div "Agreement Number" at bounding box center [543, 166] width 952 height 34
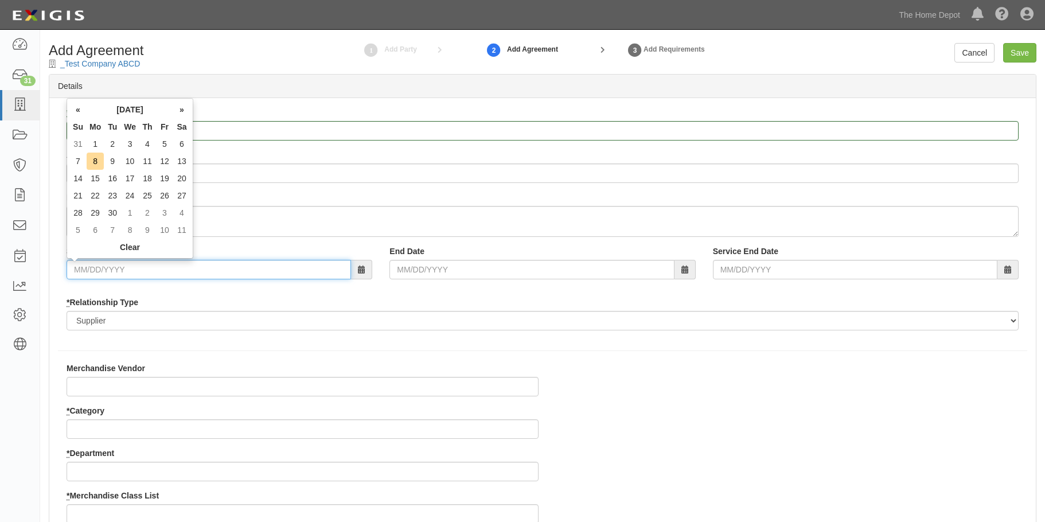
click at [115, 271] on input "Start Date" at bounding box center [209, 270] width 285 height 20
click at [96, 143] on td "1" at bounding box center [95, 143] width 17 height 17
type input "[DATE]"
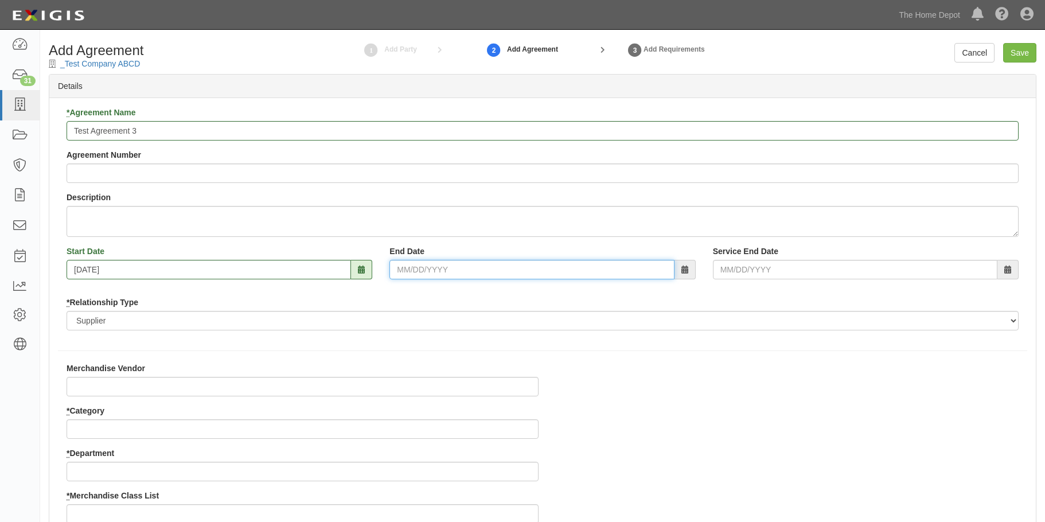
click at [426, 265] on input "End Date" at bounding box center [532, 270] width 285 height 20
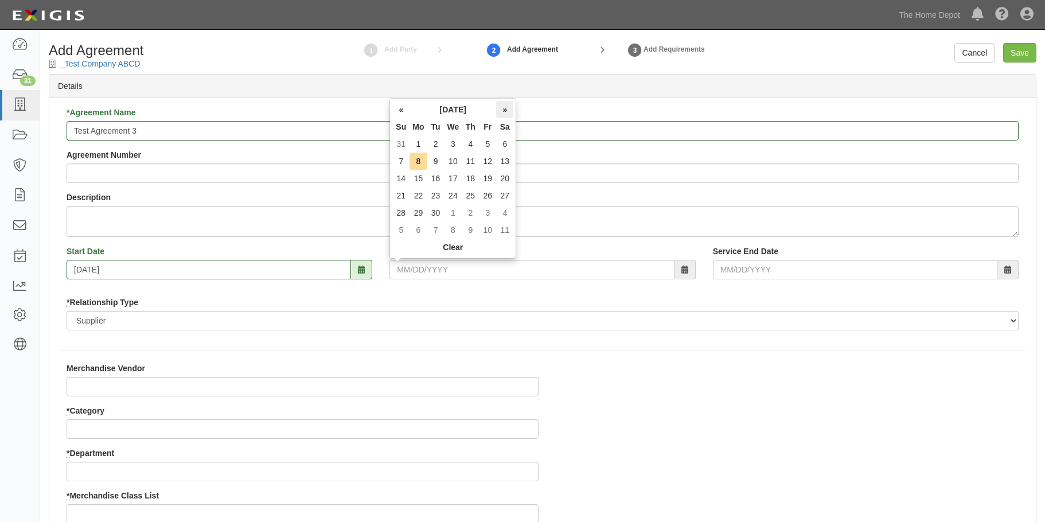
click at [507, 106] on th "»" at bounding box center [504, 109] width 17 height 17
click at [507, 107] on th "»" at bounding box center [504, 109] width 17 height 17
click at [505, 108] on th "»" at bounding box center [504, 109] width 17 height 17
click at [451, 213] on td "31" at bounding box center [454, 212] width 18 height 17
type input "12/31/2025"
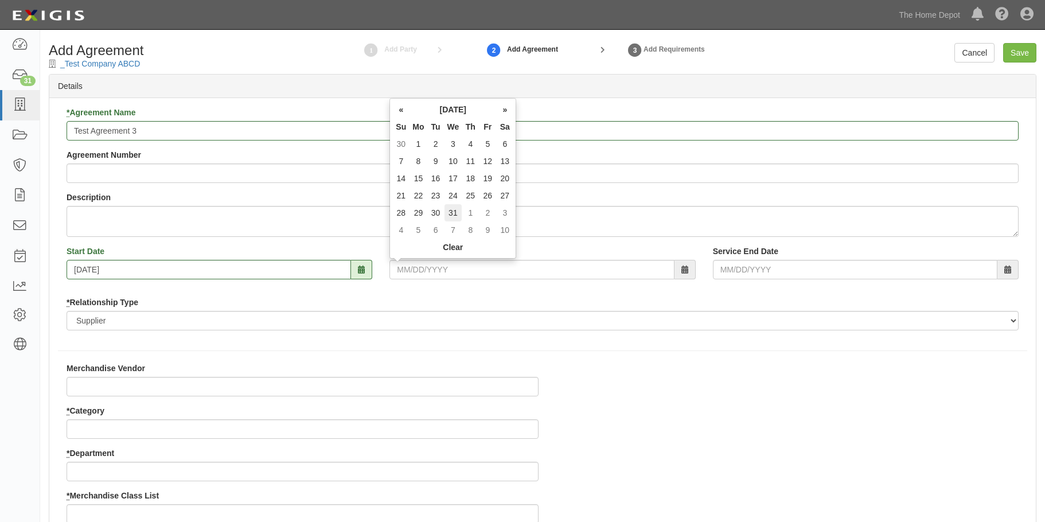
type input "12/31/2025"
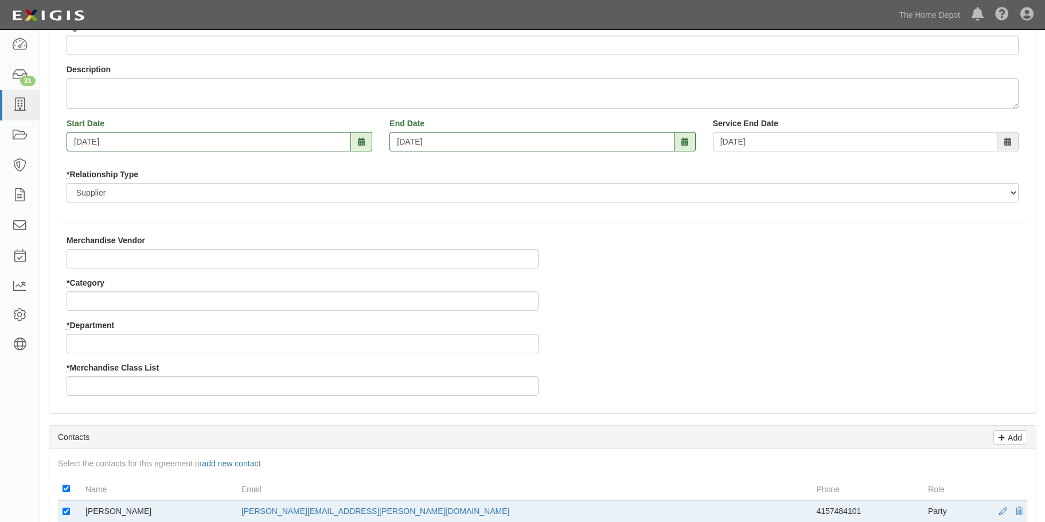
scroll to position [158, 0]
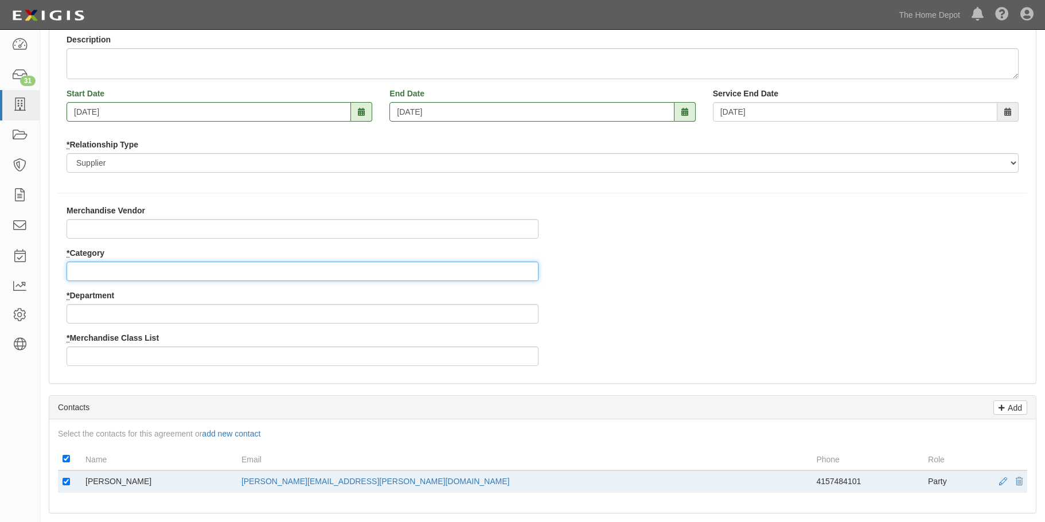
click at [157, 277] on input "* Category" at bounding box center [303, 272] width 472 height 20
type input "sdfsdf"
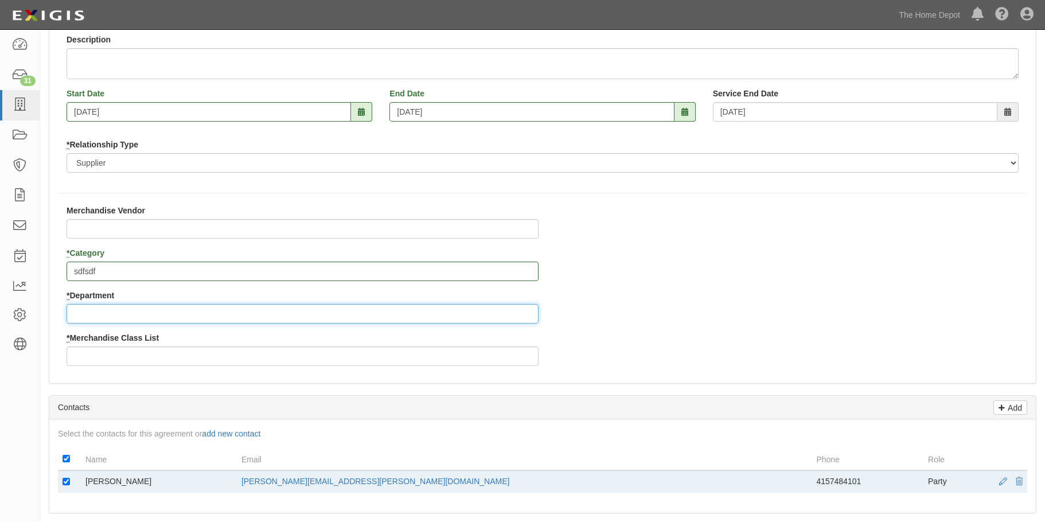
click at [149, 313] on input "* Department" at bounding box center [303, 314] width 472 height 20
type input "asdfasdfa"
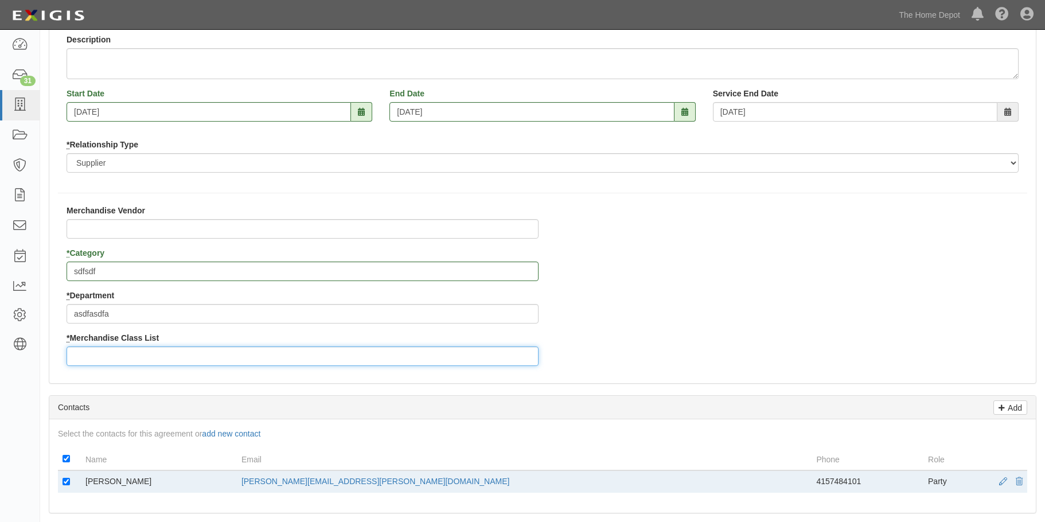
click at [135, 354] on input "* Merchandise Class List" at bounding box center [303, 357] width 472 height 20
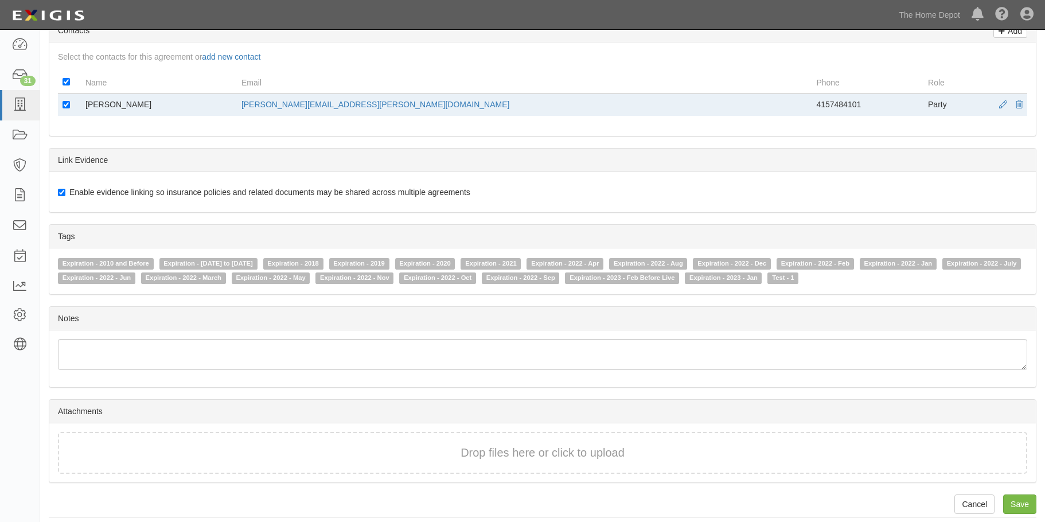
scroll to position [543, 0]
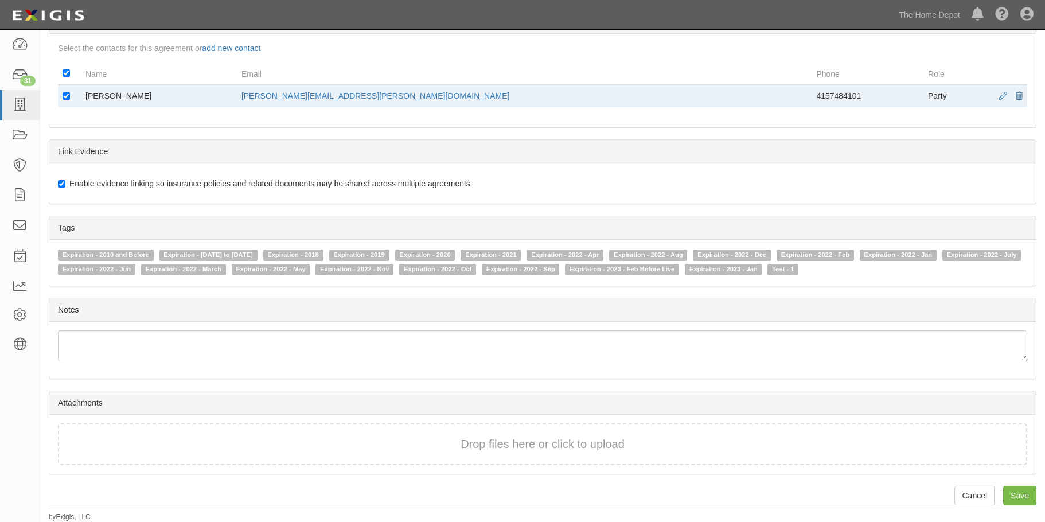
type input "adsfsadf"
click at [61, 182] on input "Enable evidence linking so insurance policies and related documents may be shar…" at bounding box center [61, 183] width 7 height 7
checkbox input "false"
click at [1013, 496] on input "Save" at bounding box center [1019, 496] width 33 height 20
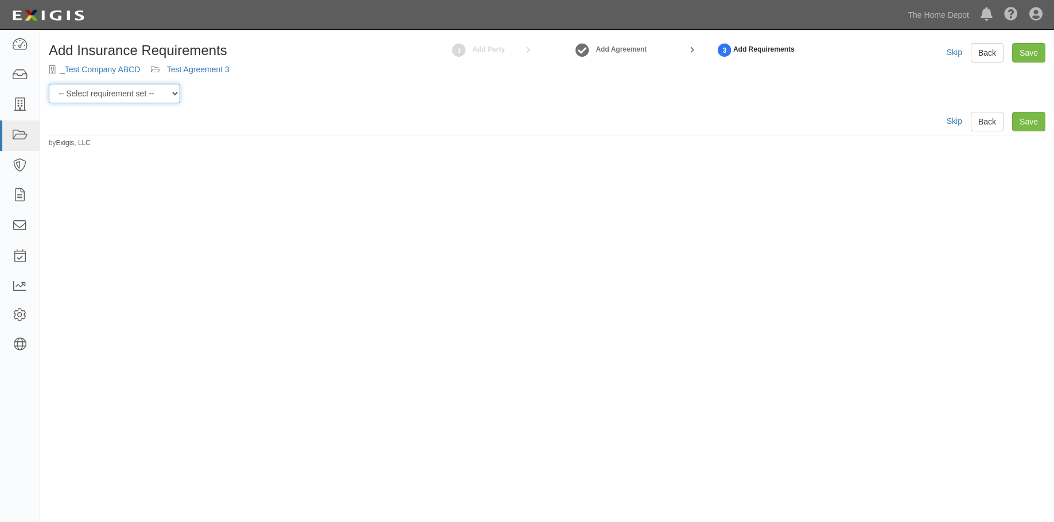
click at [164, 95] on select "-- Select requirement set -- $20M GL (Non-US Suppliers) $20M GL (US Suppliers) …" at bounding box center [114, 94] width 131 height 20
select select "3965"
click at [49, 84] on select "-- Select requirement set -- $20M GL (Non-US Suppliers) $20M GL (US Suppliers) …" at bounding box center [114, 94] width 131 height 20
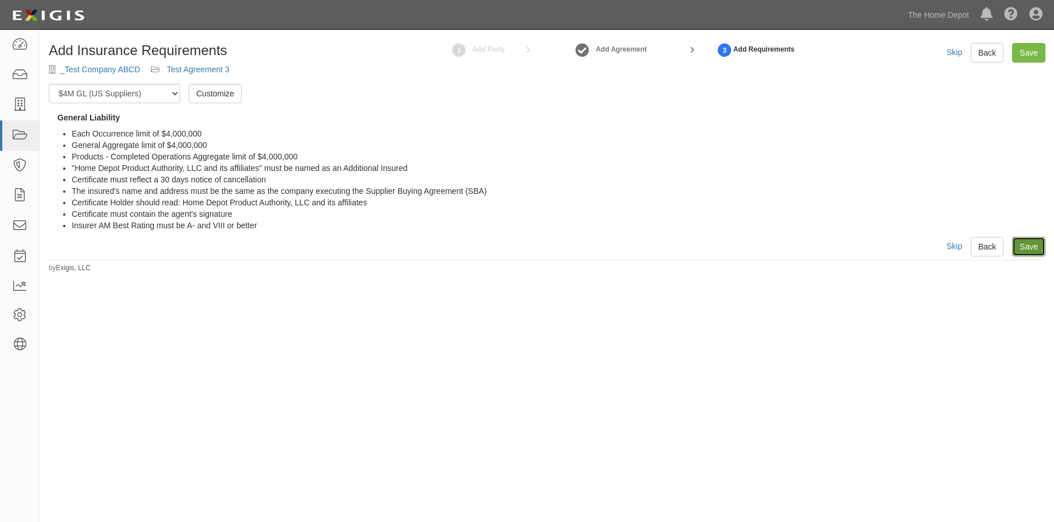
click at [1022, 248] on link "Save" at bounding box center [1028, 247] width 33 height 20
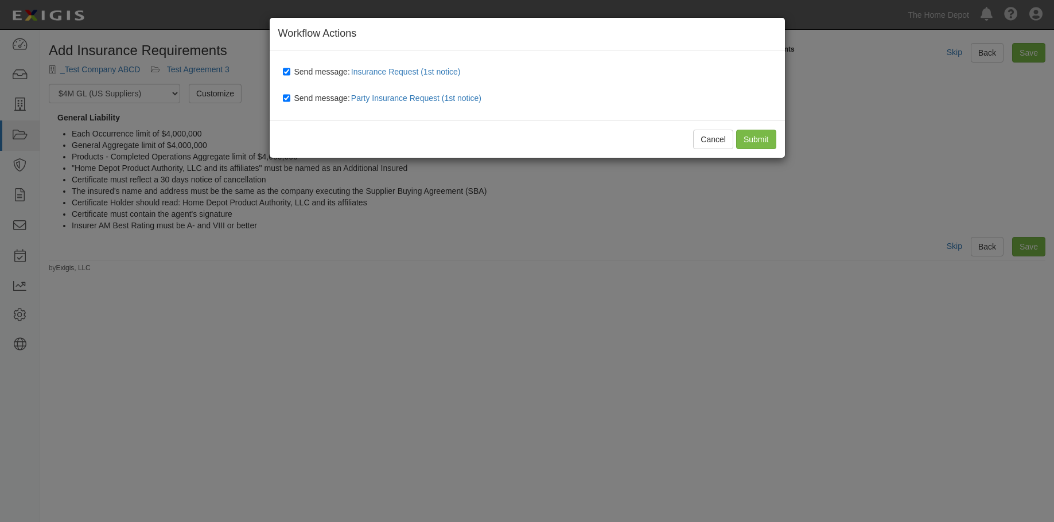
click at [292, 94] on label "Send message: Party Insurance Request (1st notice)" at bounding box center [385, 98] width 204 height 15
click at [290, 94] on input "Send message: Party Insurance Request (1st notice)" at bounding box center [286, 98] width 7 height 9
click at [285, 96] on input "Send message: Party Insurance Request (1st notice)" at bounding box center [286, 98] width 7 height 9
checkbox input "true"
click at [764, 138] on input "Submit" at bounding box center [756, 140] width 40 height 20
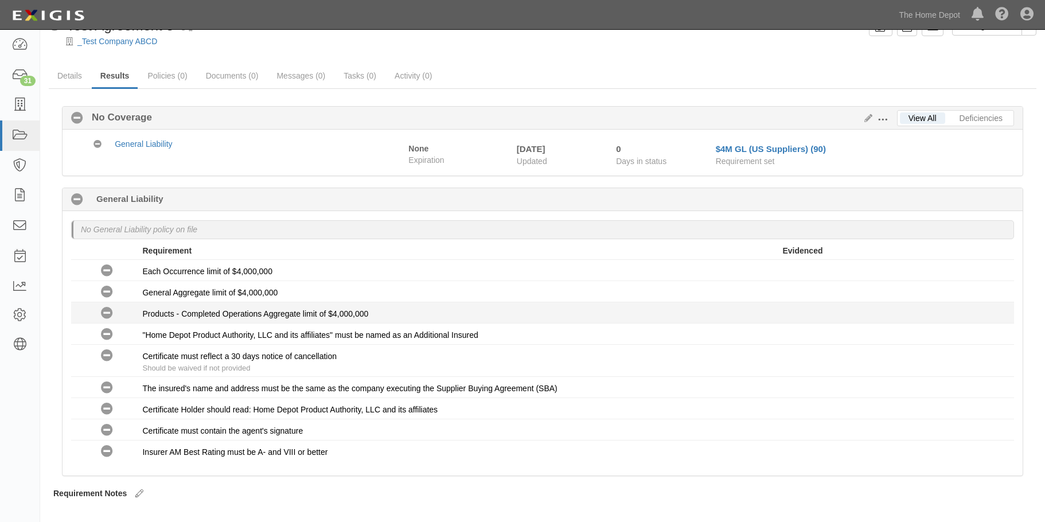
scroll to position [49, 0]
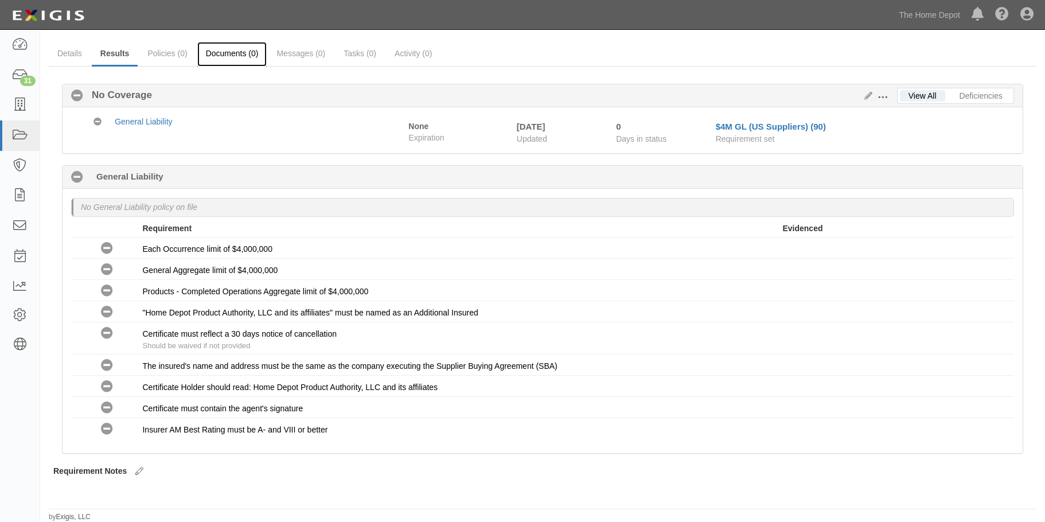
click at [227, 53] on link "Documents (0)" at bounding box center [232, 54] width 70 height 25
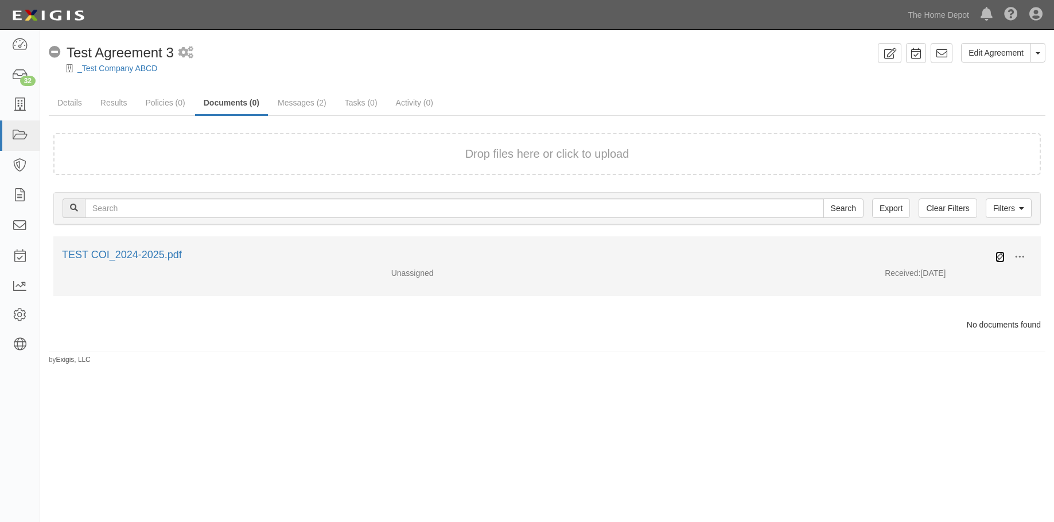
click at [999, 253] on icon at bounding box center [999, 256] width 9 height 9
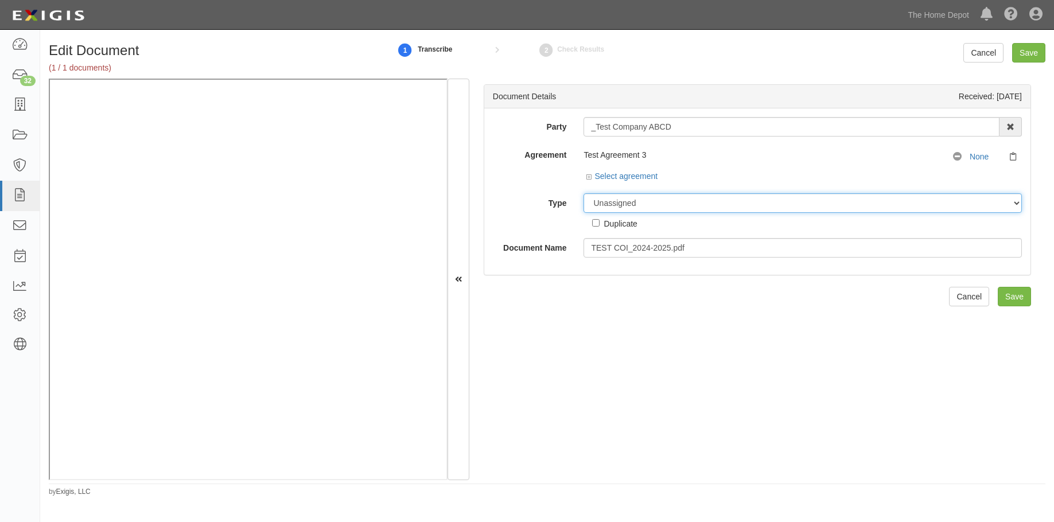
click at [698, 198] on select "Unassigned Binder Cancellation Notice Certificate Contract Endorsement Insuranc…" at bounding box center [802, 203] width 438 height 20
select select "CertificateDetail"
click at [583, 193] on select "Unassigned Binder Cancellation Notice Certificate Contract Endorsement Insuranc…" at bounding box center [802, 203] width 438 height 20
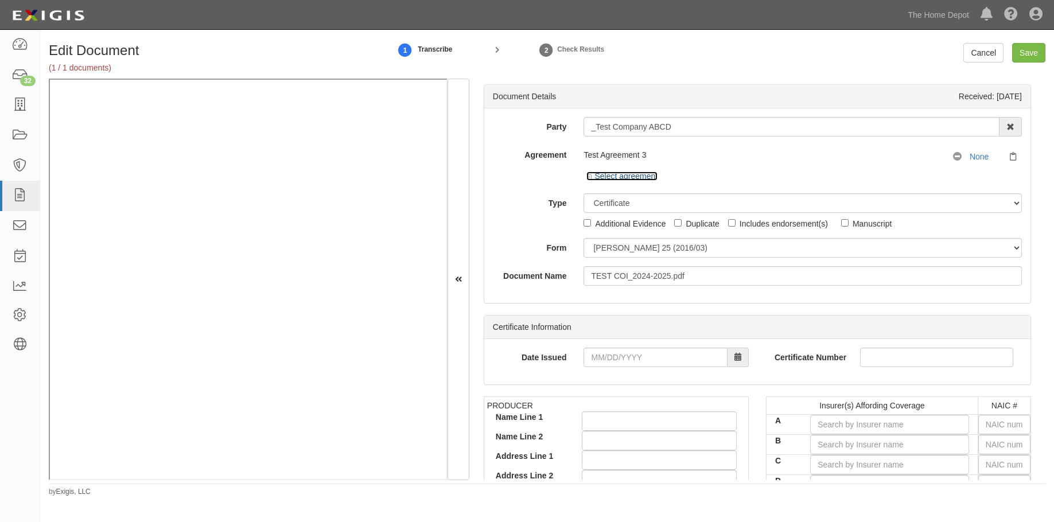
click at [587, 178] on icon at bounding box center [590, 177] width 8 height 6
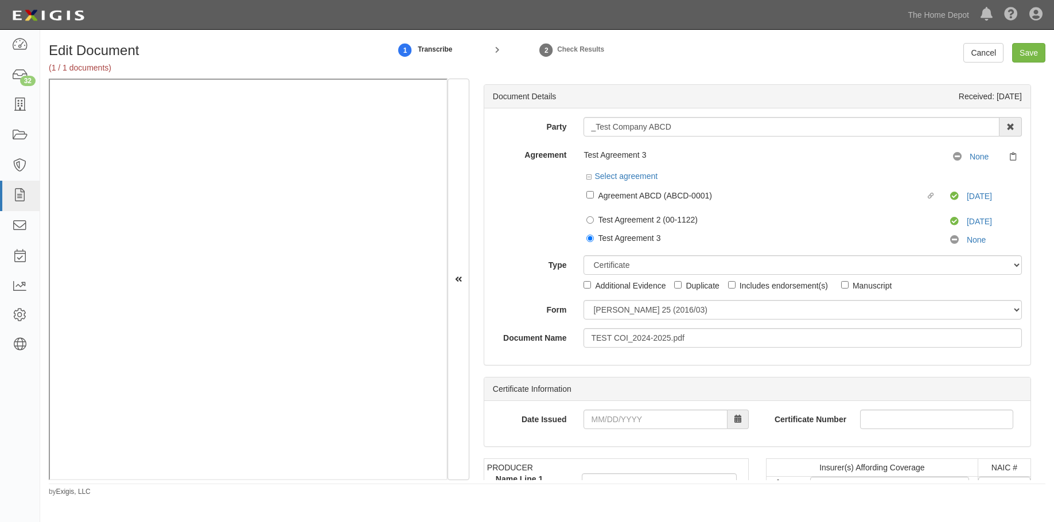
click at [831, 85] on div "Document Details Received: 09/08/2025" at bounding box center [757, 97] width 546 height 24
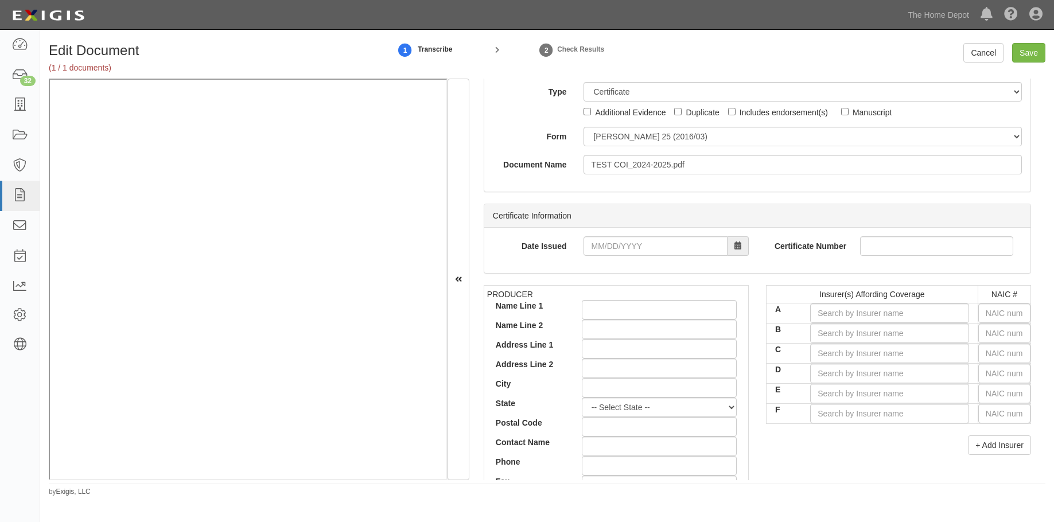
scroll to position [316, 0]
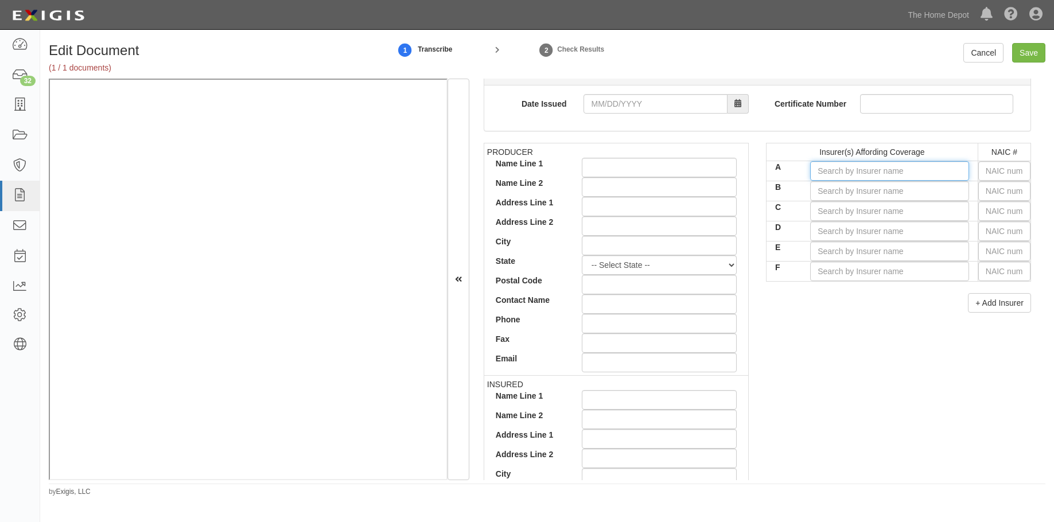
click at [838, 172] on input "A" at bounding box center [889, 171] width 159 height 20
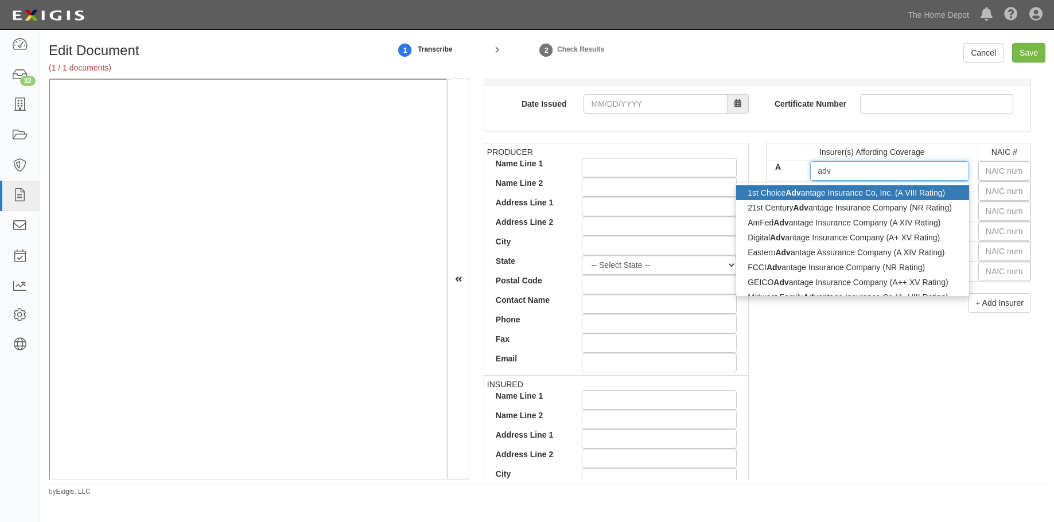
click at [823, 197] on div "1st Choice Adv antage Insurance Co, Inc. (A VIII Rating)" at bounding box center [852, 192] width 232 height 15
type input "1st Choice Advantage Insurance Co, Inc. (A VIII Rating)"
click at [823, 197] on input "B" at bounding box center [889, 191] width 159 height 20
type input "10750"
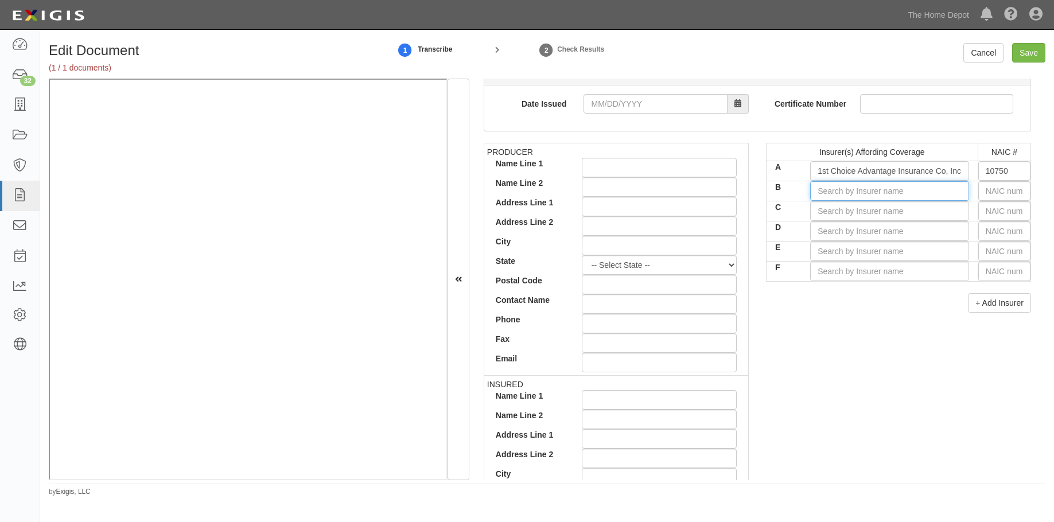
click at [823, 197] on input "B" at bounding box center [889, 191] width 159 height 20
click at [884, 177] on input "1st Choice Advantage Insurance Co, Inc. (A VIII Rating)" at bounding box center [889, 171] width 159 height 20
click at [831, 429] on div "PRODUCER Name Line 1 Name Line 2 Address Line 1 Address Line 2 City State -- Se…" at bounding box center [757, 342] width 565 height 399
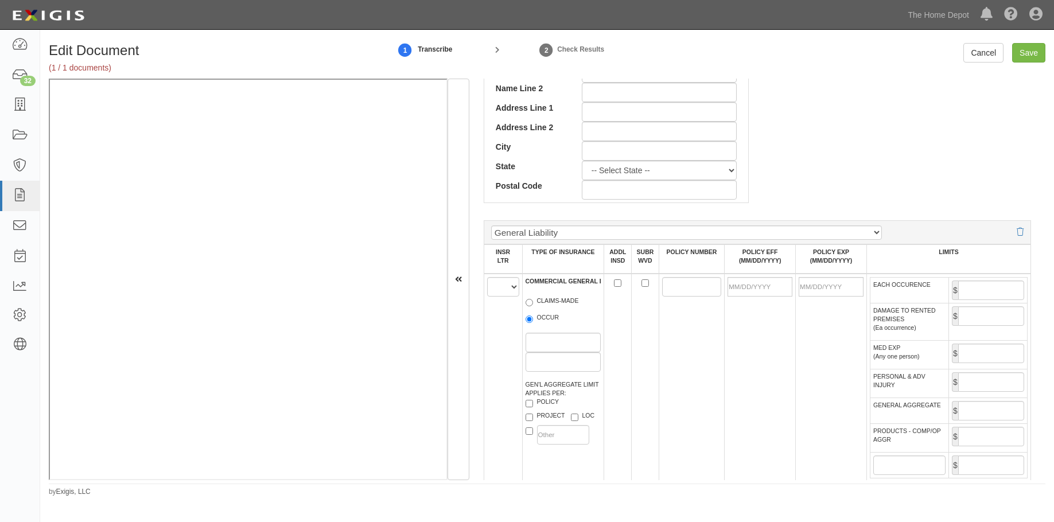
scroll to position [645, 0]
click at [515, 285] on select "A B C D E F" at bounding box center [503, 284] width 32 height 20
select select "A"
click at [487, 274] on select "A B C D E F" at bounding box center [503, 284] width 32 height 20
click at [693, 285] on input "POLICY NUMBER" at bounding box center [691, 284] width 59 height 20
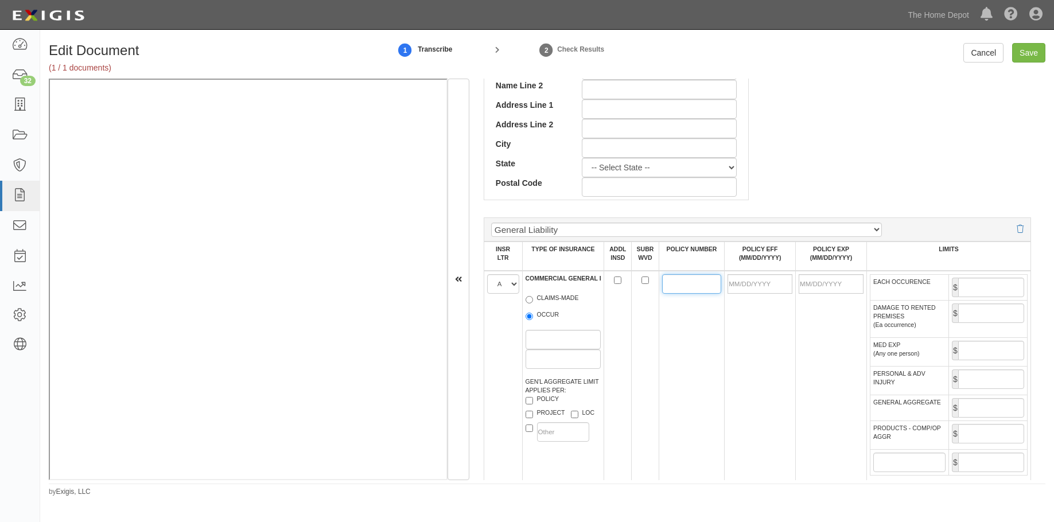
type input "9750804"
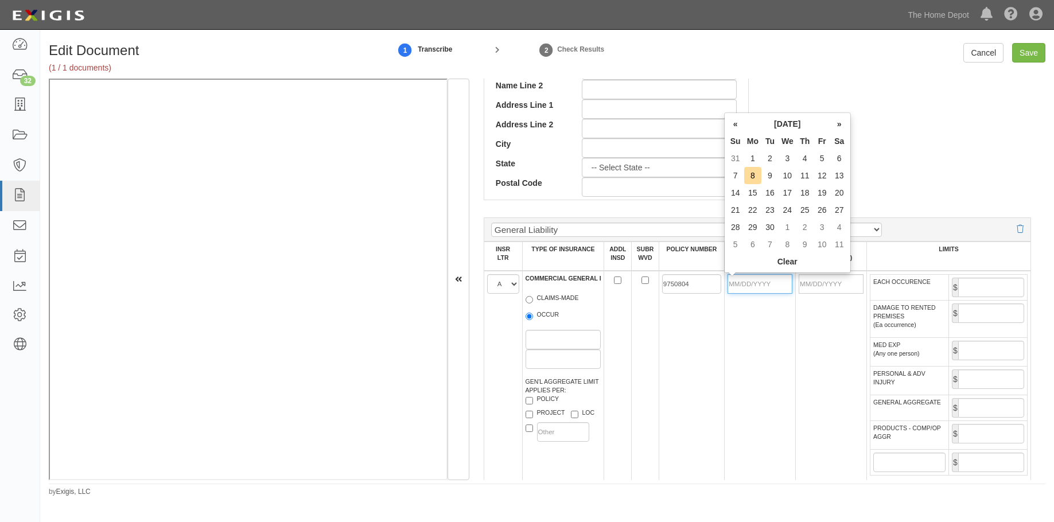
click at [761, 280] on input "POLICY EFF (MM/DD/YYYY)" at bounding box center [759, 284] width 65 height 20
click at [755, 159] on td "1" at bounding box center [752, 158] width 17 height 17
click at [755, 159] on div "PRODUCER Name Line 1 Name Line 2 Address Line 1 Address Line 2 City State -- Se…" at bounding box center [757, 12] width 565 height 399
type input "09/01/2025"
type input "[DATE]"
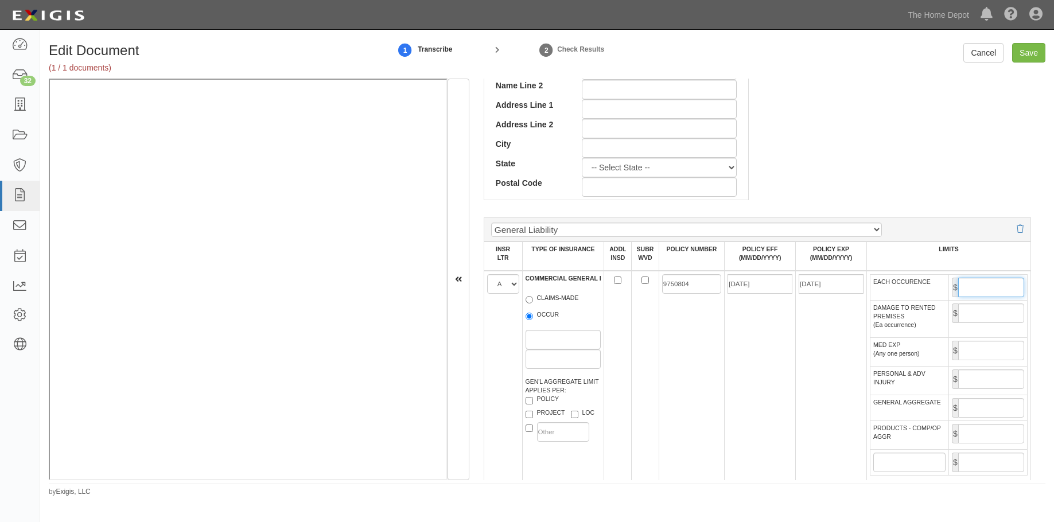
click at [998, 287] on input "EACH OCCURENCE" at bounding box center [991, 288] width 66 height 20
type input "4,000,000"
type input "8,000,000"
type input "8"
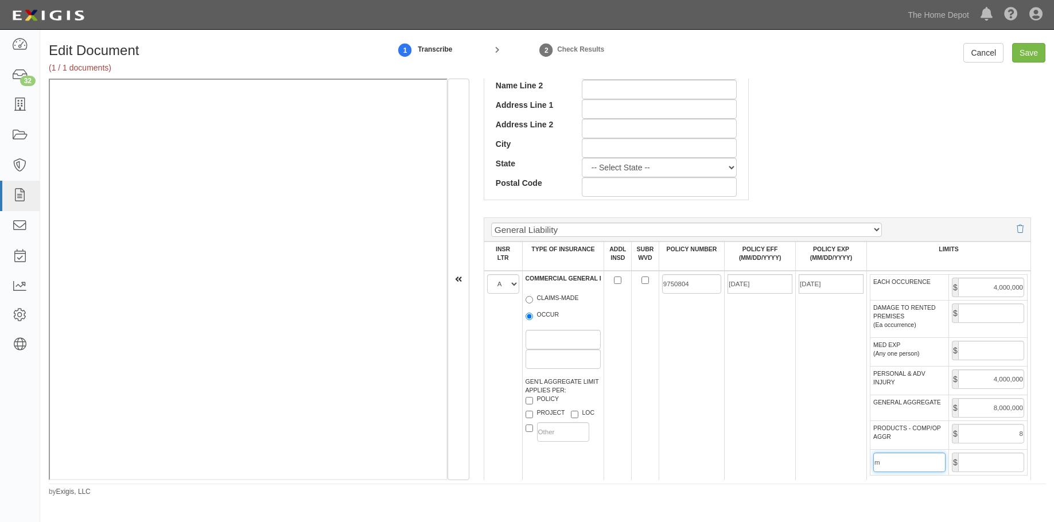
type input "m"
drag, startPoint x: 992, startPoint y: 425, endPoint x: 1042, endPoint y: 432, distance: 49.9
click at [1042, 432] on div "Document Details Received: 09/08/2025 Party _Test Company ABCD 1000576868 Ontar…" at bounding box center [757, 280] width 576 height 402
type input "8,000,000"
click at [1031, 51] on input "Save" at bounding box center [1028, 53] width 33 height 20
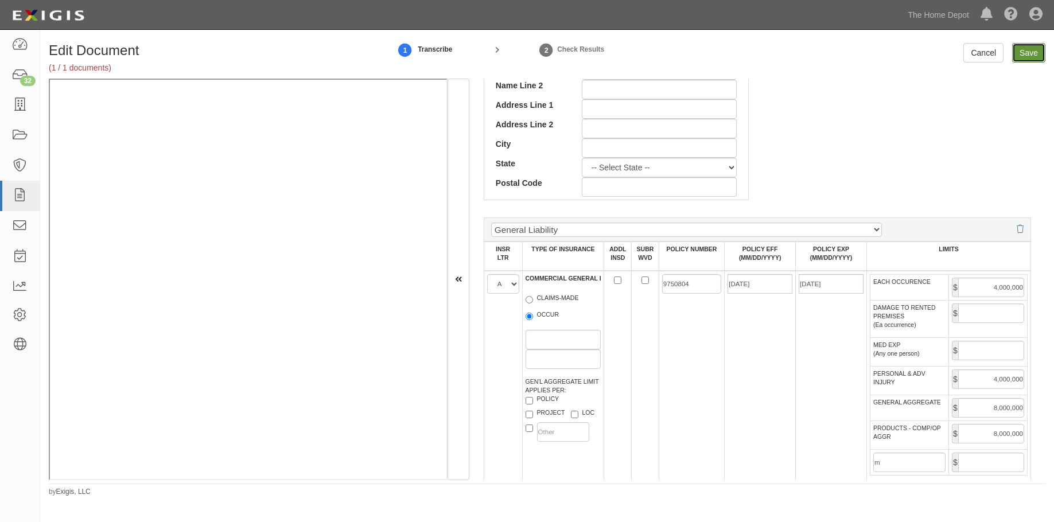
type input "4000000"
type input "8000000"
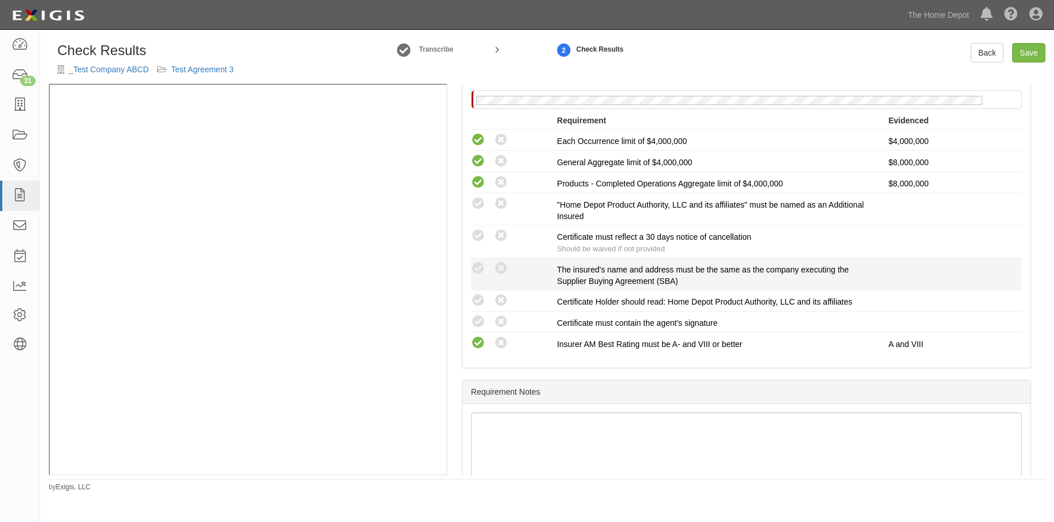
scroll to position [229, 0]
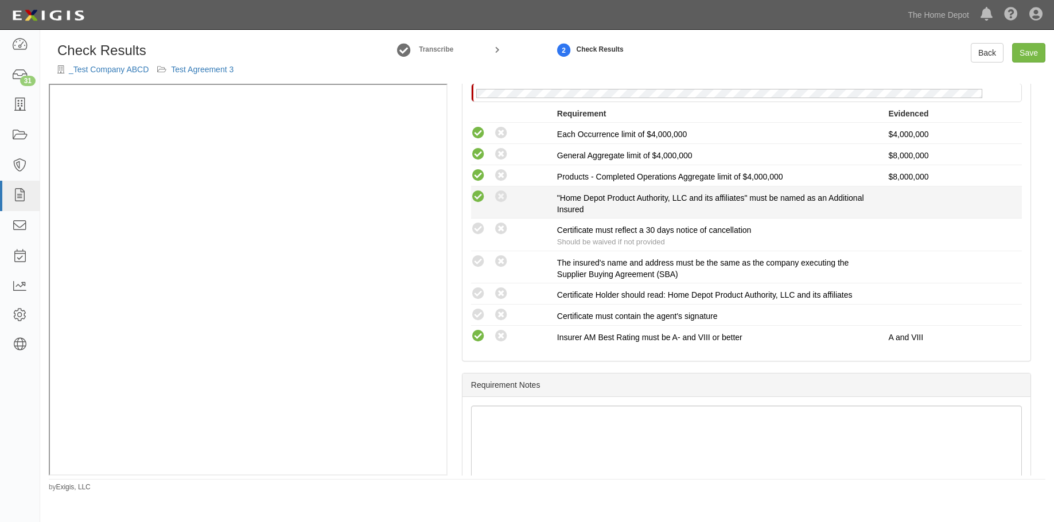
click at [482, 193] on icon at bounding box center [478, 197] width 14 height 14
radio input "true"
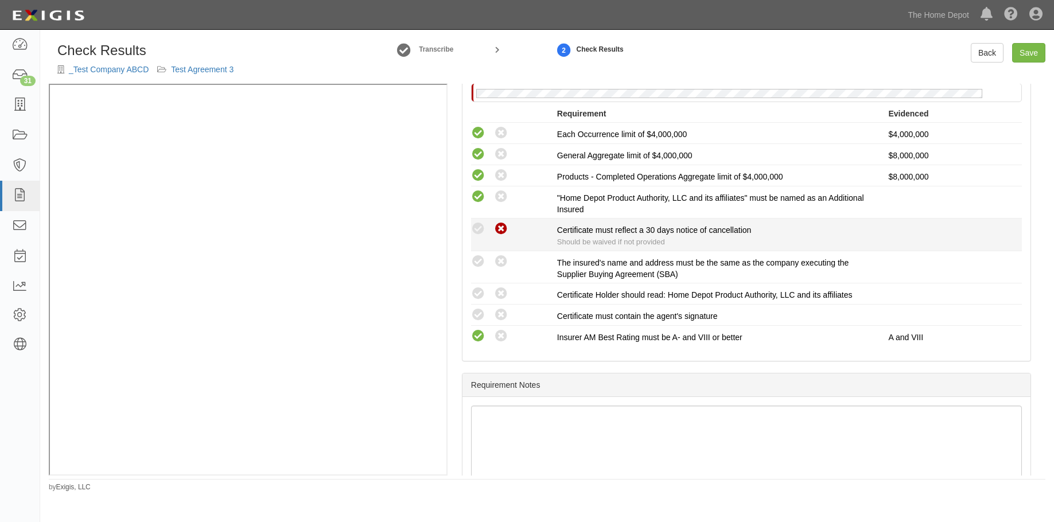
click at [503, 231] on icon at bounding box center [501, 229] width 14 height 14
radio input "true"
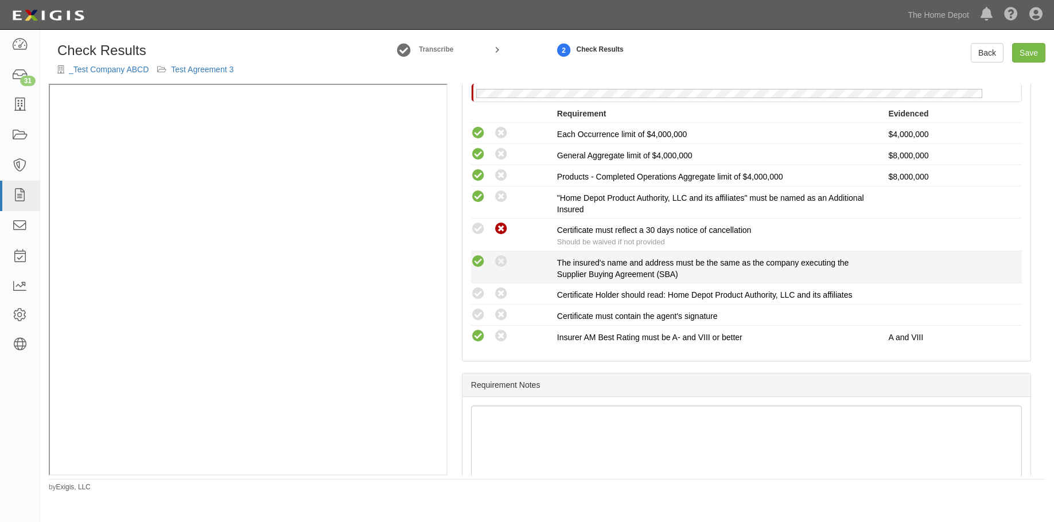
click at [480, 262] on icon at bounding box center [478, 262] width 14 height 14
radio input "true"
click at [481, 289] on icon at bounding box center [478, 294] width 14 height 14
radio input "true"
click at [480, 302] on li "Compliant Waived: Non-Compliant Certificate Holder should read: Home Depot Prod…" at bounding box center [746, 293] width 551 height 21
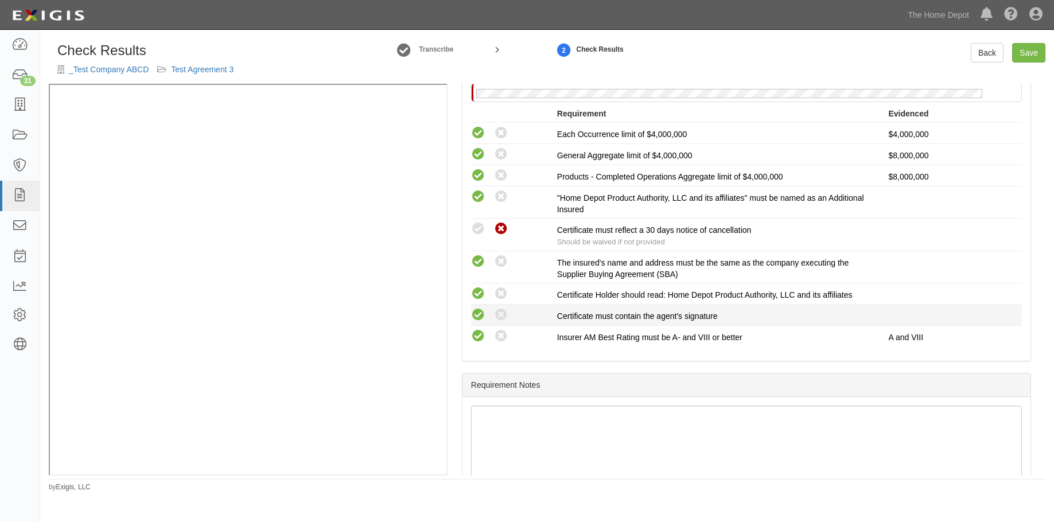
click at [474, 308] on icon at bounding box center [478, 315] width 14 height 14
radio input "true"
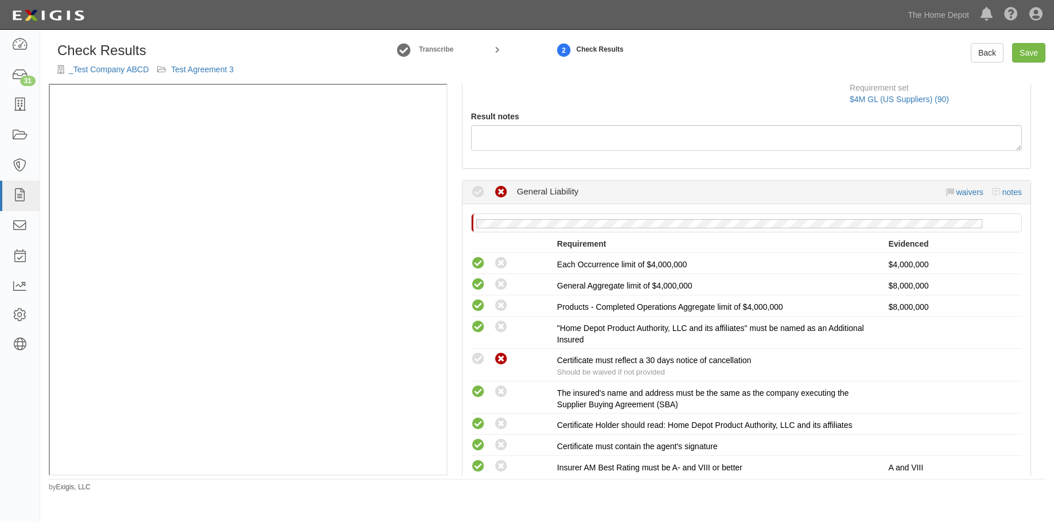
scroll to position [86, 0]
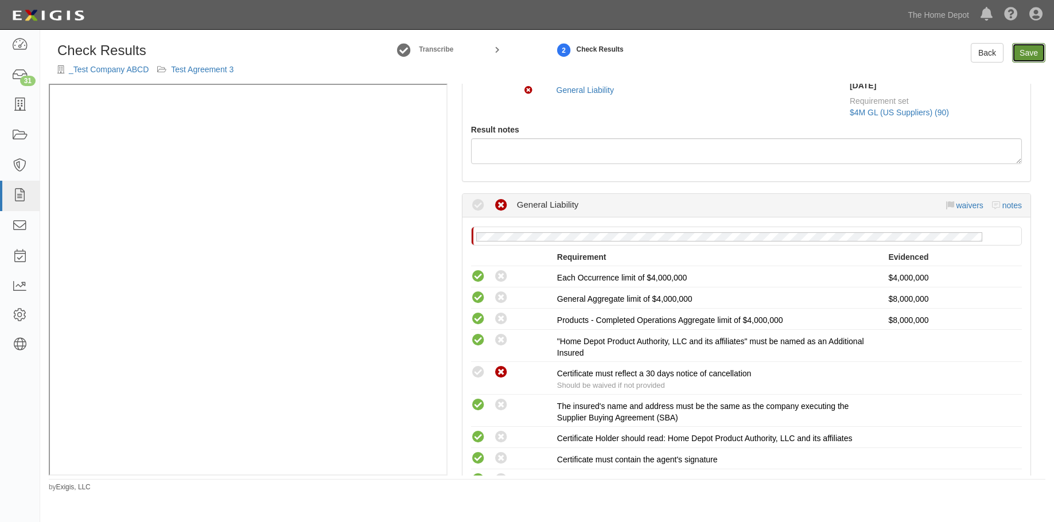
click at [1031, 53] on link "Save" at bounding box center [1028, 53] width 33 height 20
radio input "true"
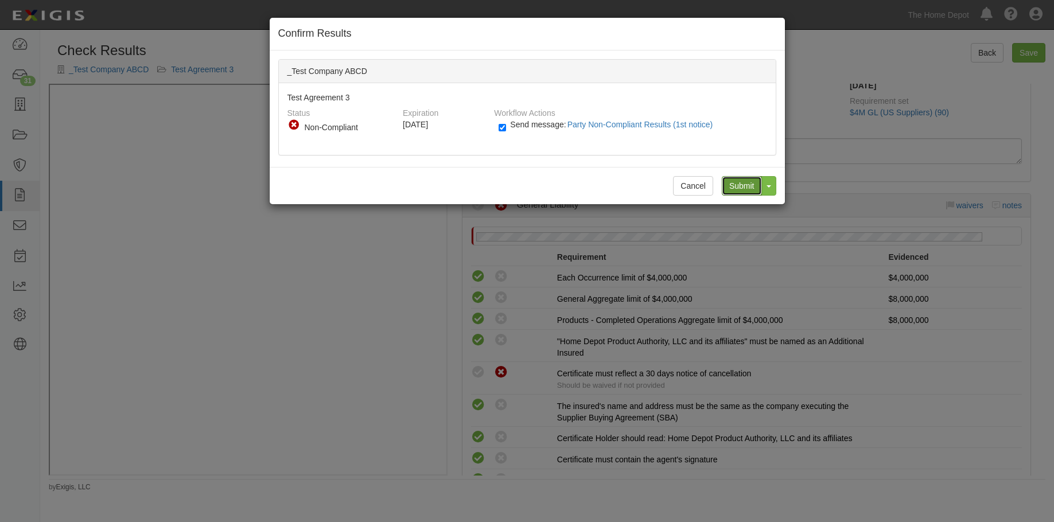
click at [737, 185] on input "Submit" at bounding box center [742, 186] width 40 height 20
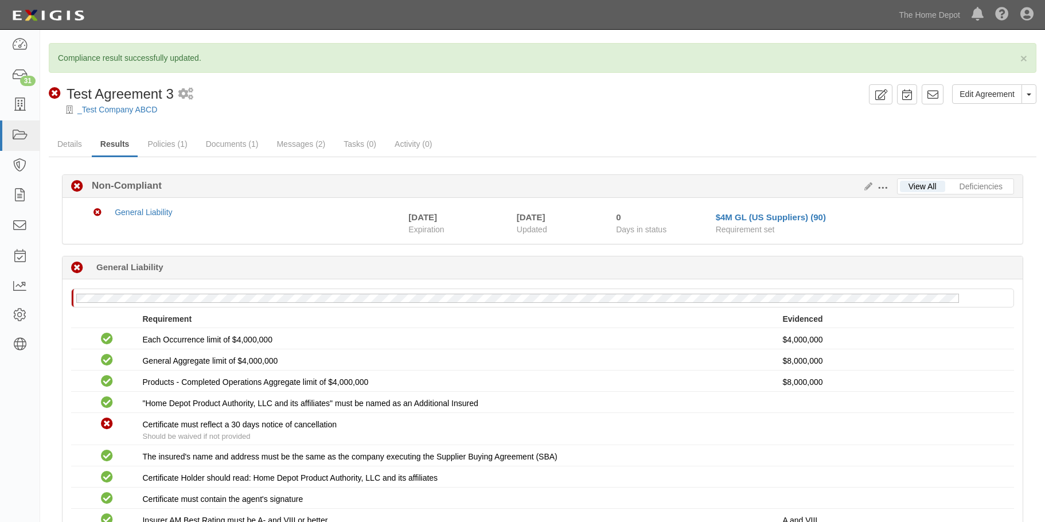
click at [744, 117] on div at bounding box center [542, 119] width 1005 height 9
click at [108, 107] on link "_Test Company ABCD" at bounding box center [117, 109] width 80 height 9
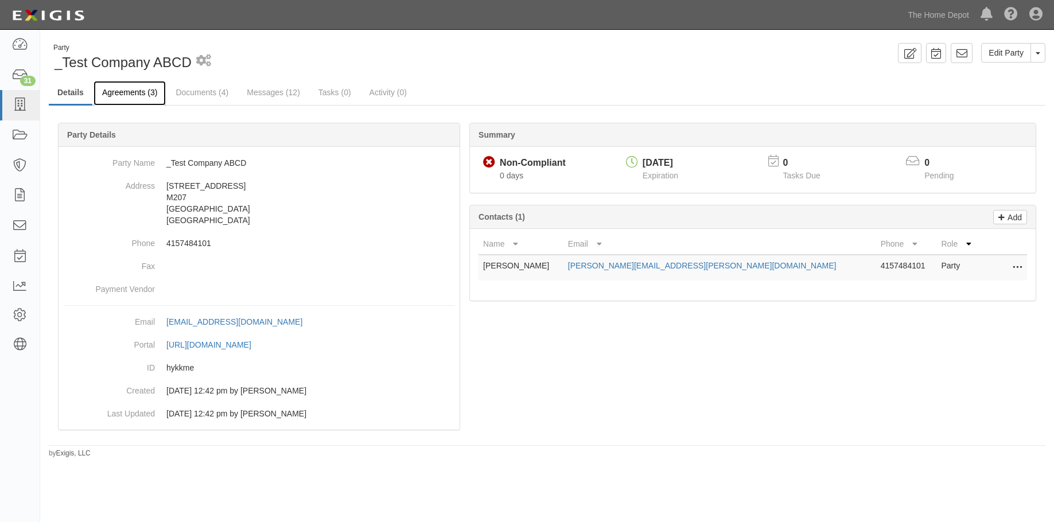
click at [103, 87] on link "Agreements (3)" at bounding box center [130, 93] width 72 height 25
click at [139, 93] on link "Agreements (3)" at bounding box center [130, 93] width 72 height 25
